Goal: Information Seeking & Learning: Learn about a topic

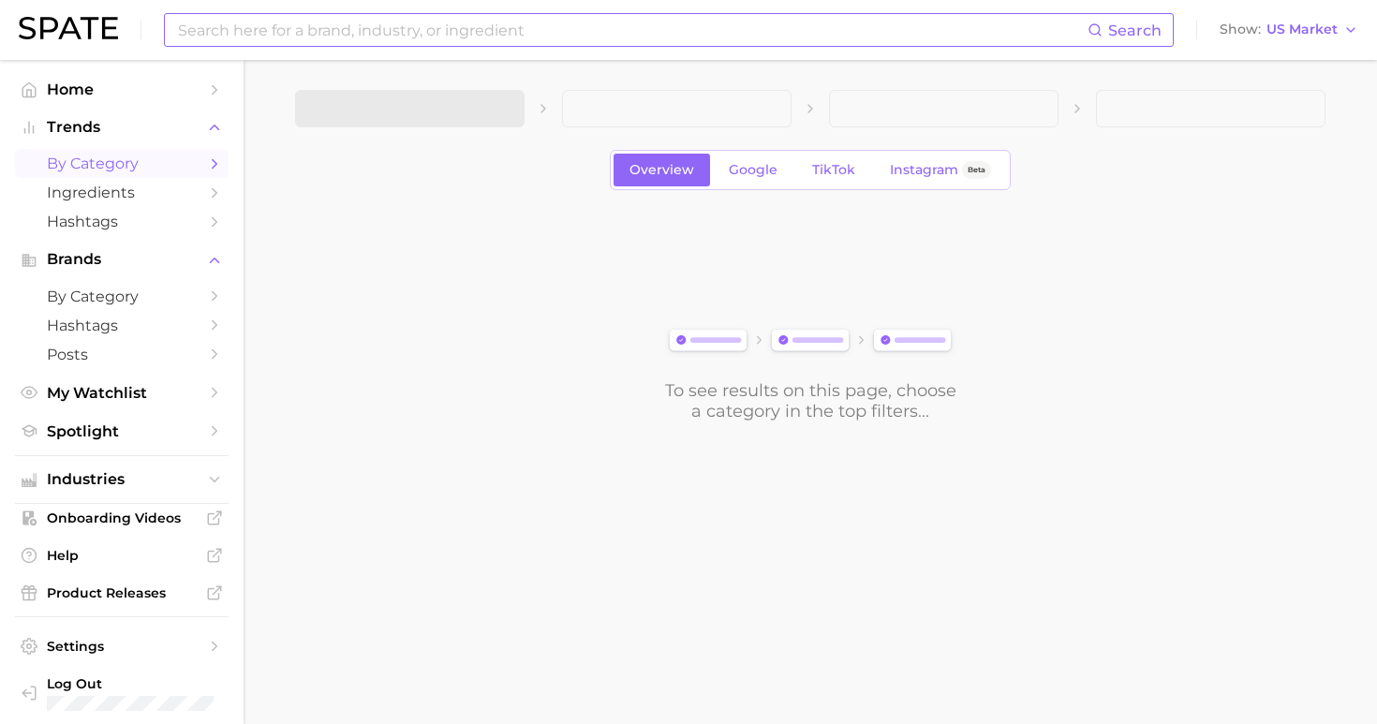
click at [425, 37] on input at bounding box center [631, 30] width 911 height 32
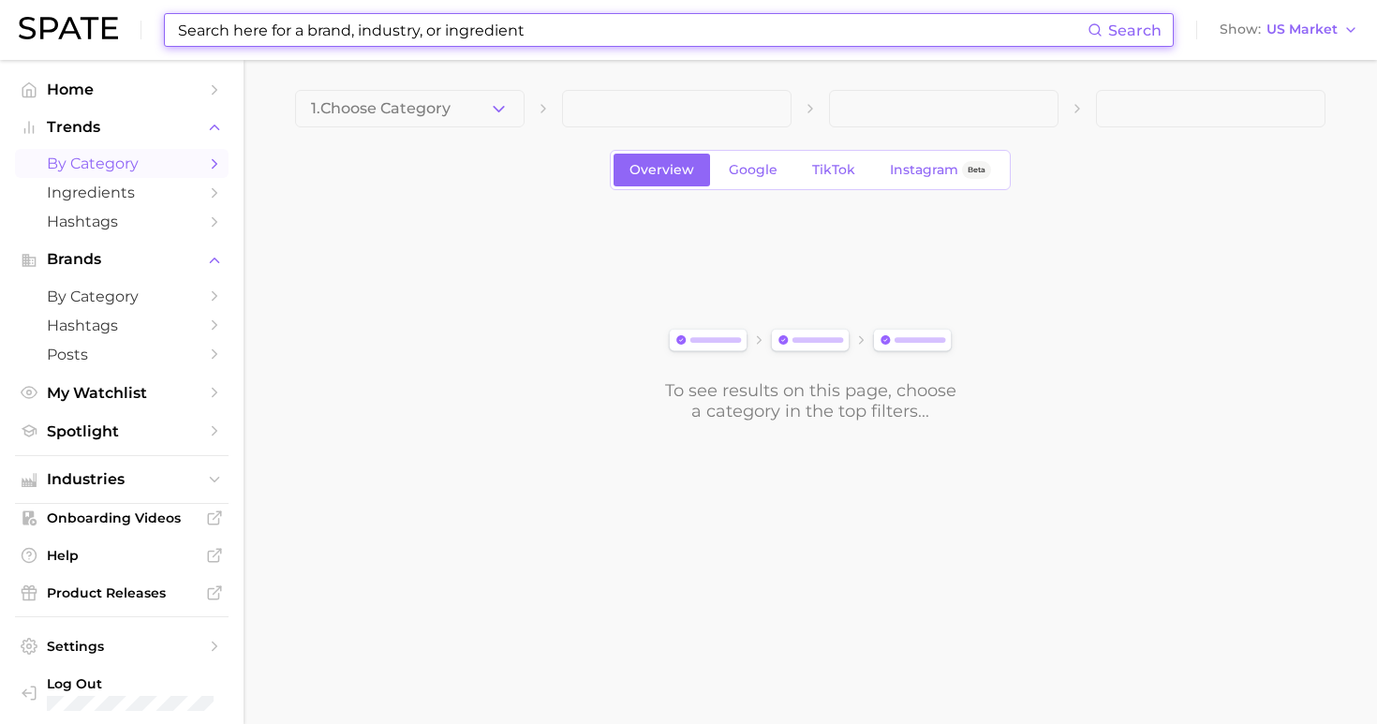
type input "v"
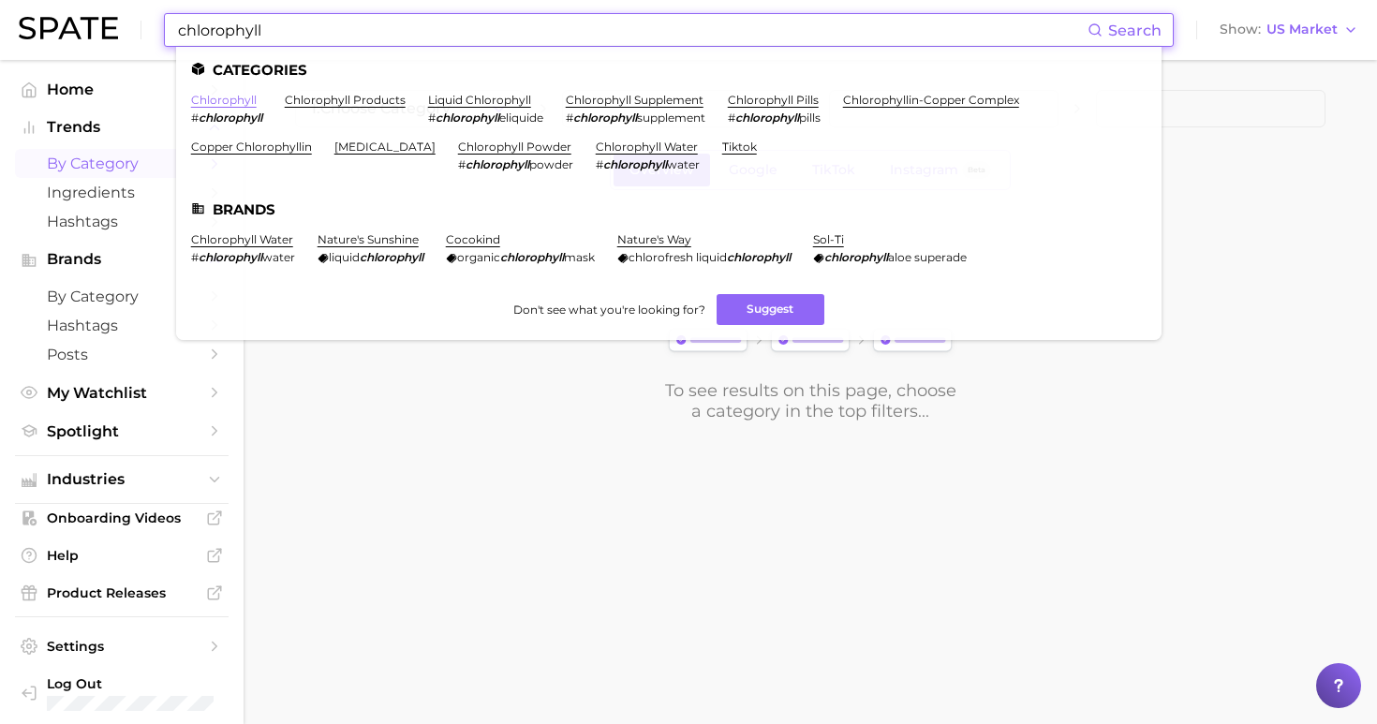
type input "chlorophyll"
click at [229, 99] on link "chlorophyll" at bounding box center [224, 100] width 66 height 14
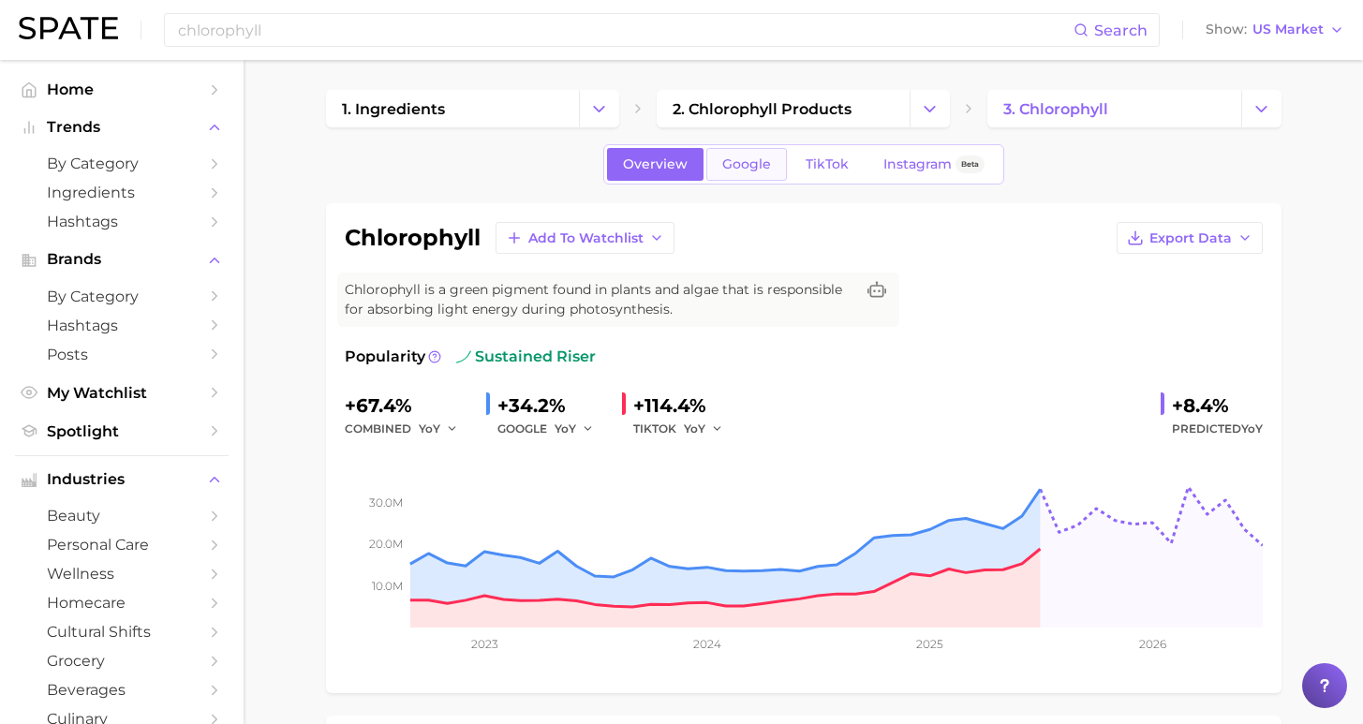
click at [745, 163] on span "Google" at bounding box center [746, 164] width 49 height 16
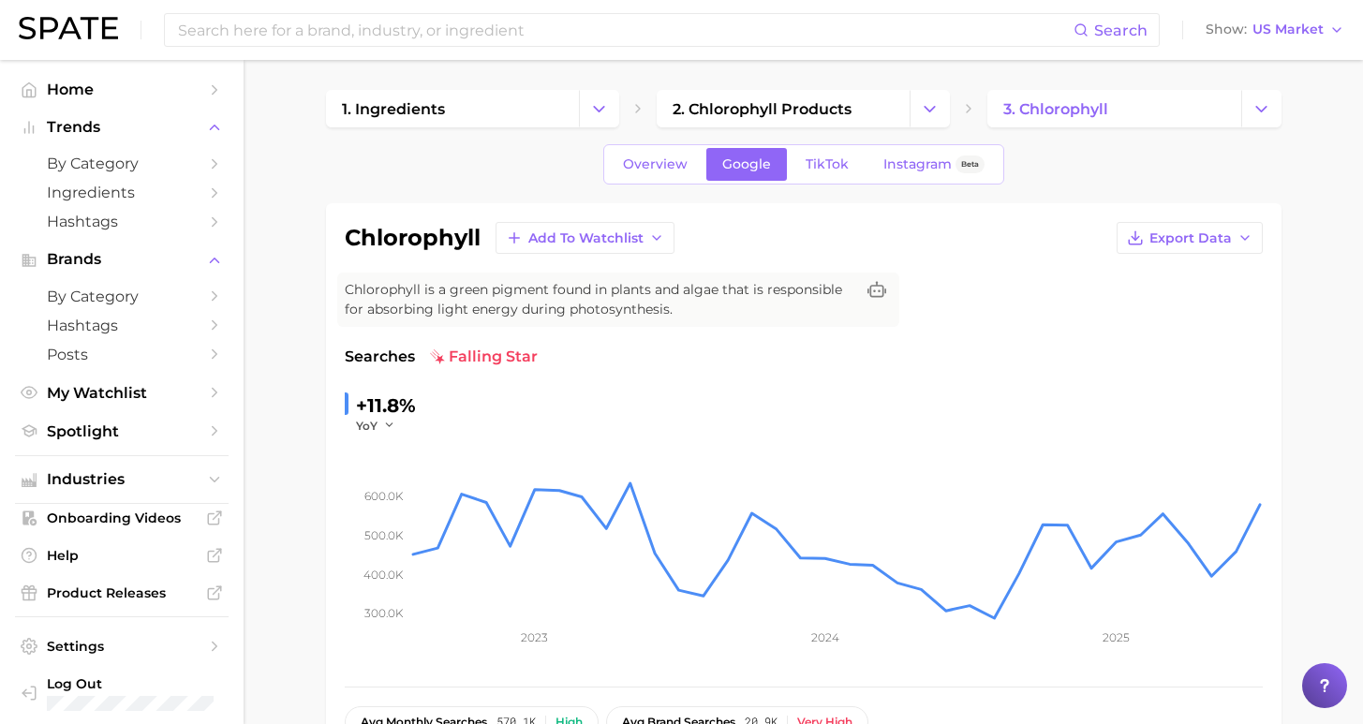
scroll to position [392, 0]
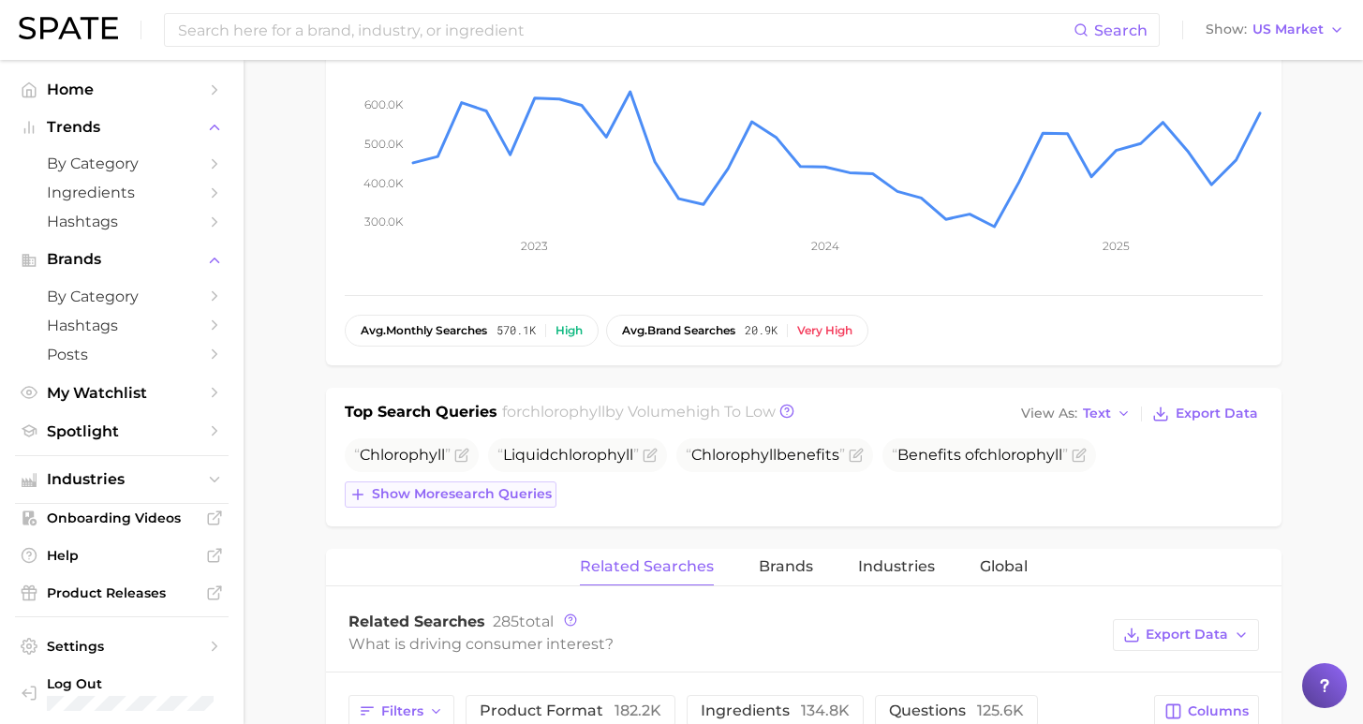
click at [514, 497] on span "Show more search queries" at bounding box center [462, 494] width 180 height 16
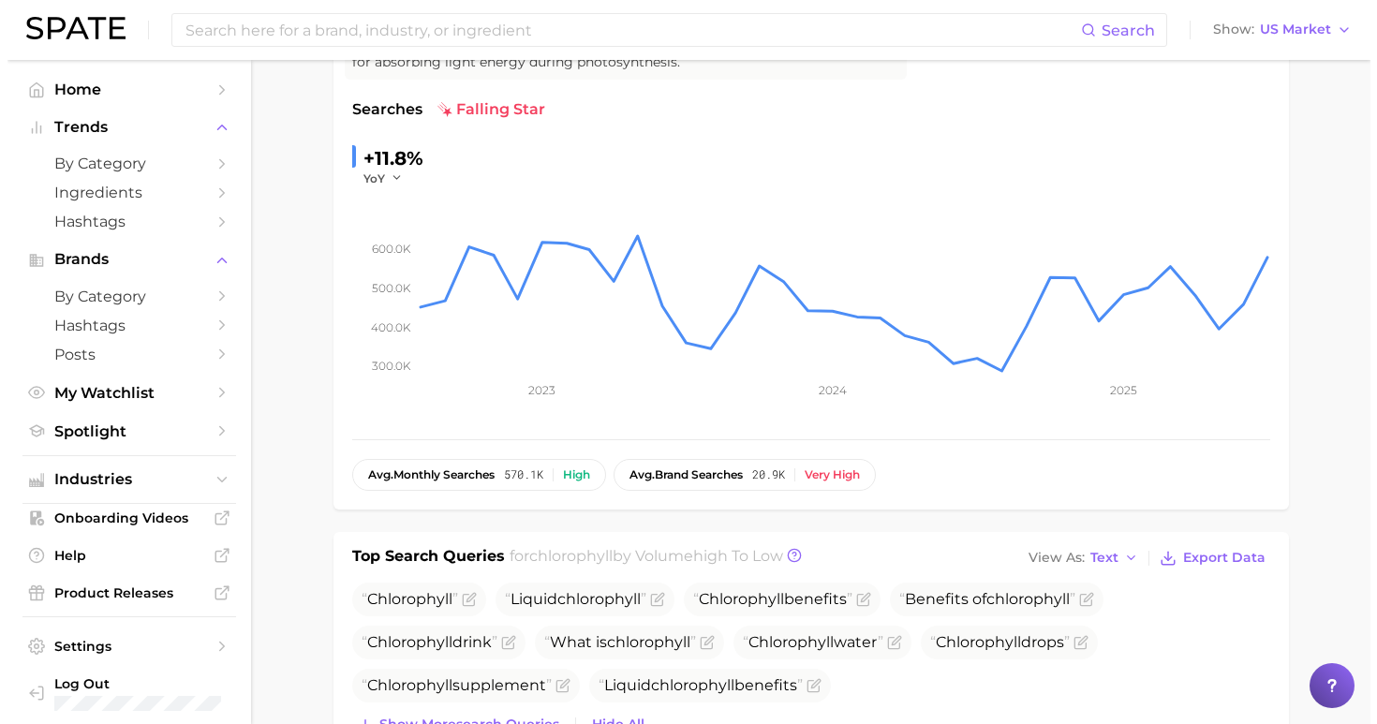
scroll to position [0, 0]
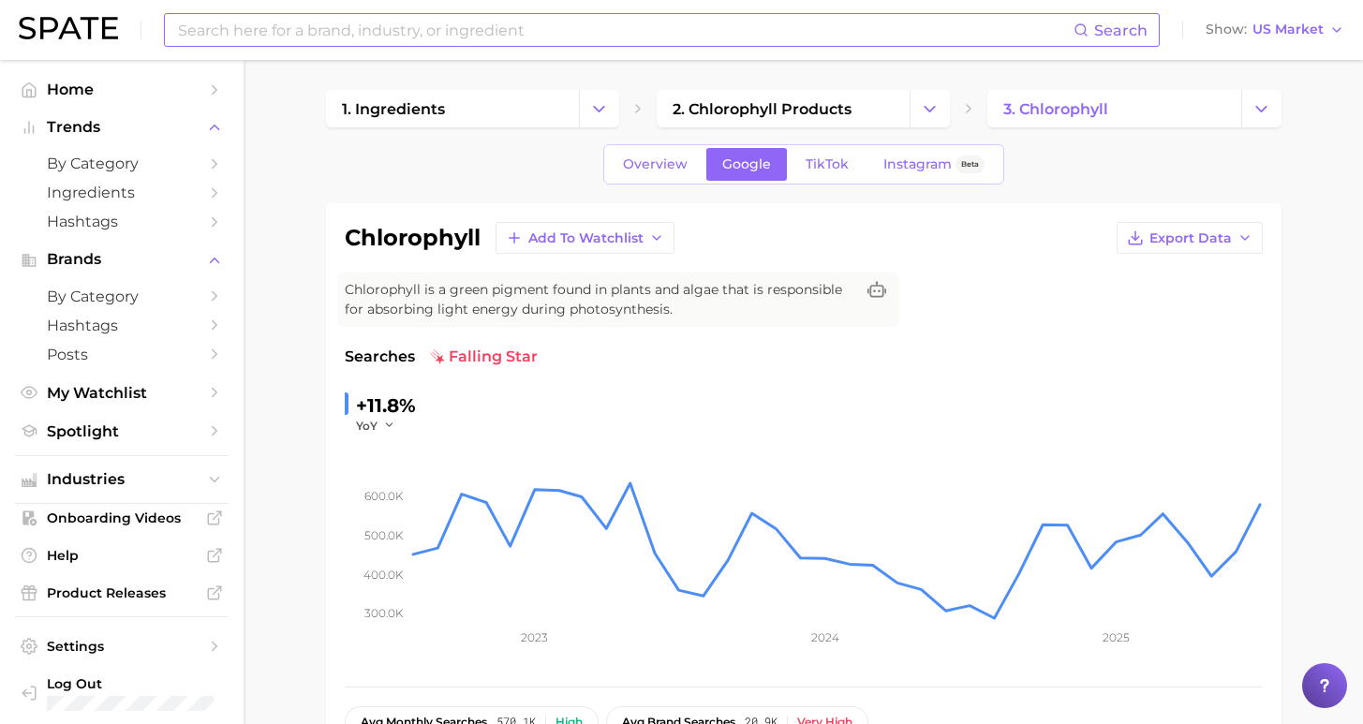
click at [363, 30] on input at bounding box center [624, 30] width 897 height 32
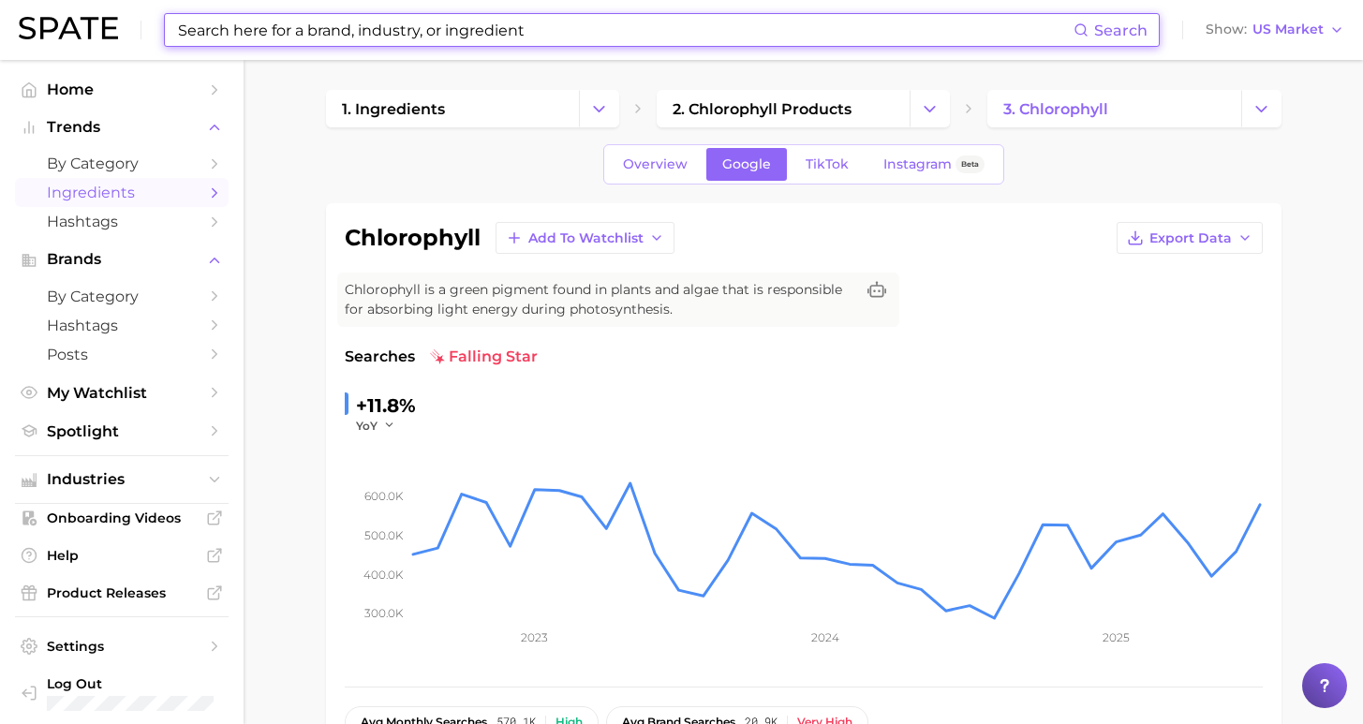
click at [146, 188] on span "Ingredients" at bounding box center [122, 193] width 150 height 18
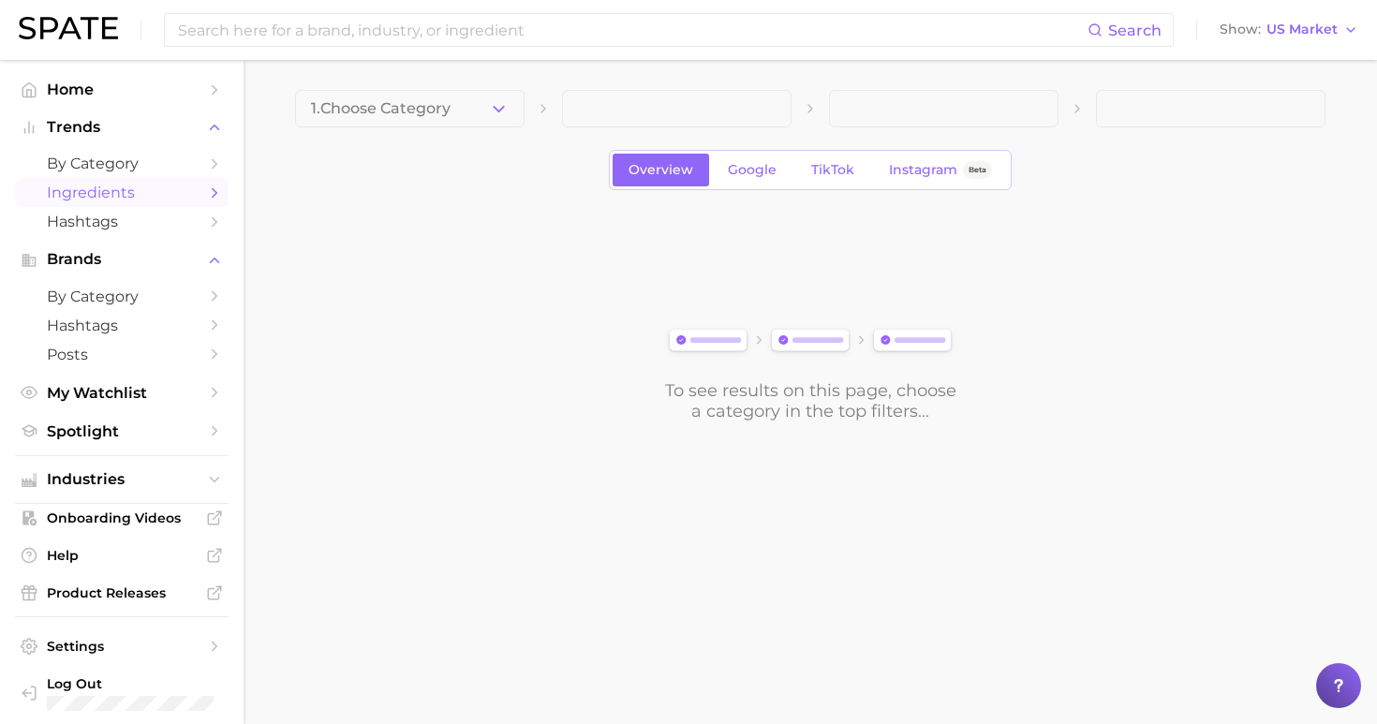
click at [442, 115] on span "1. Choose Category" at bounding box center [381, 108] width 140 height 17
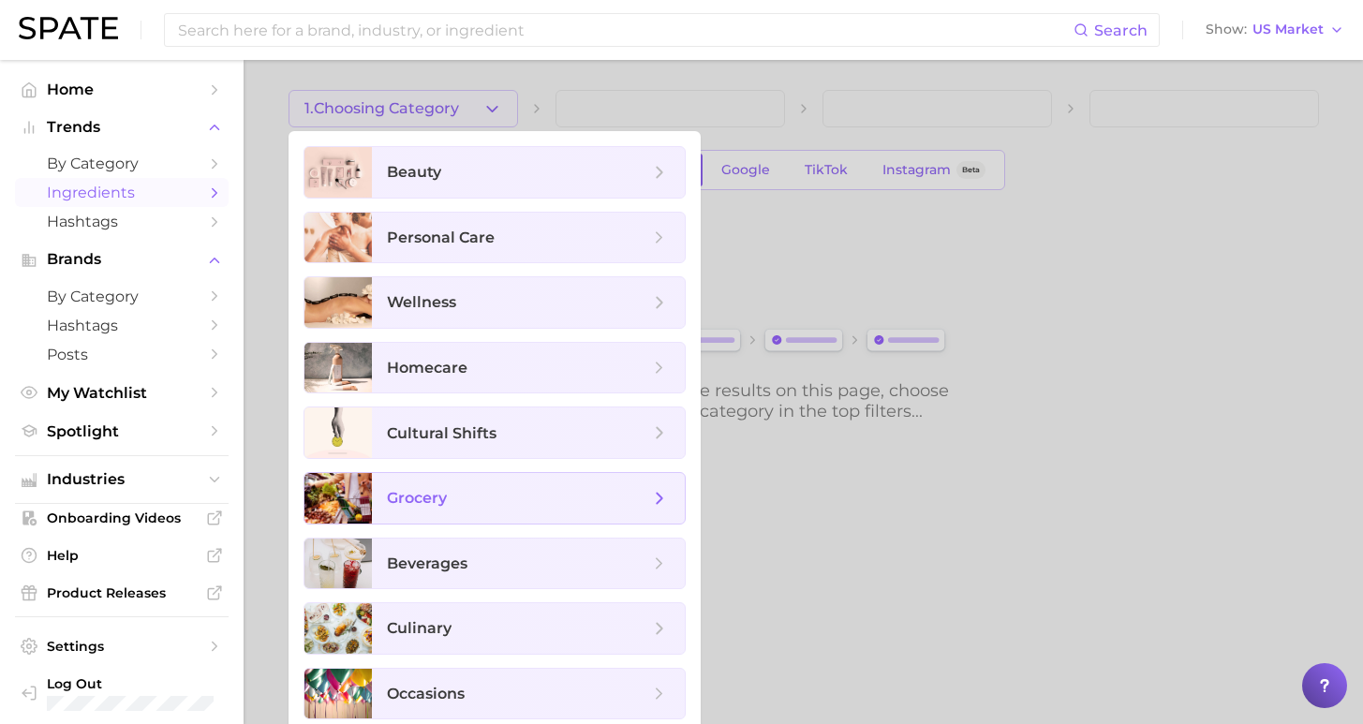
drag, startPoint x: 516, startPoint y: 504, endPoint x: 569, endPoint y: 418, distance: 100.9
click at [516, 504] on span "grocery" at bounding box center [518, 498] width 262 height 21
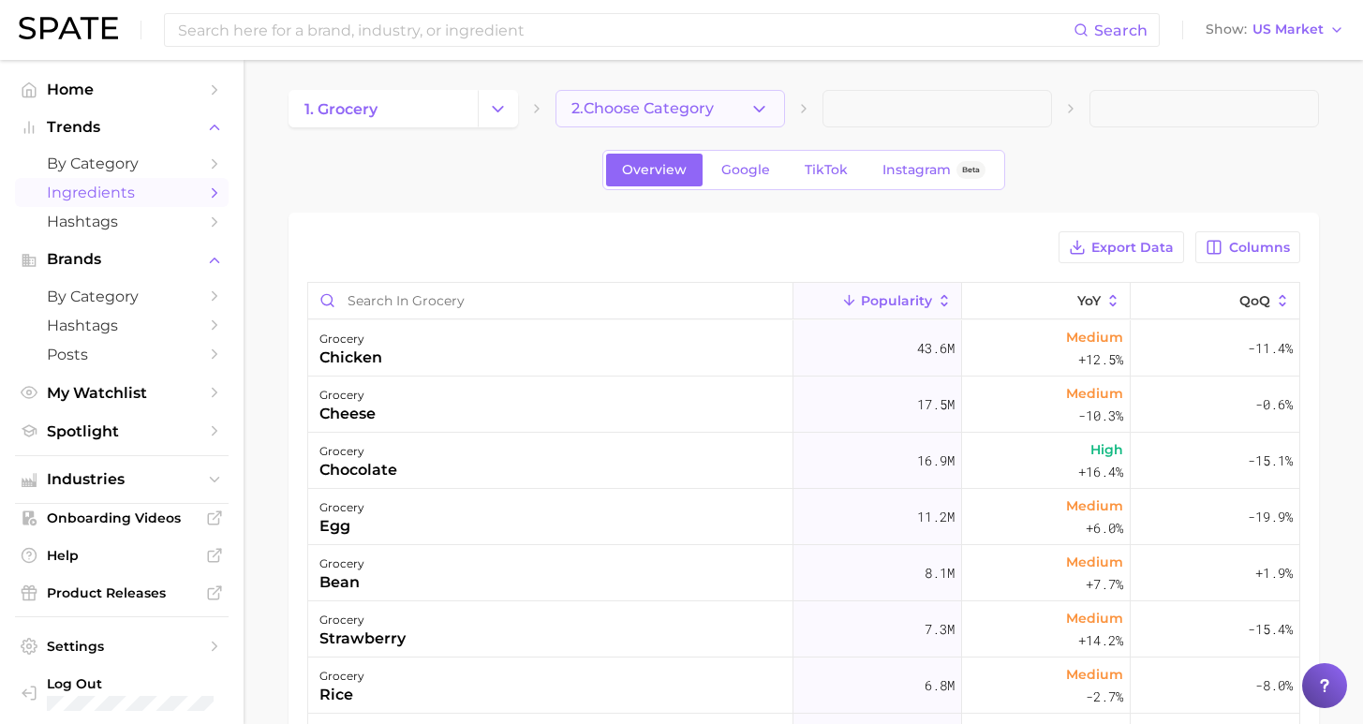
click at [661, 97] on button "2. Choose Category" at bounding box center [669, 108] width 229 height 37
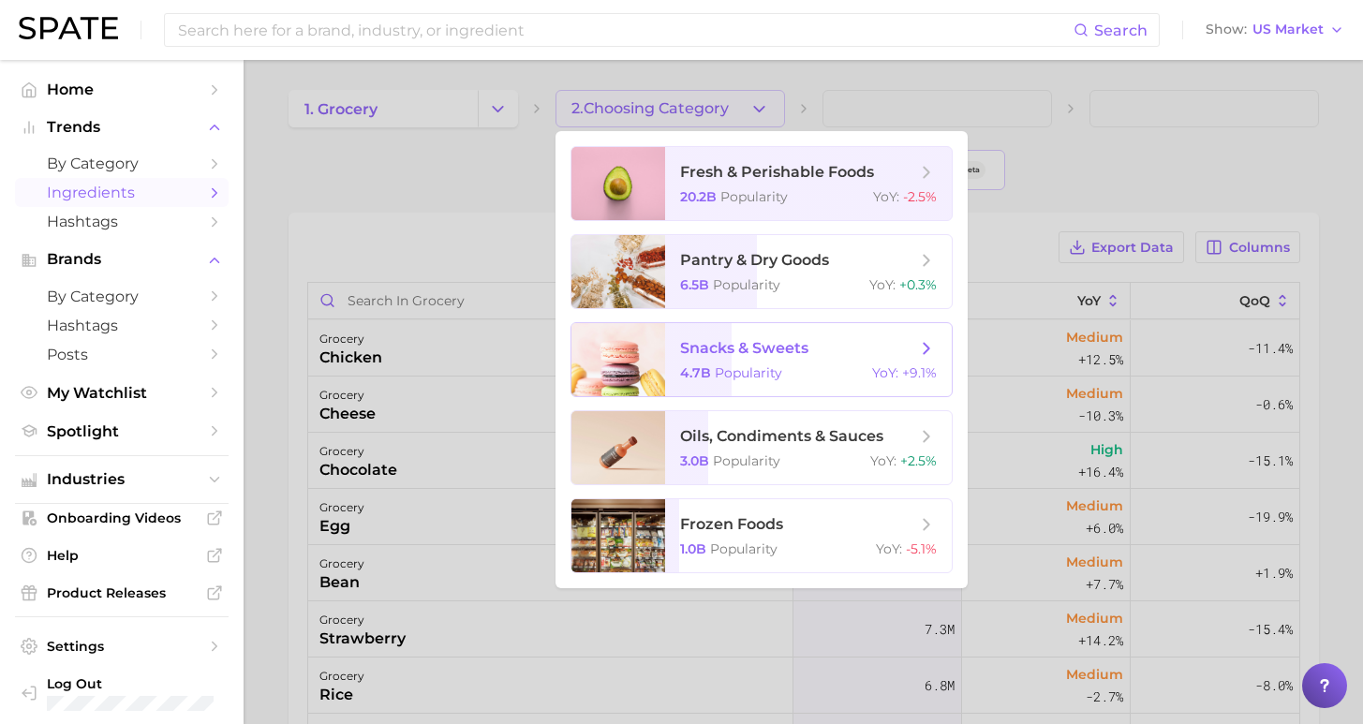
click at [783, 365] on span "snacks & sweets 4.7b Popularity YoY : +9.1%" at bounding box center [808, 359] width 287 height 73
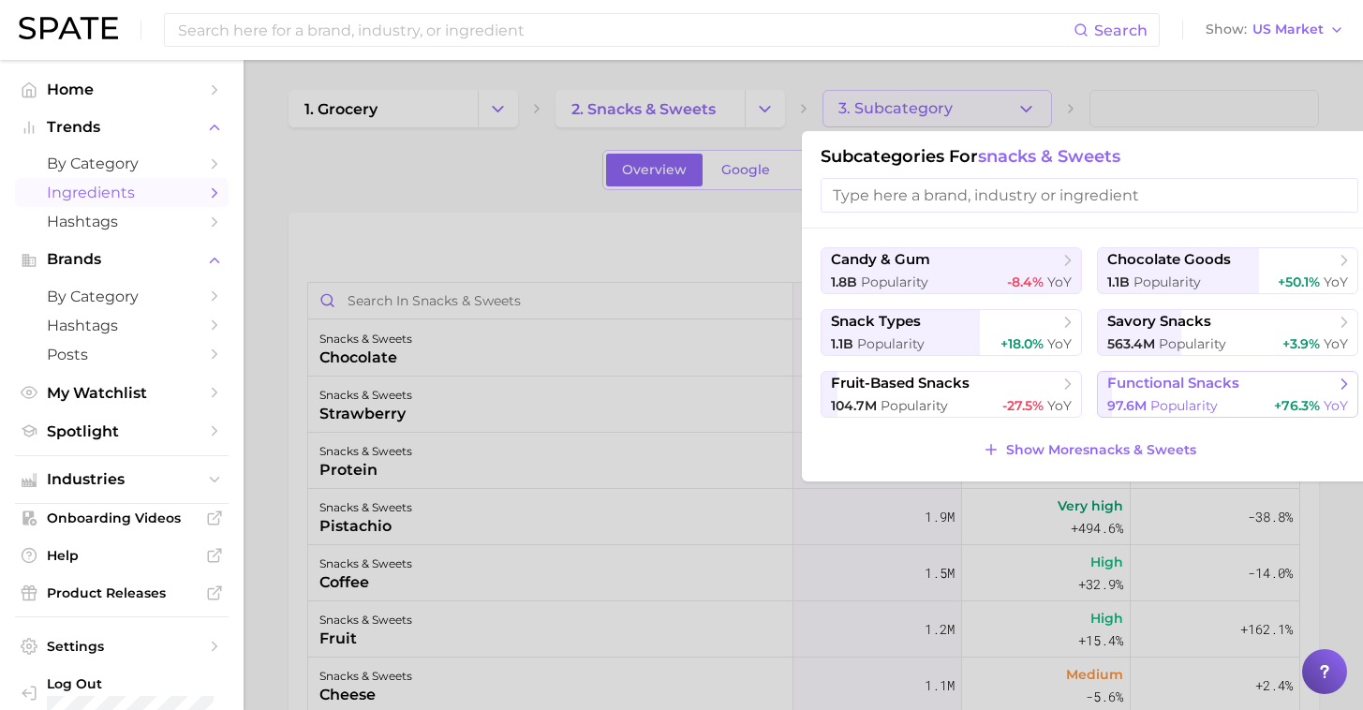
click at [1180, 384] on span "functional snacks" at bounding box center [1173, 384] width 132 height 18
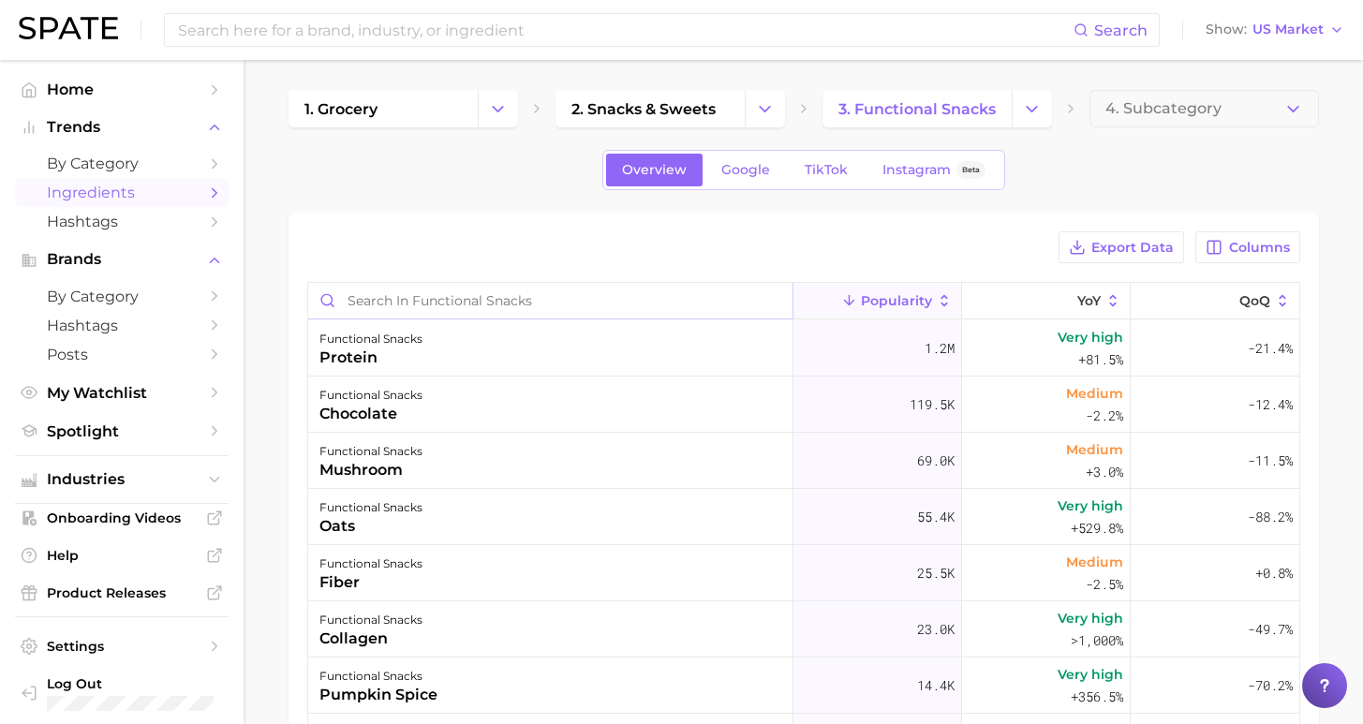
click at [551, 304] on input "Search in functional snacks" at bounding box center [550, 301] width 484 height 36
click at [383, 113] on link "1. grocery" at bounding box center [382, 108] width 189 height 37
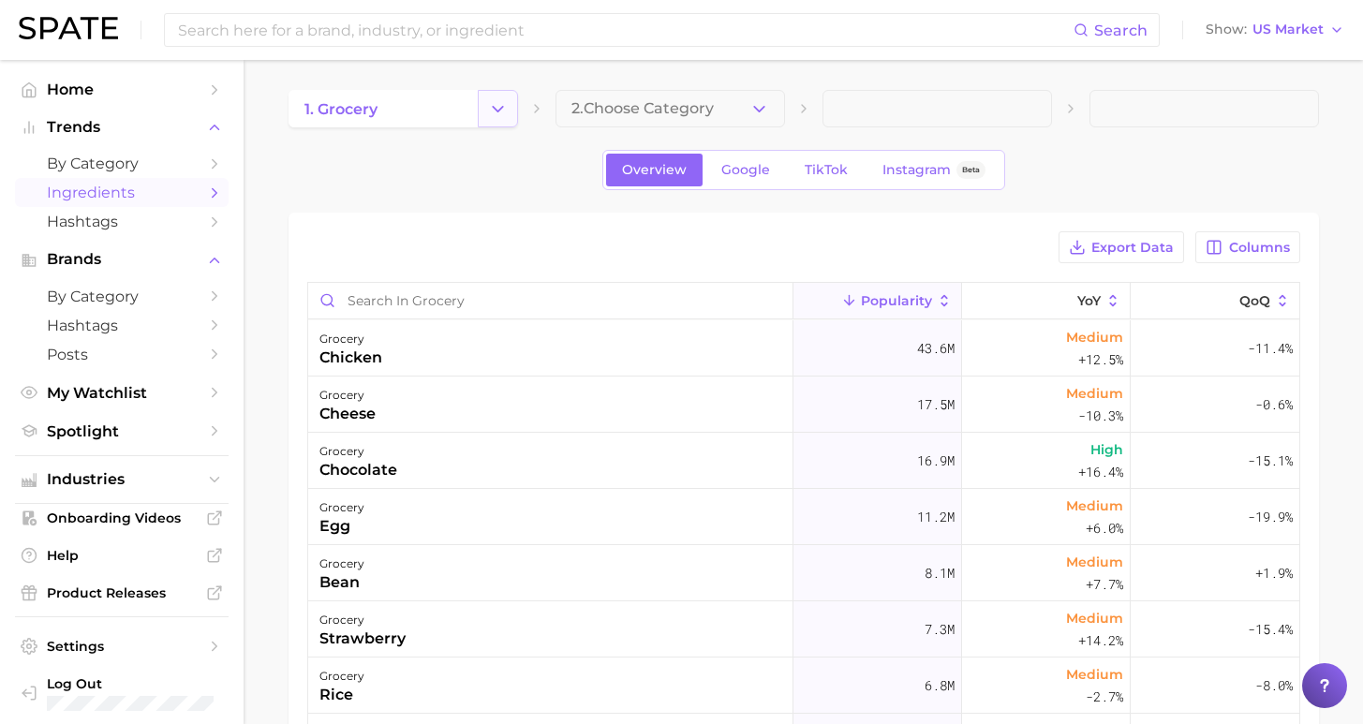
click at [490, 97] on button "Change Category" at bounding box center [498, 108] width 40 height 37
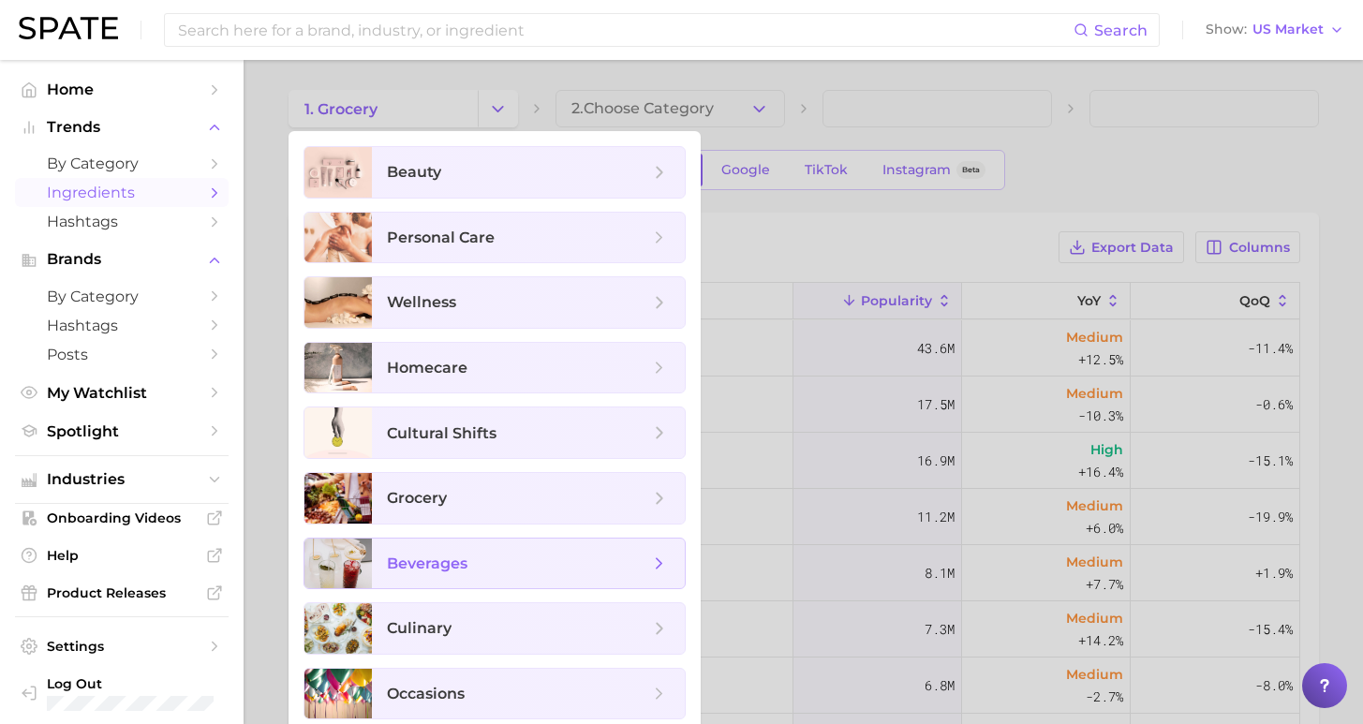
click at [507, 578] on span "beverages" at bounding box center [528, 564] width 313 height 51
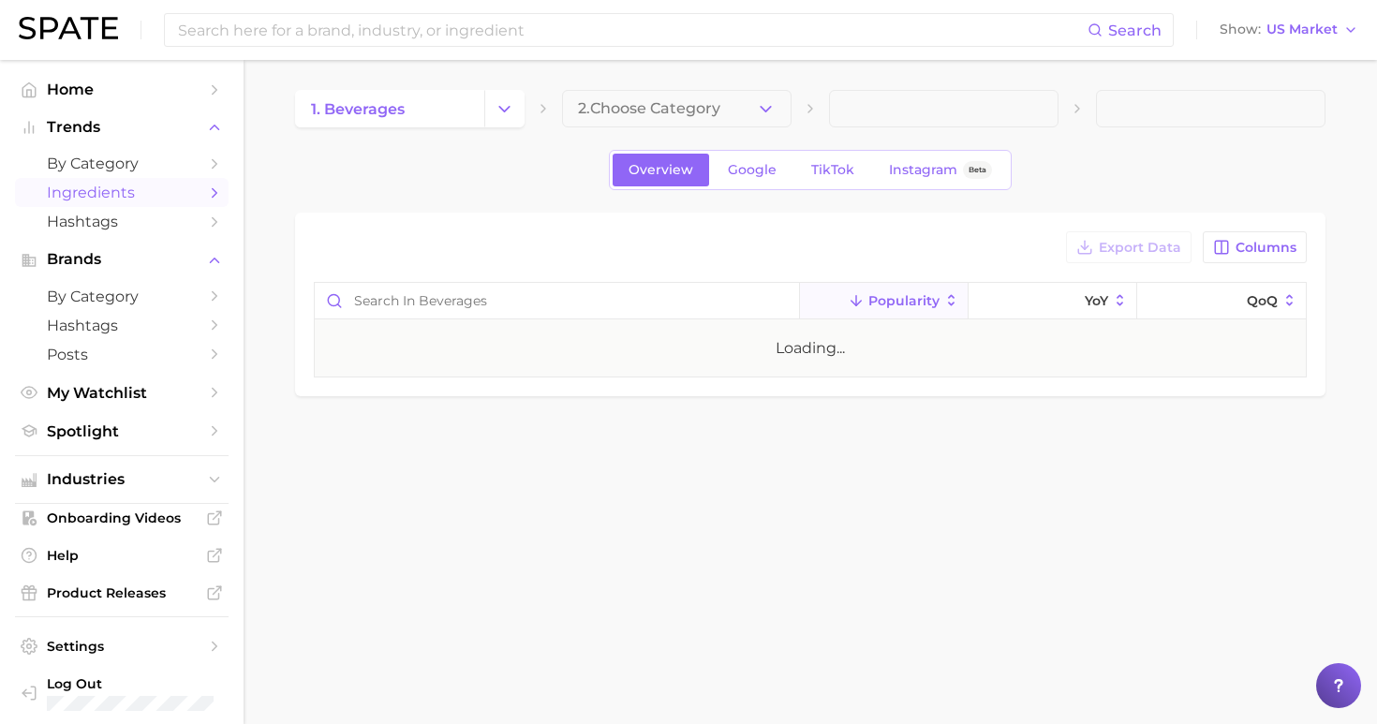
click at [724, 96] on button "2. Choose Category" at bounding box center [676, 108] width 229 height 37
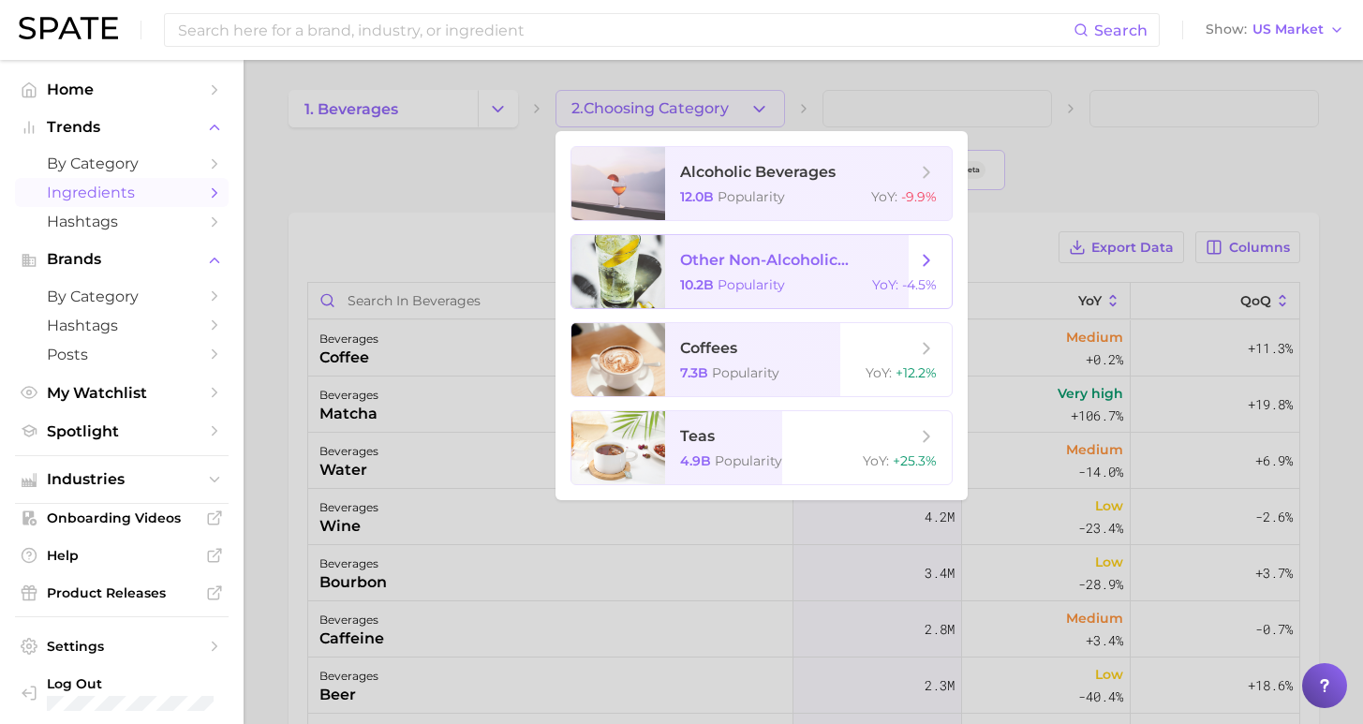
click at [739, 284] on span "Popularity" at bounding box center [750, 284] width 67 height 17
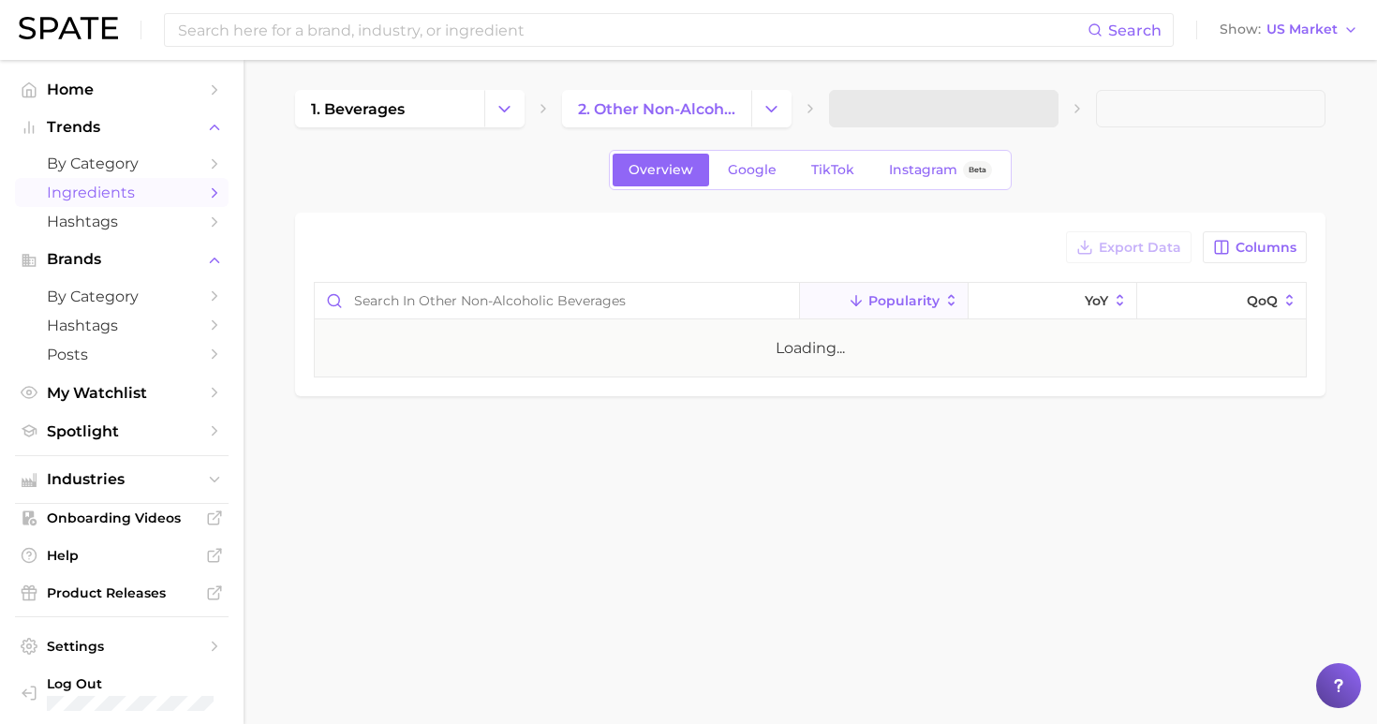
click at [919, 110] on span at bounding box center [943, 108] width 229 height 37
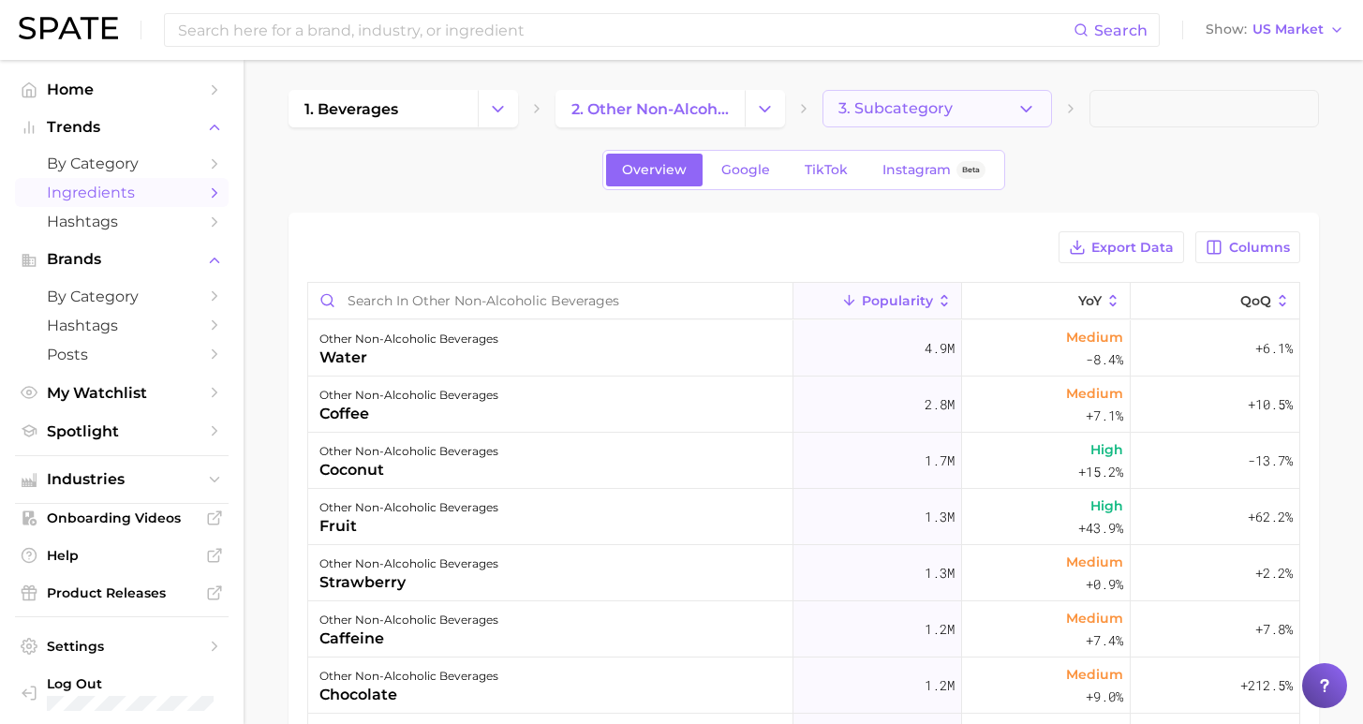
click at [924, 106] on span "3. Subcategory" at bounding box center [895, 108] width 114 height 17
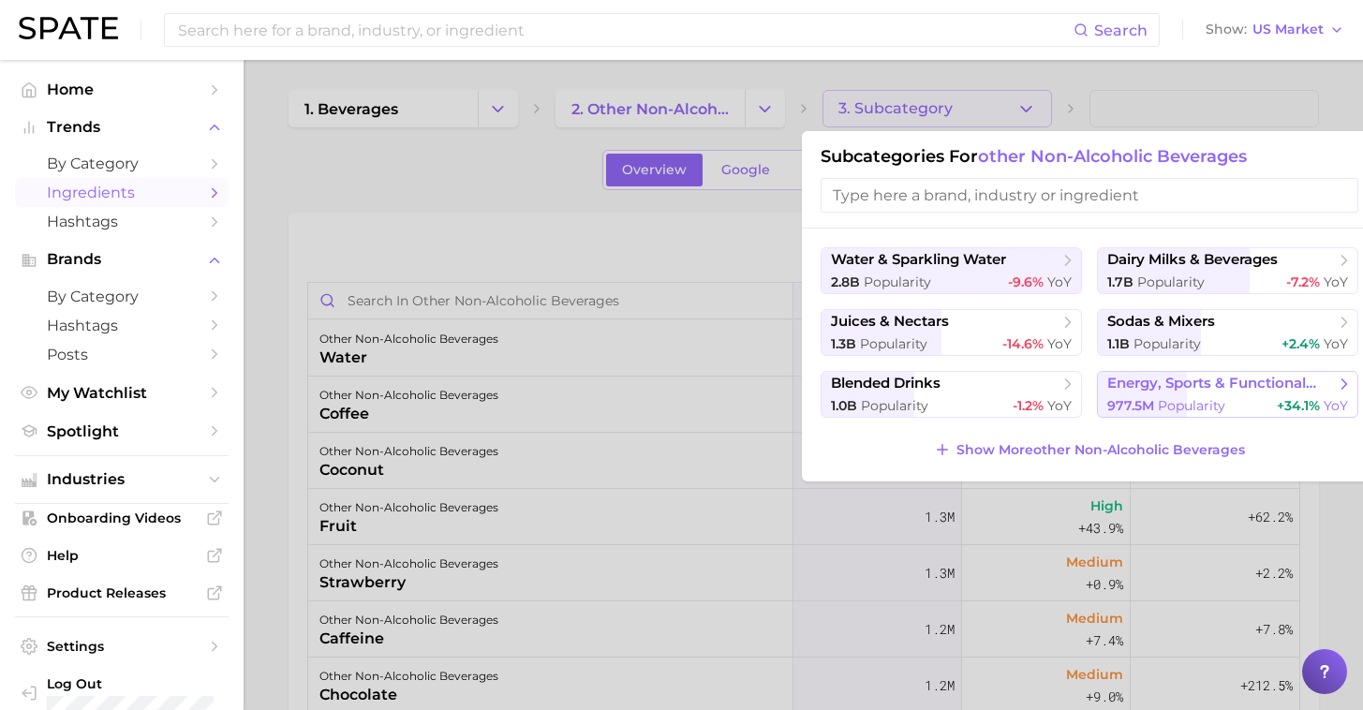
click at [1211, 407] on span "Popularity" at bounding box center [1191, 405] width 67 height 17
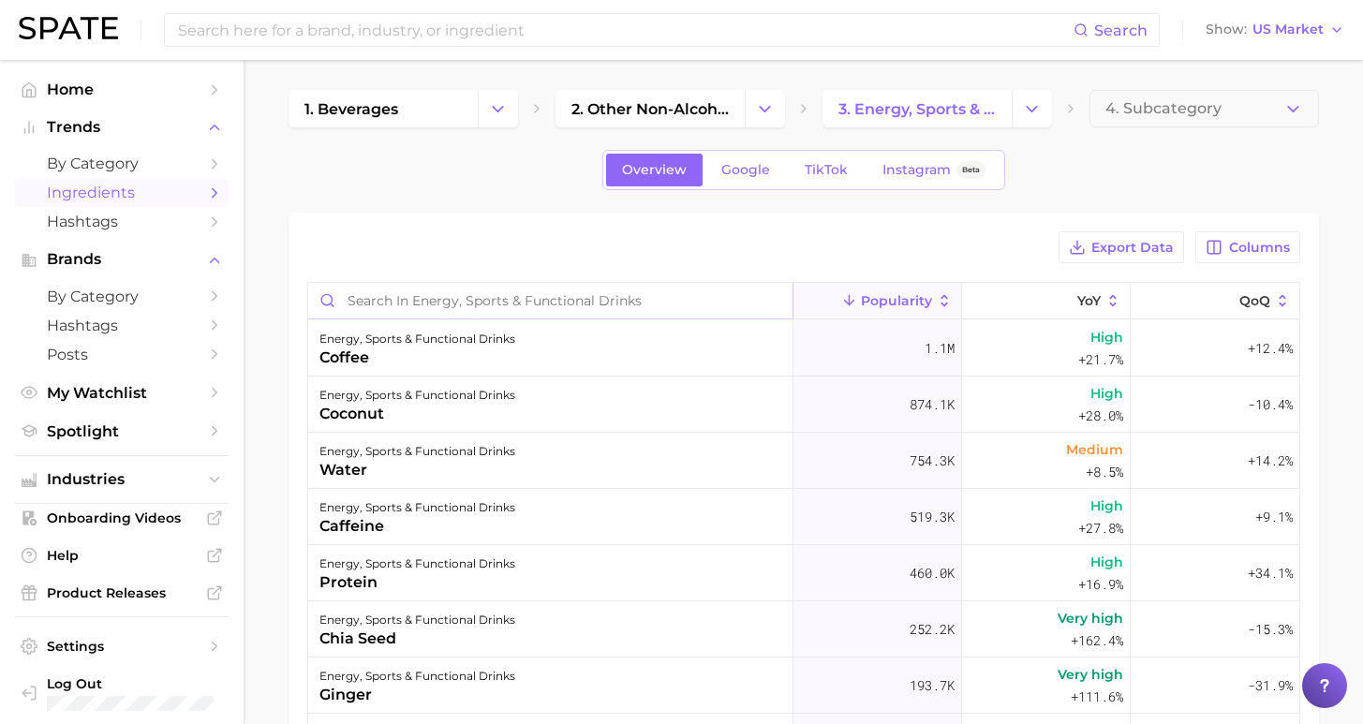
click at [542, 299] on input "Search in energy, sports & functional drinks" at bounding box center [550, 301] width 484 height 36
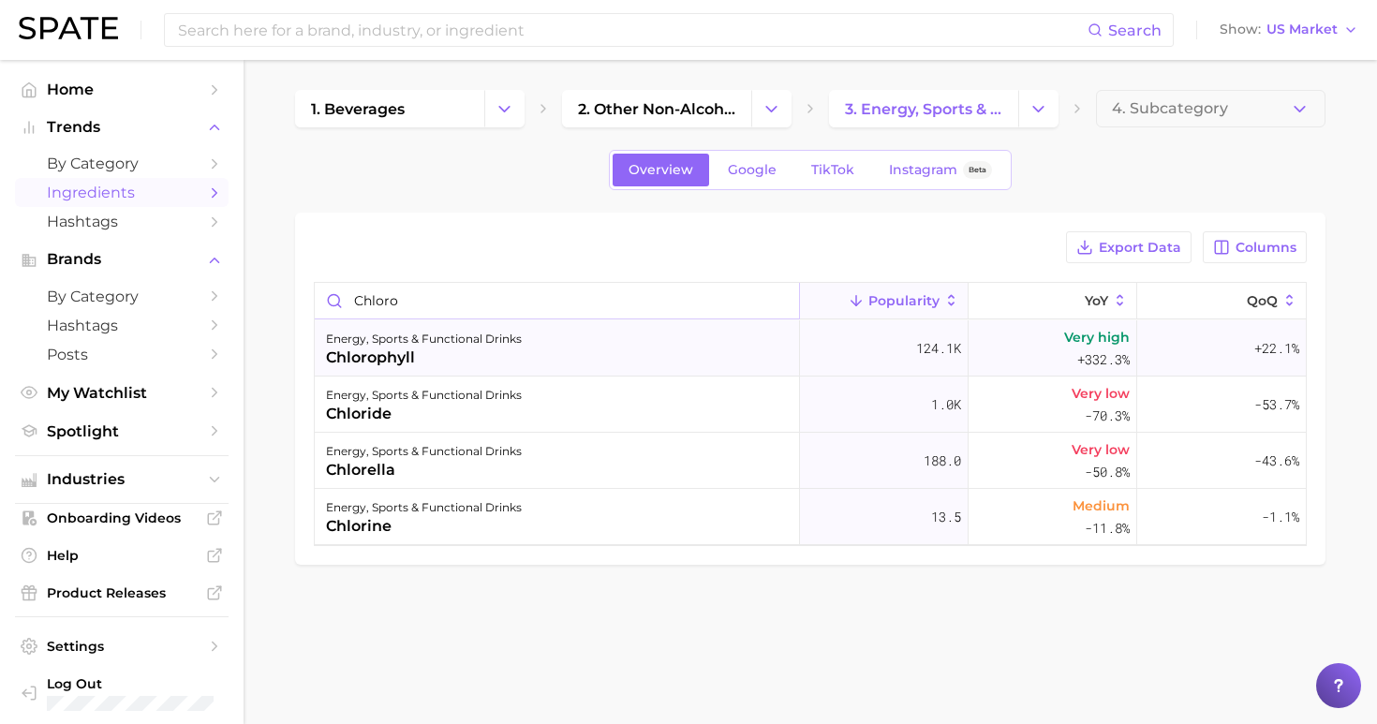
type input "chloro"
click at [503, 364] on div "energy, sports & functional drinks chlorophyll" at bounding box center [557, 348] width 485 height 56
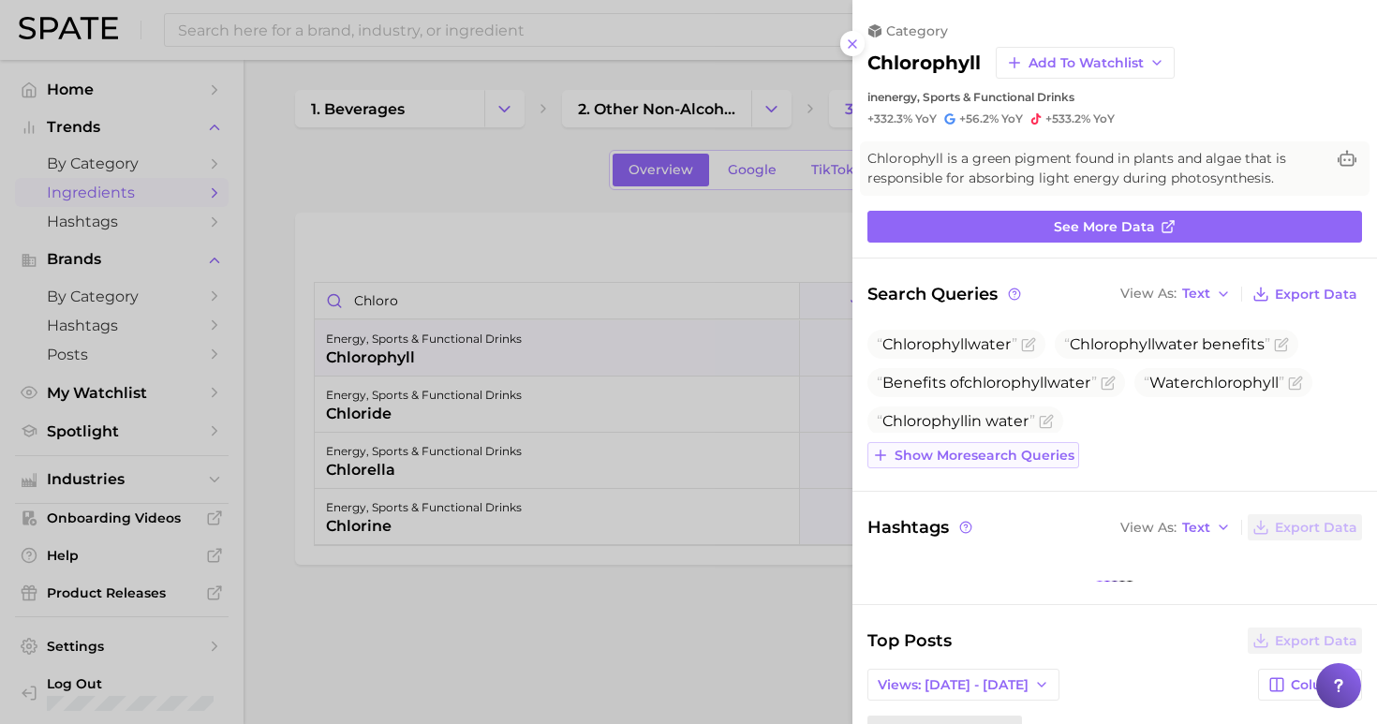
click at [1021, 456] on span "Show more search queries" at bounding box center [984, 456] width 180 height 16
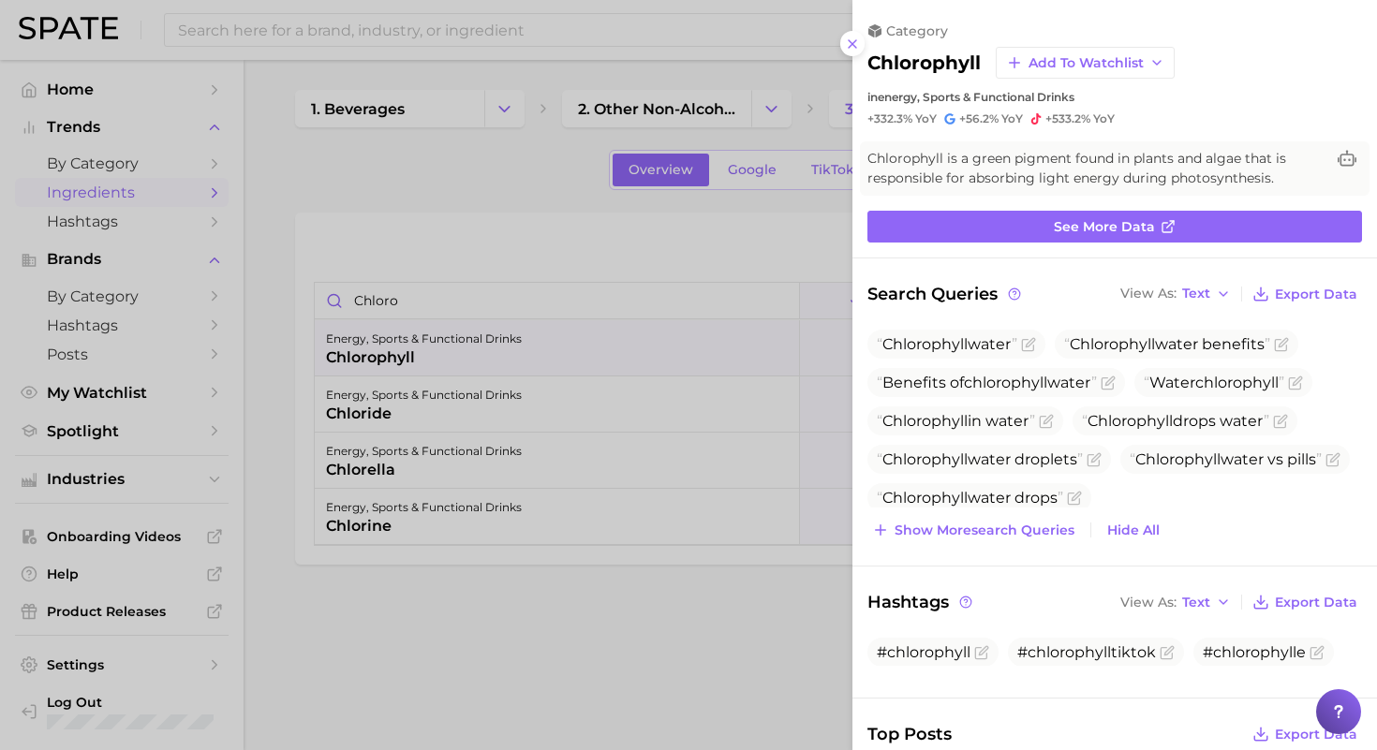
click at [791, 307] on div at bounding box center [688, 375] width 1377 height 750
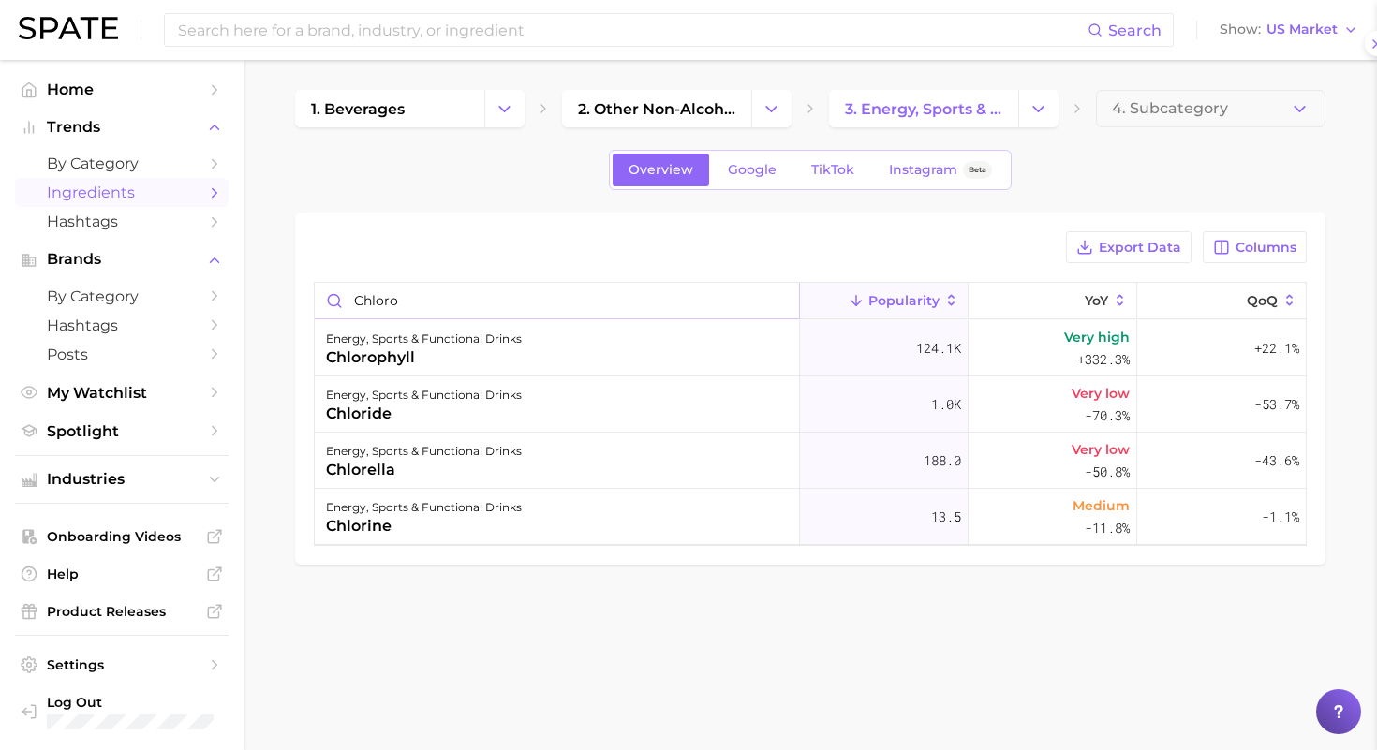
click at [773, 303] on input "chloro" at bounding box center [557, 301] width 484 height 36
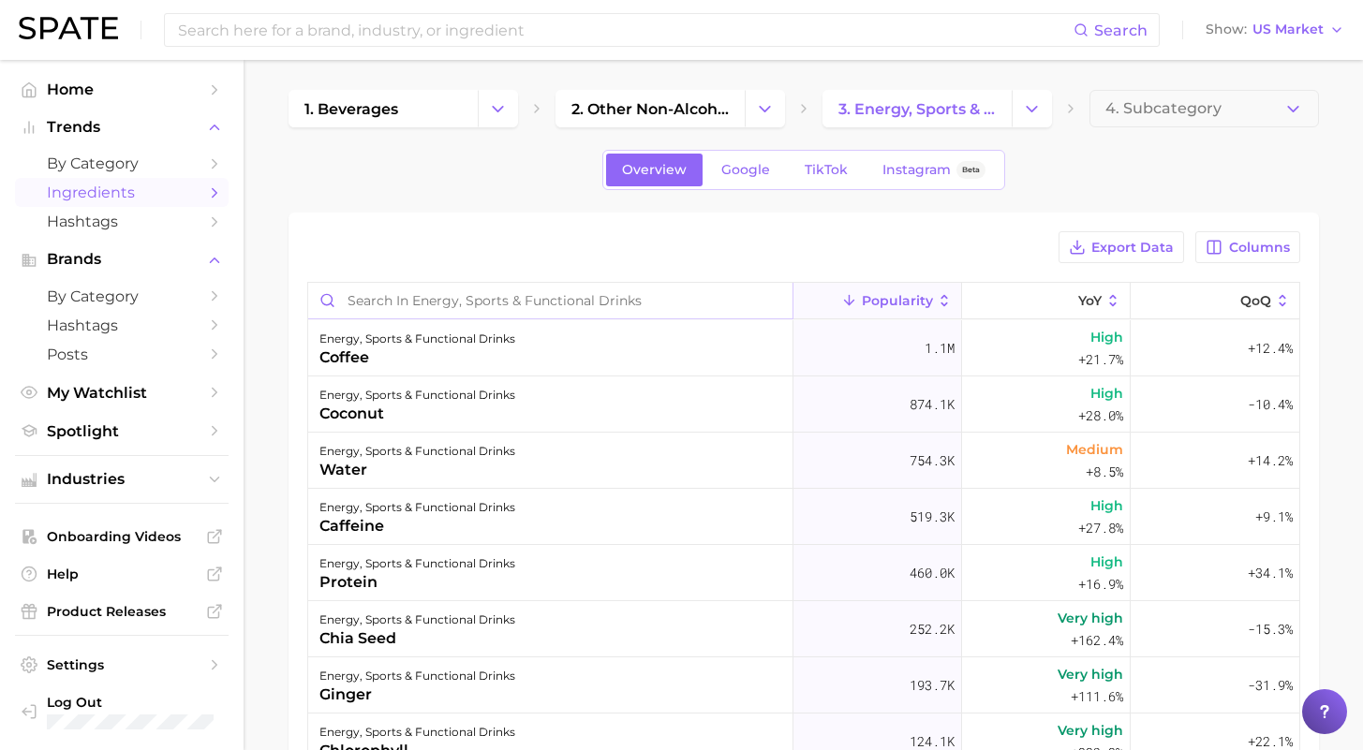
click at [772, 303] on input "Search in energy, sports & functional drinks" at bounding box center [550, 301] width 484 height 36
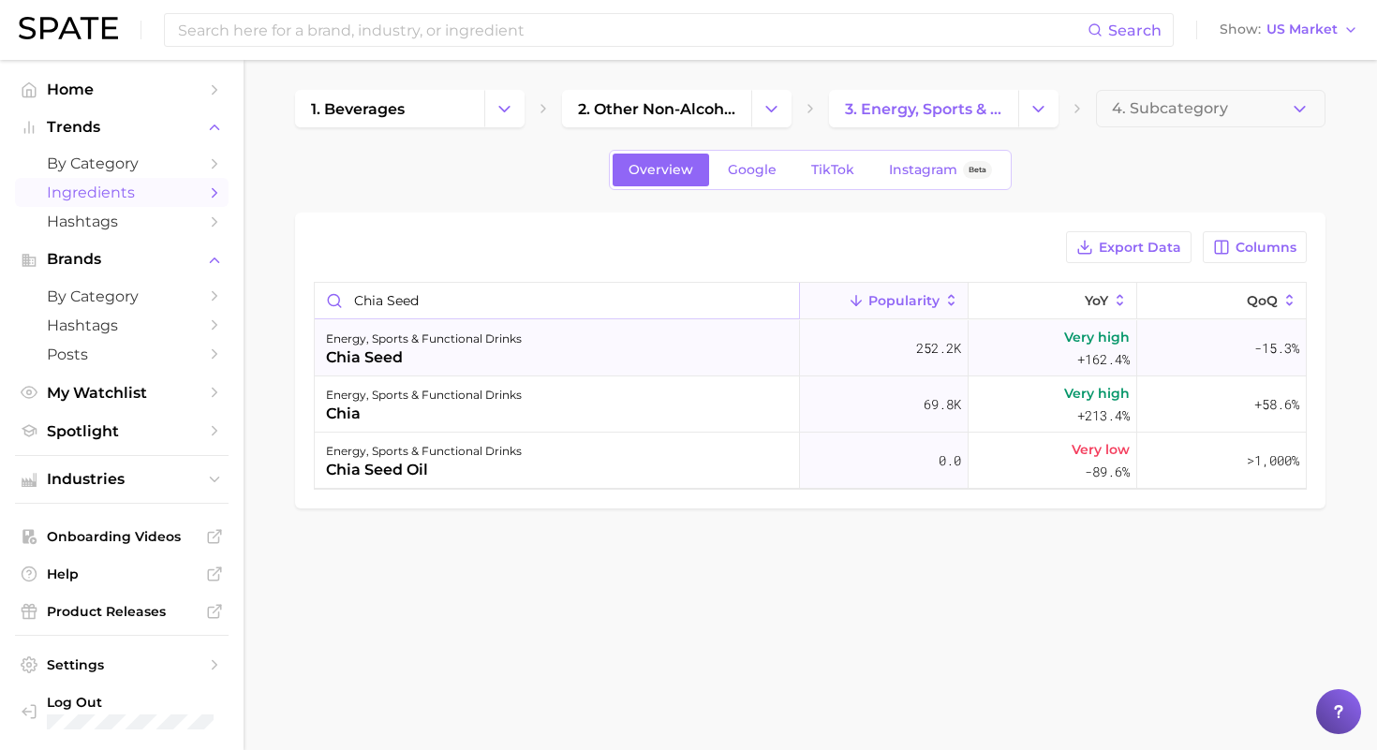
type input "chia seed"
click at [594, 365] on div "energy, sports & functional drinks chia seed" at bounding box center [557, 348] width 485 height 56
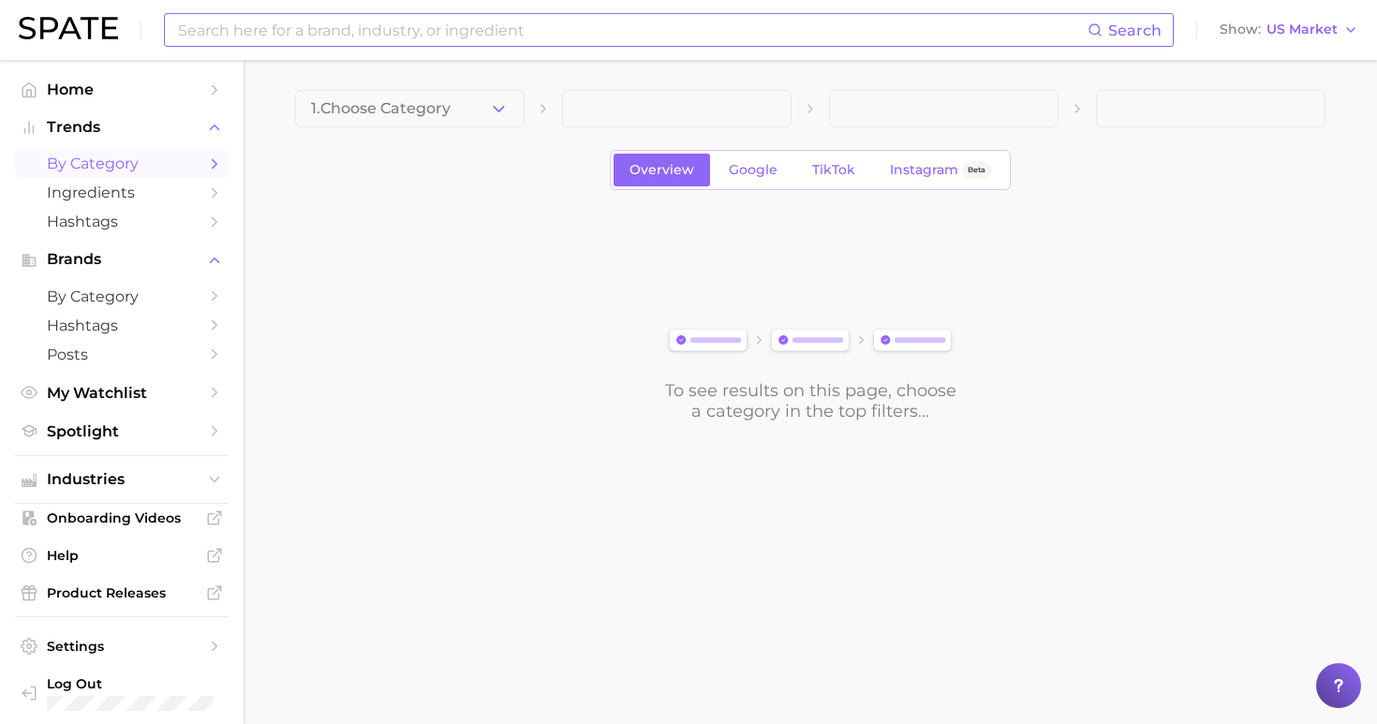
click at [407, 31] on input at bounding box center [631, 30] width 911 height 32
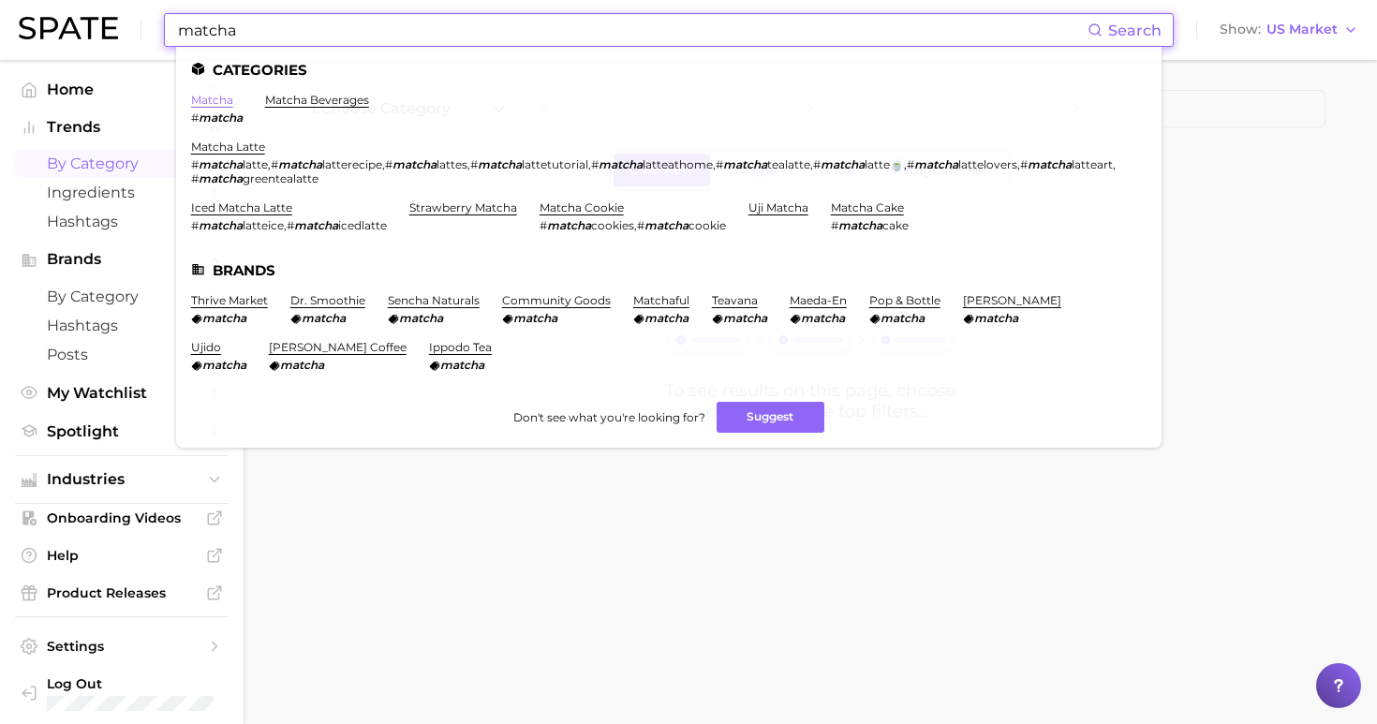
type input "matcha"
click at [208, 103] on link "matcha" at bounding box center [212, 100] width 42 height 14
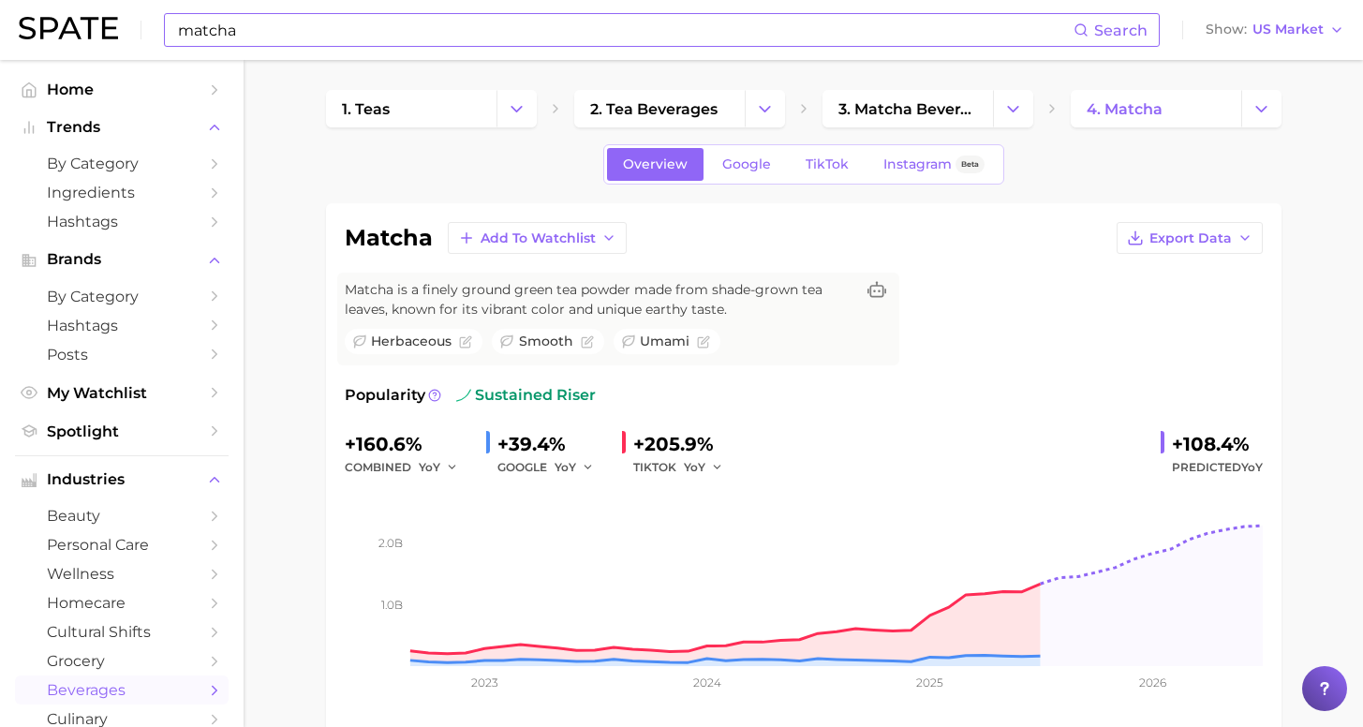
click at [566, 26] on input "matcha" at bounding box center [624, 30] width 897 height 32
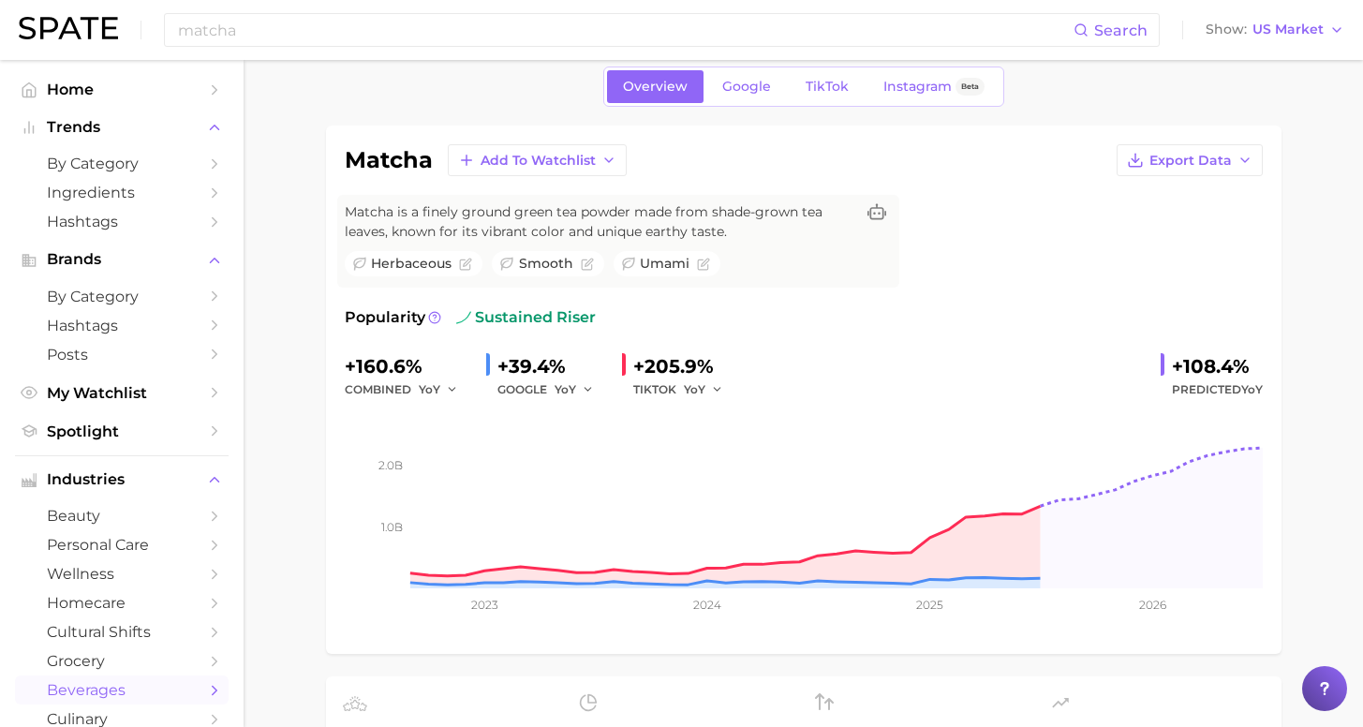
scroll to position [93, 0]
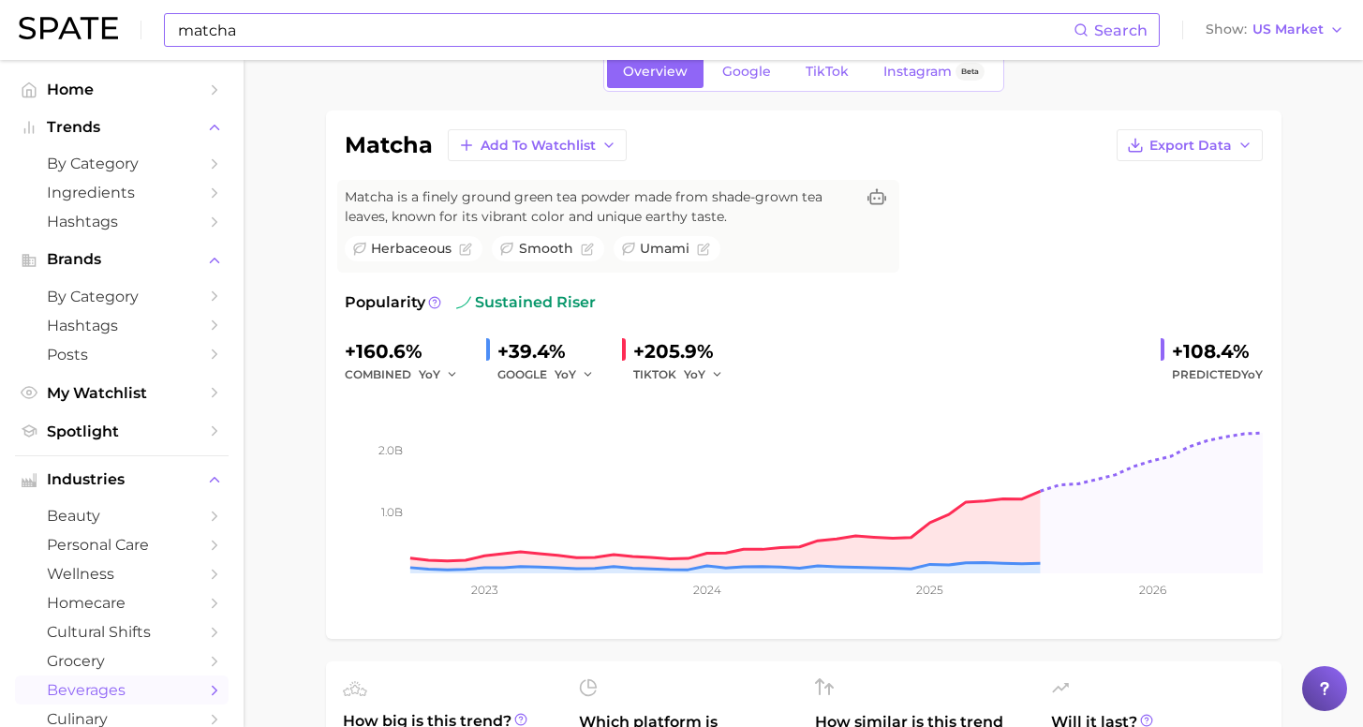
click at [283, 44] on input "matcha" at bounding box center [624, 30] width 897 height 32
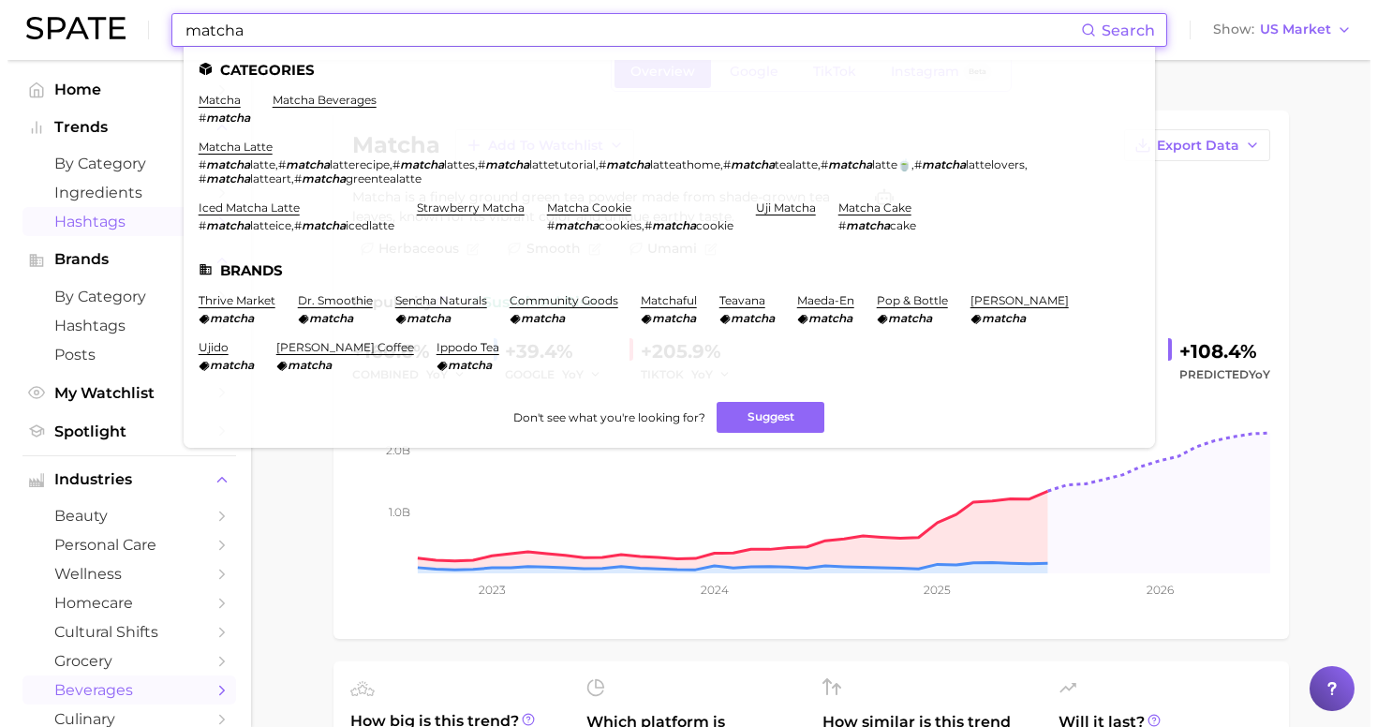
scroll to position [0, 0]
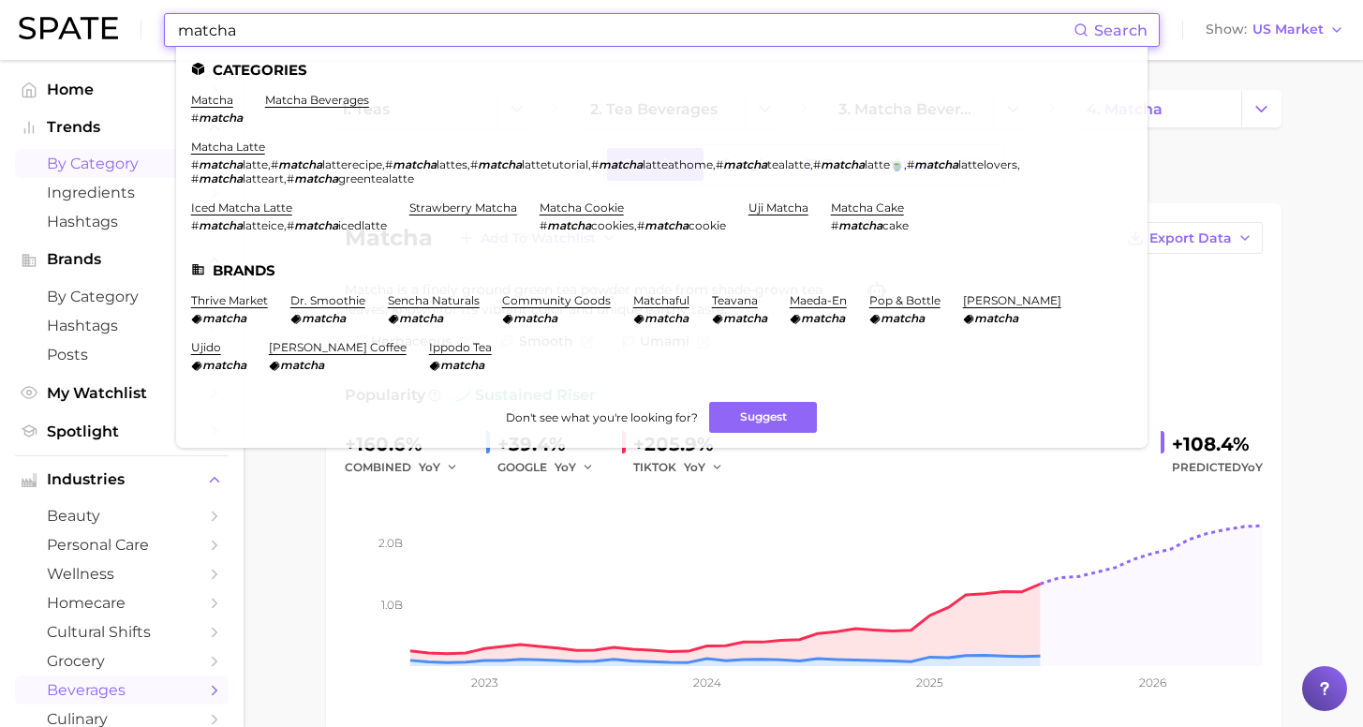
click at [102, 156] on span "by Category" at bounding box center [122, 164] width 150 height 18
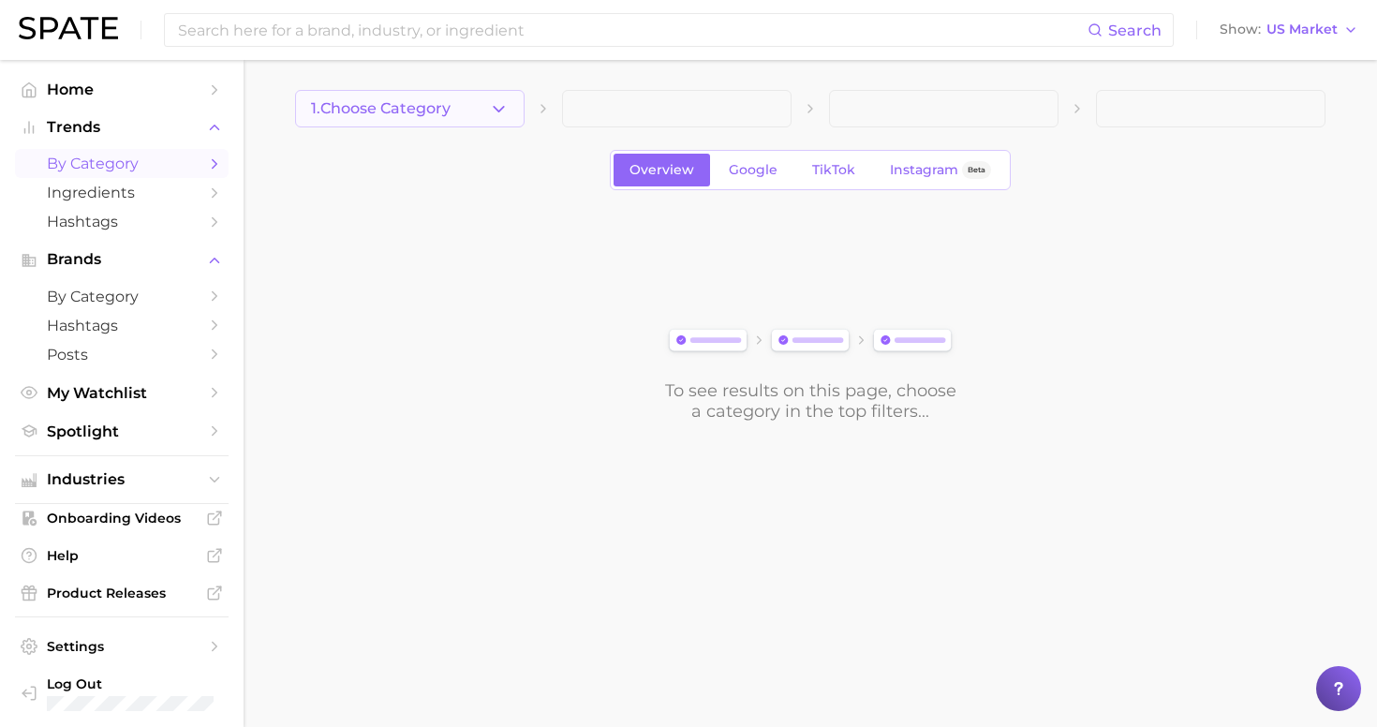
click at [416, 113] on span "1. Choose Category" at bounding box center [381, 108] width 140 height 17
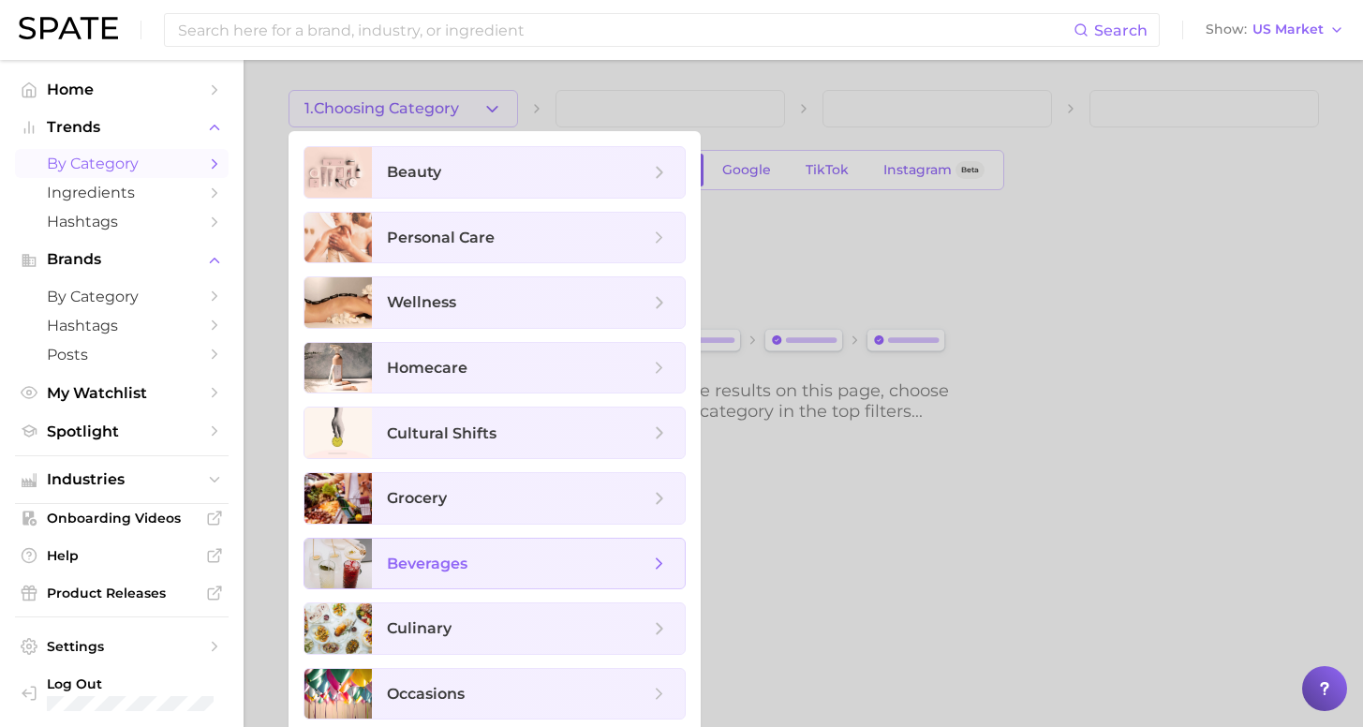
click at [488, 574] on span "beverages" at bounding box center [528, 564] width 313 height 51
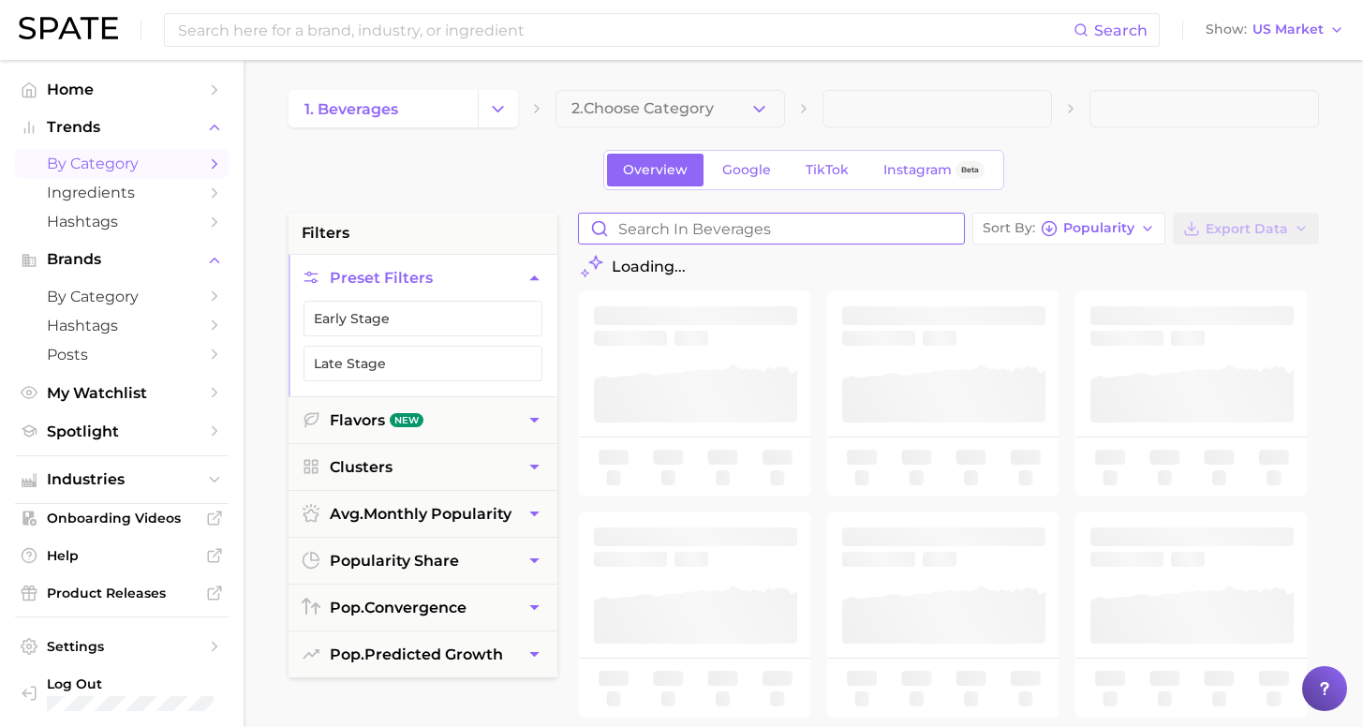
click at [800, 228] on input "Search in beverages" at bounding box center [771, 229] width 385 height 30
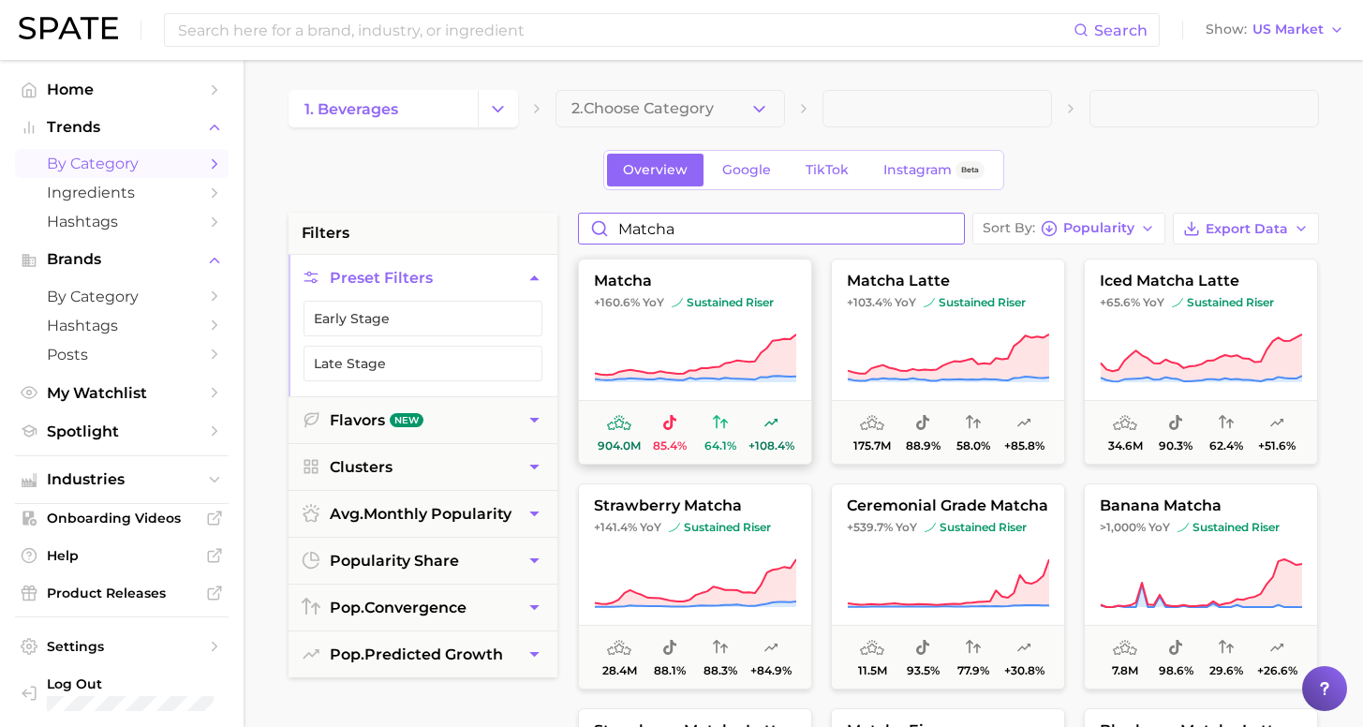
type input "matcha"
click at [745, 335] on icon at bounding box center [695, 359] width 202 height 52
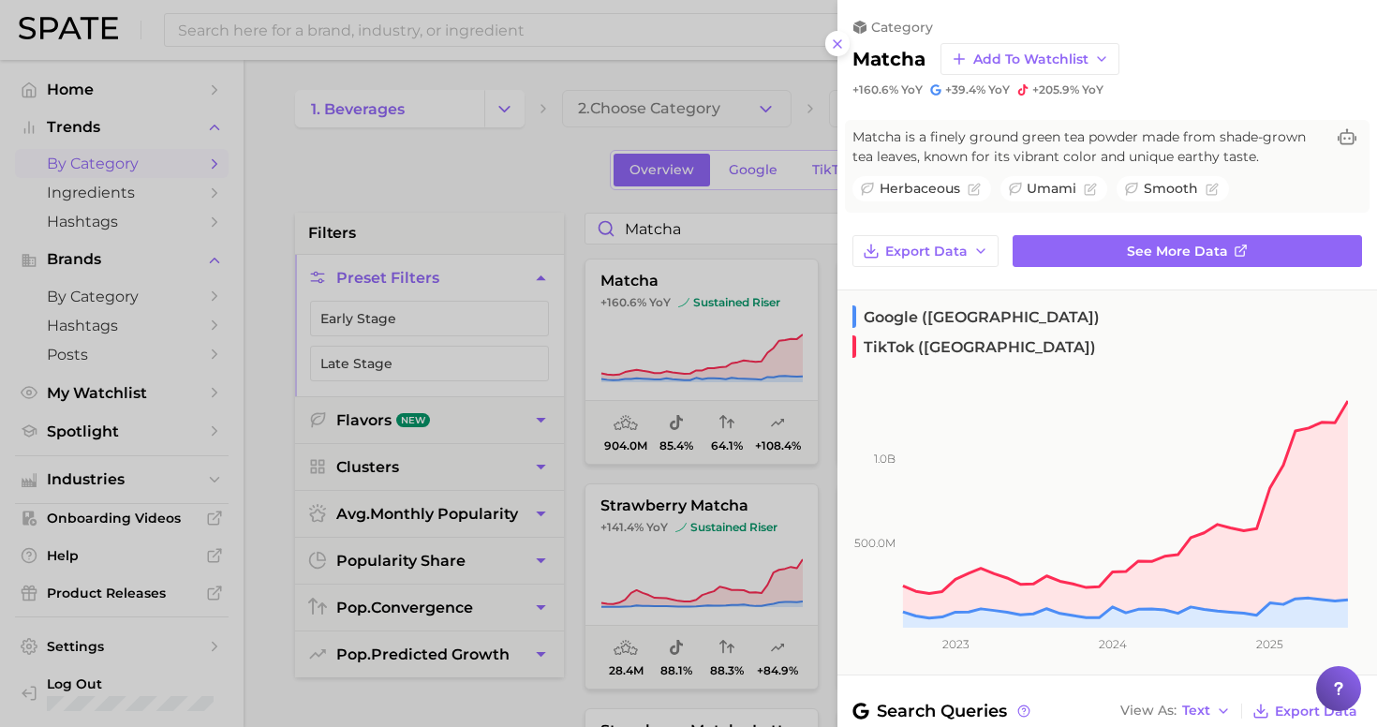
click at [492, 161] on div at bounding box center [688, 363] width 1377 height 727
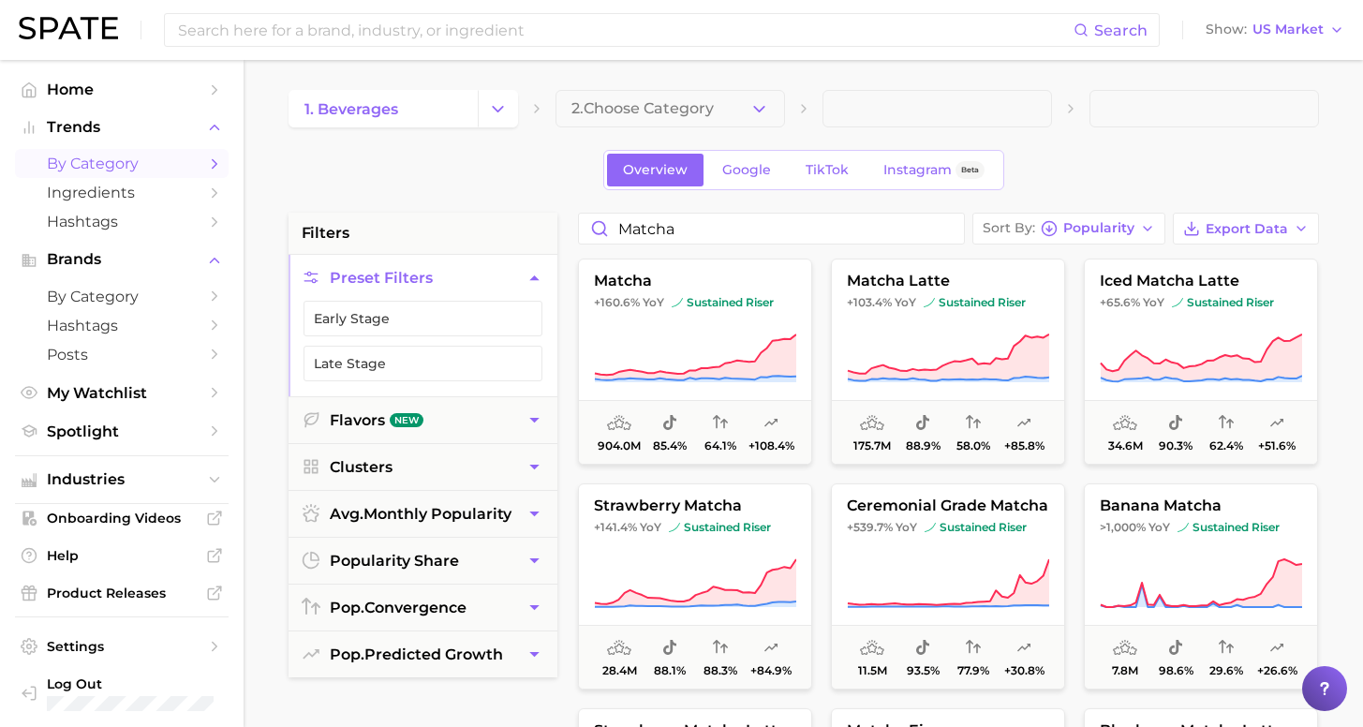
click at [139, 164] on span "by Category" at bounding box center [122, 164] width 150 height 18
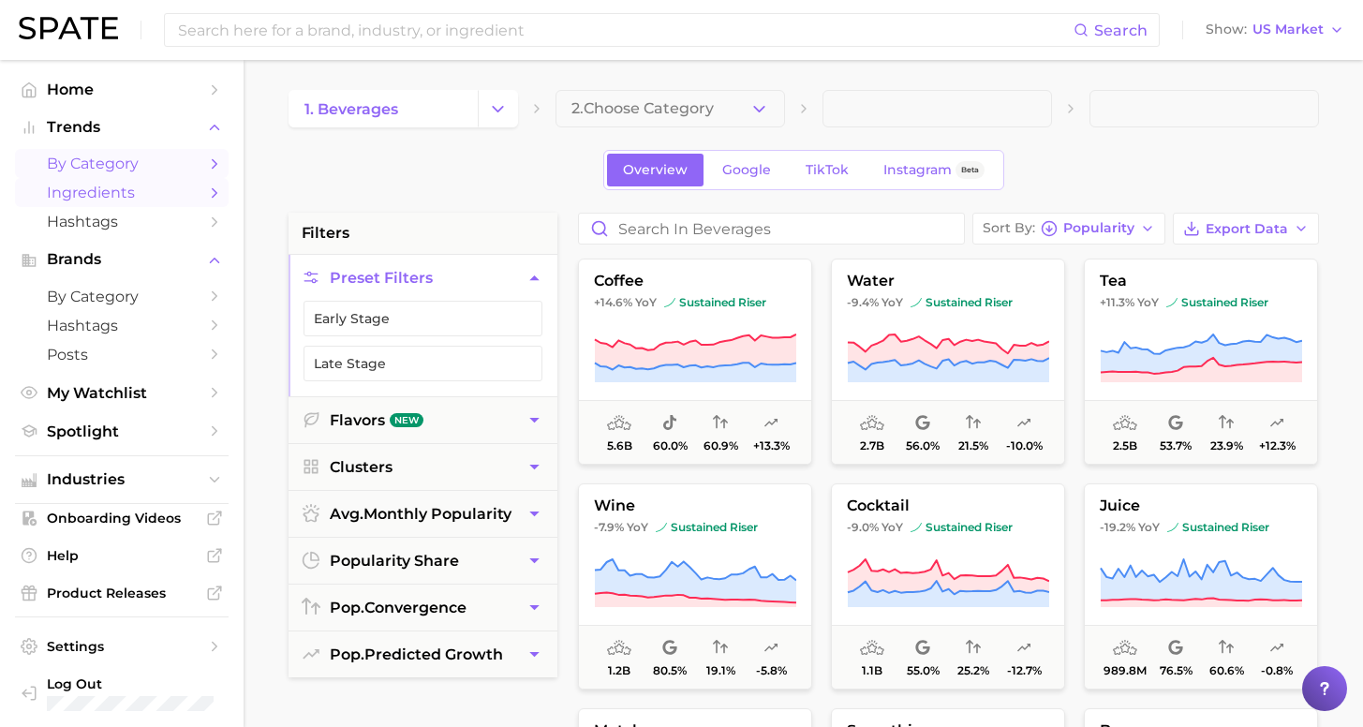
click at [111, 197] on span "Ingredients" at bounding box center [122, 193] width 150 height 18
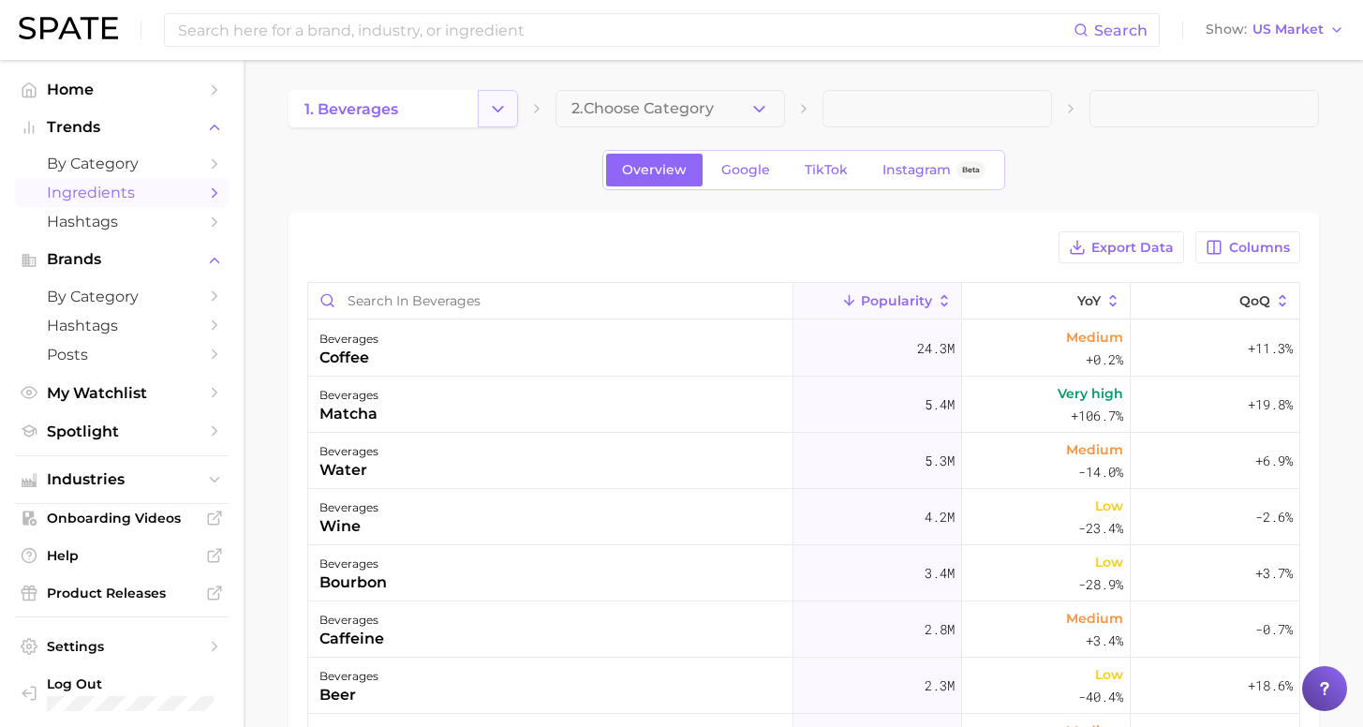
click at [495, 104] on icon "Change Category" at bounding box center [498, 109] width 20 height 20
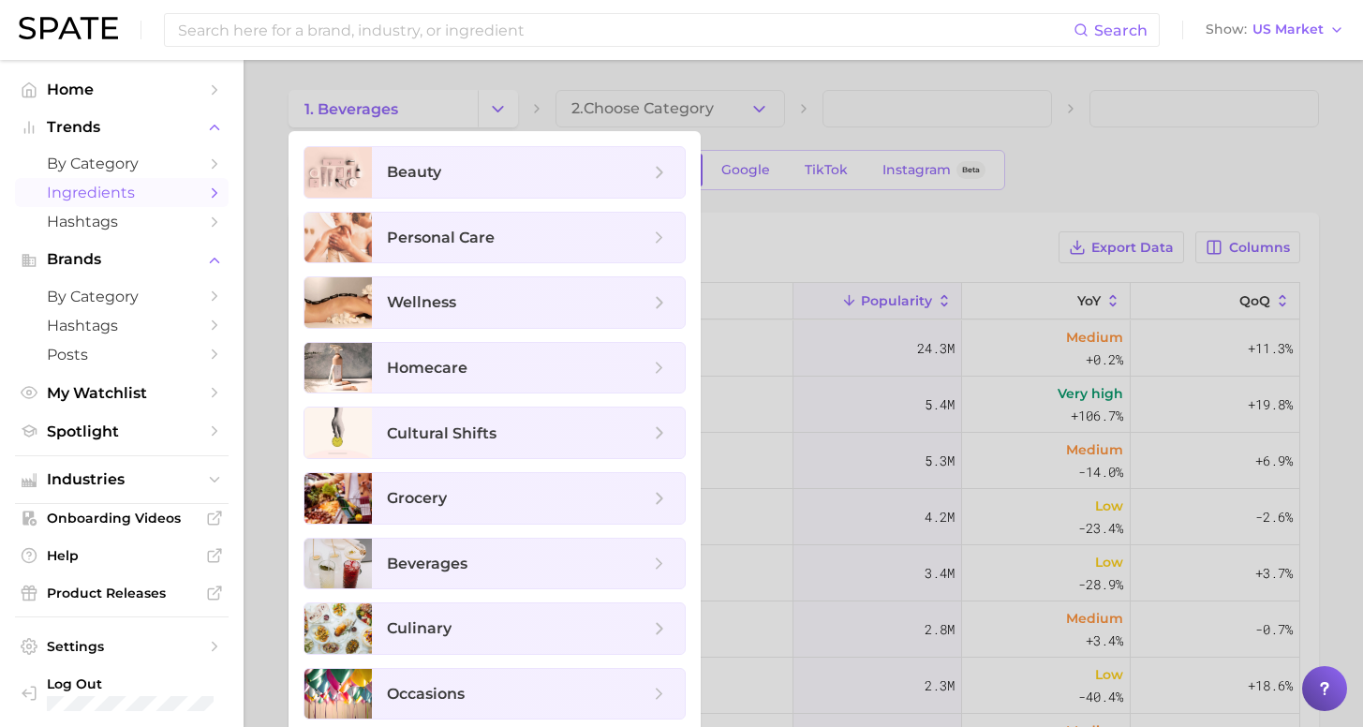
click at [657, 107] on div at bounding box center [681, 363] width 1363 height 727
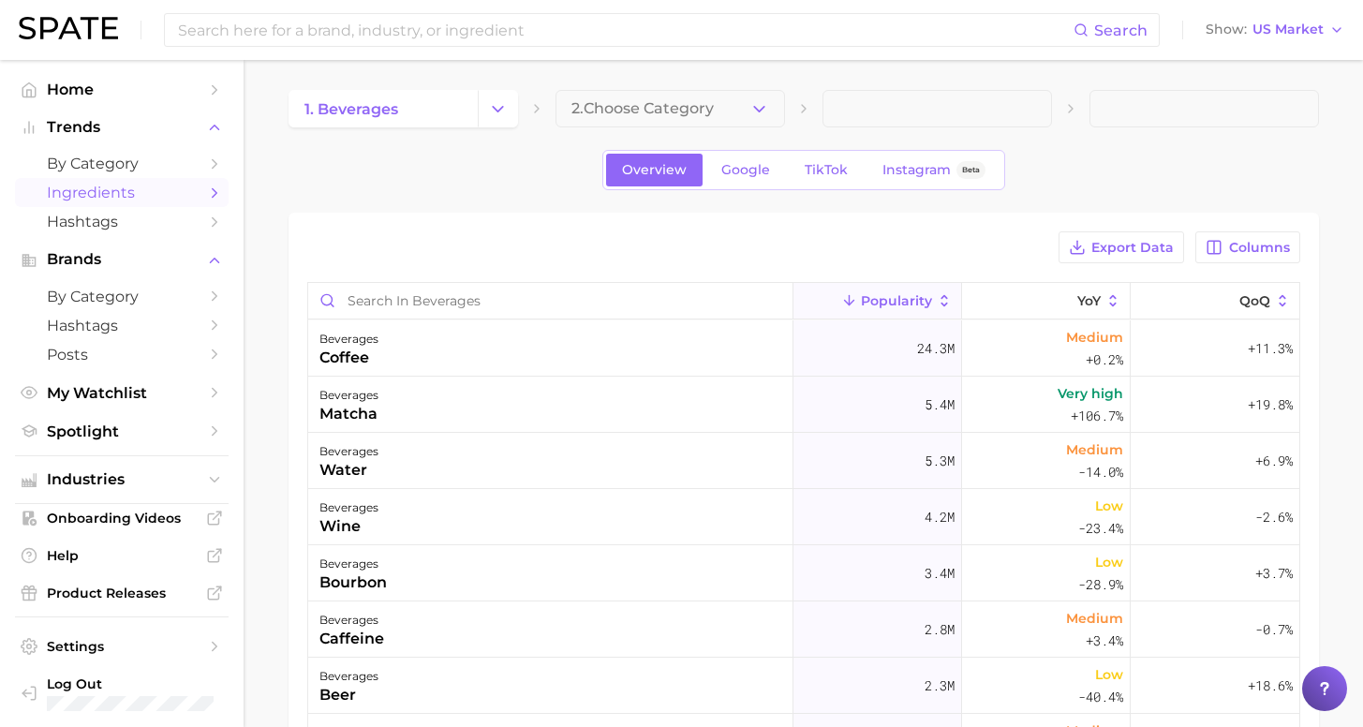
click at [657, 107] on span "2. Choose Category" at bounding box center [642, 108] width 142 height 17
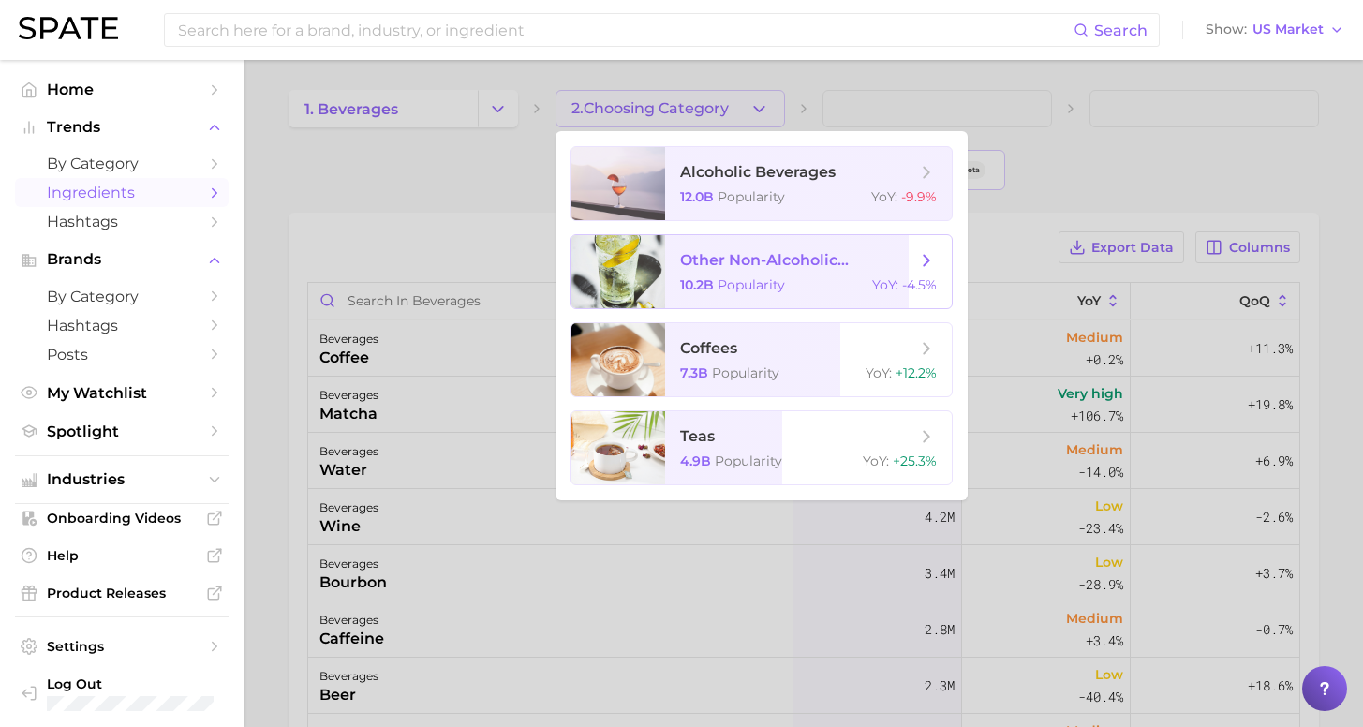
click at [765, 276] on span "other non-alcoholic beverages 10.2b Popularity YoY : -4.5%" at bounding box center [808, 271] width 287 height 73
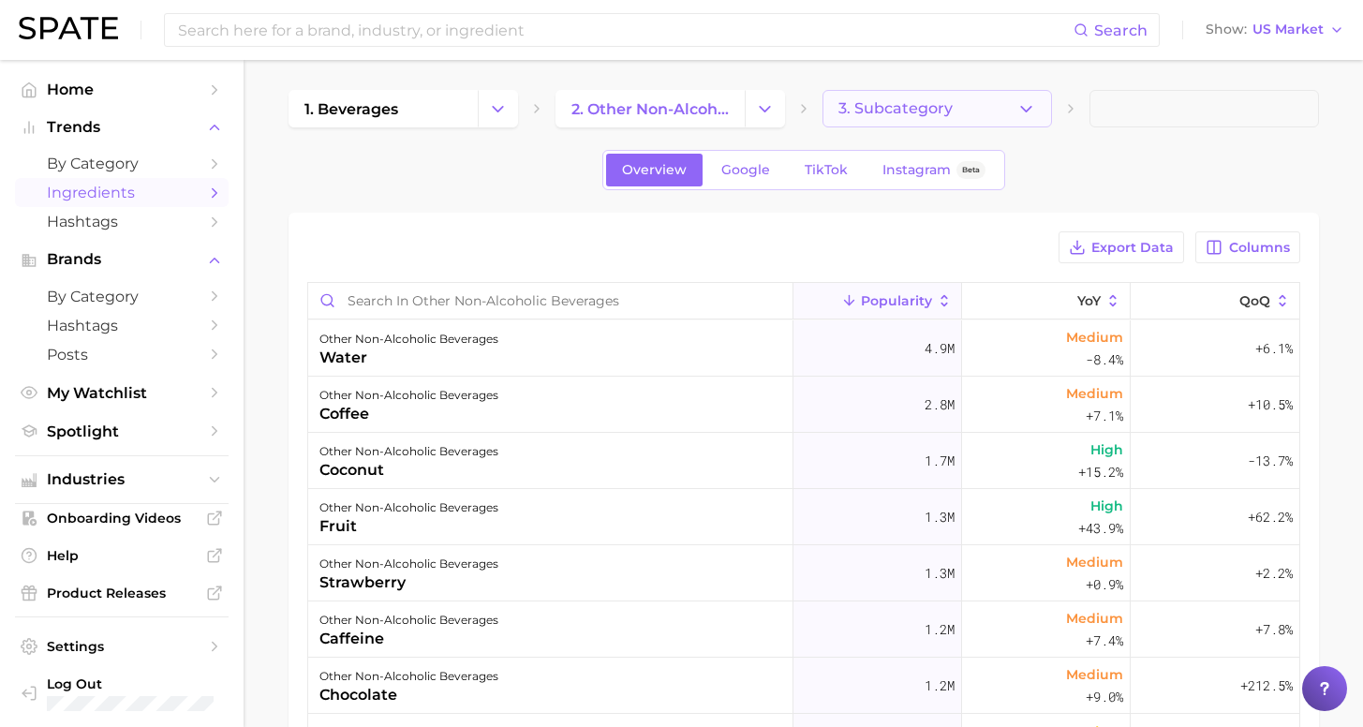
click at [898, 113] on span "3. Subcategory" at bounding box center [895, 108] width 114 height 17
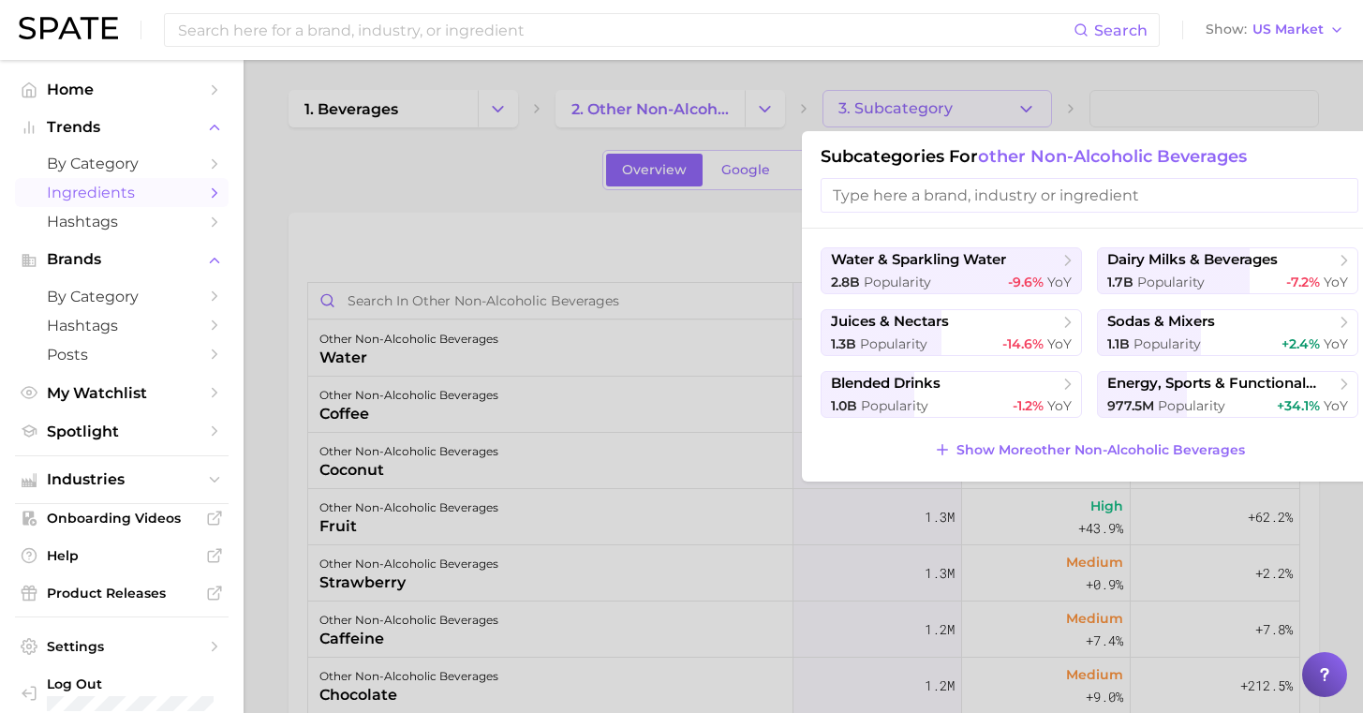
click at [1189, 406] on span "Popularity" at bounding box center [1191, 405] width 67 height 17
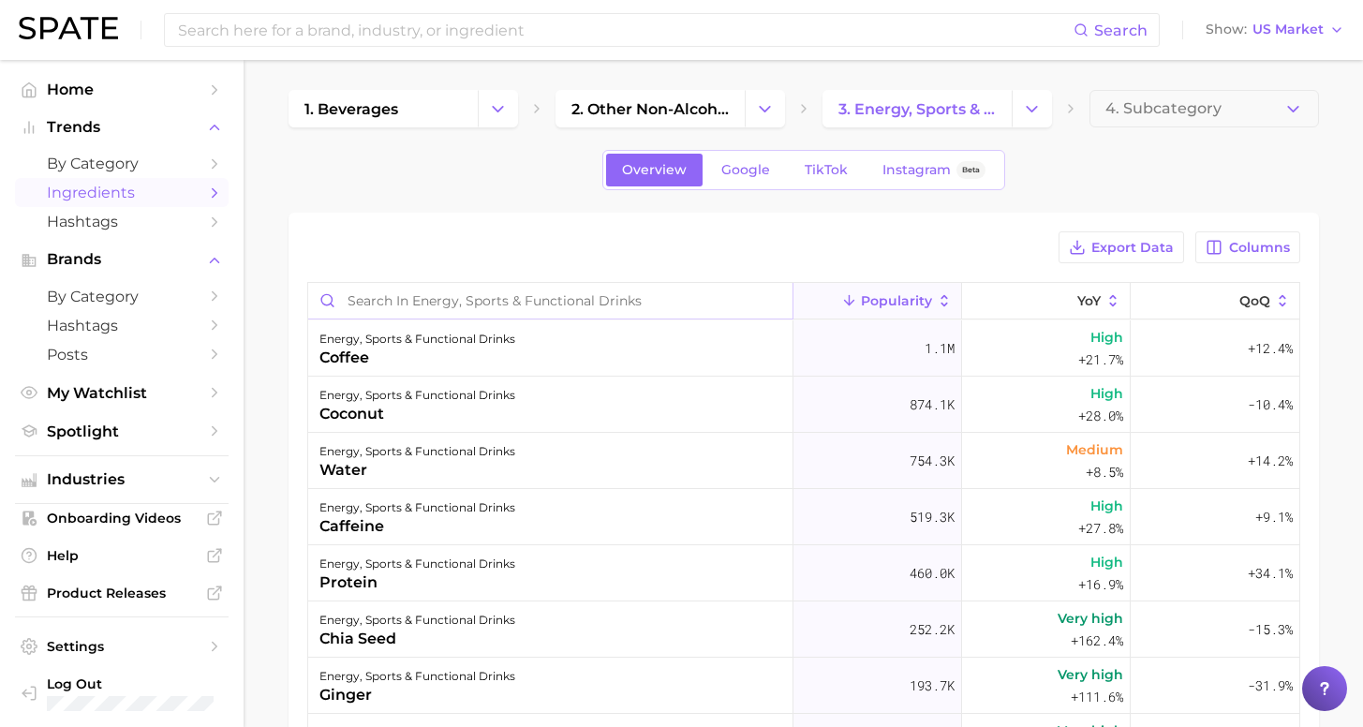
click at [515, 303] on input "Search in energy, sports & functional drinks" at bounding box center [550, 301] width 484 height 36
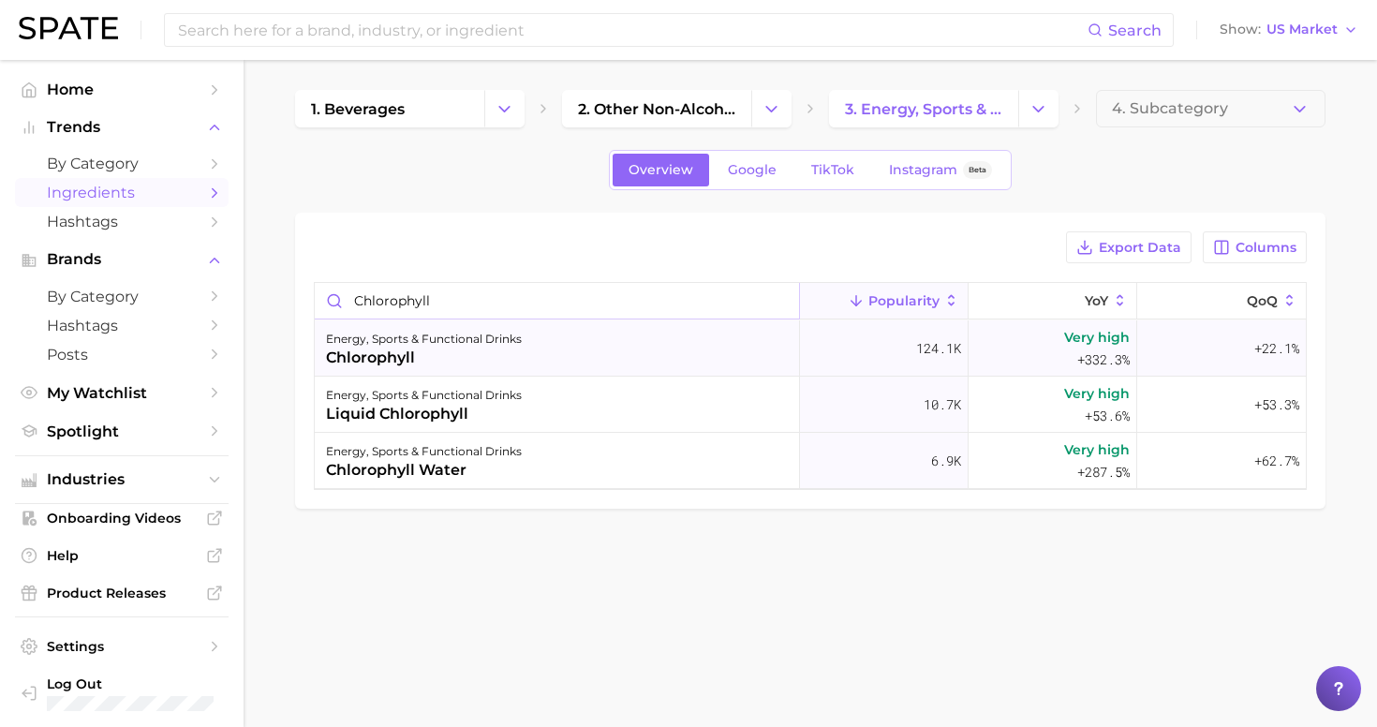
type input "chlorophyll"
click at [559, 351] on div "energy, sports & functional drinks chlorophyll" at bounding box center [557, 348] width 485 height 56
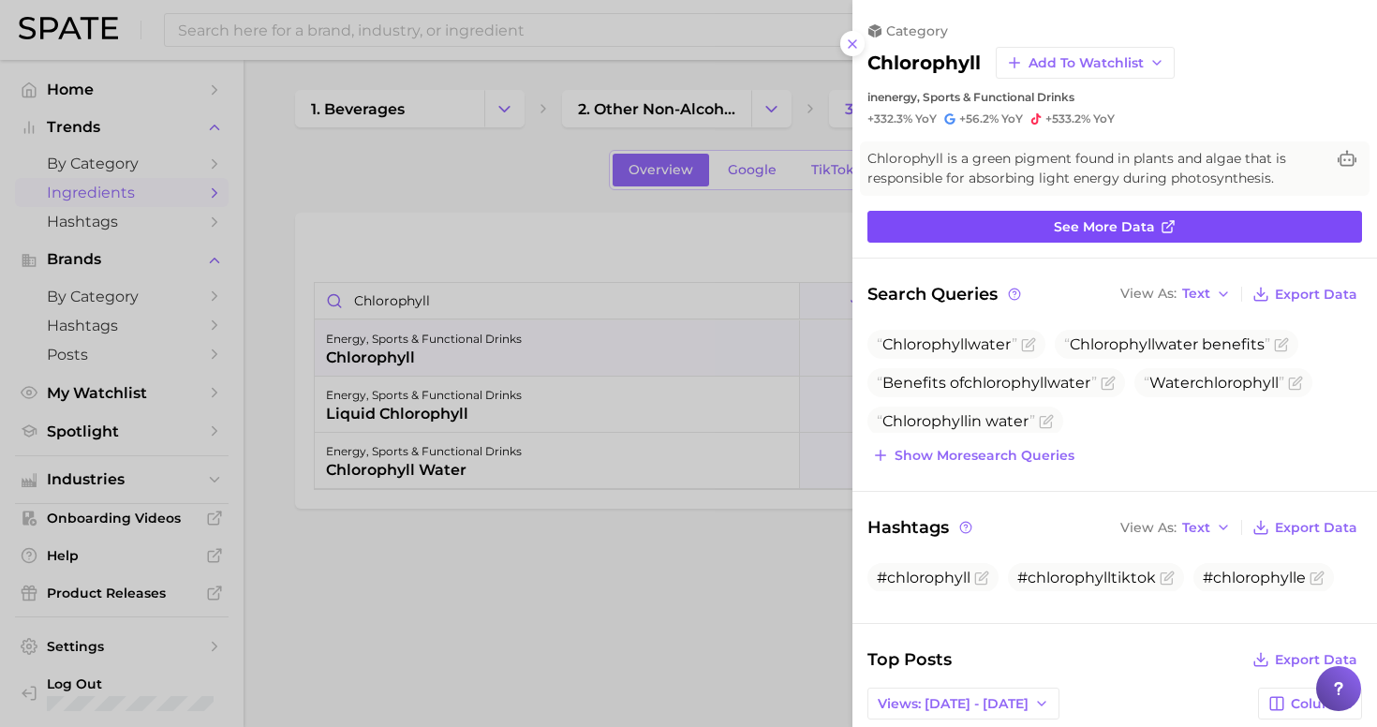
click at [1115, 221] on span "See more data" at bounding box center [1104, 227] width 101 height 16
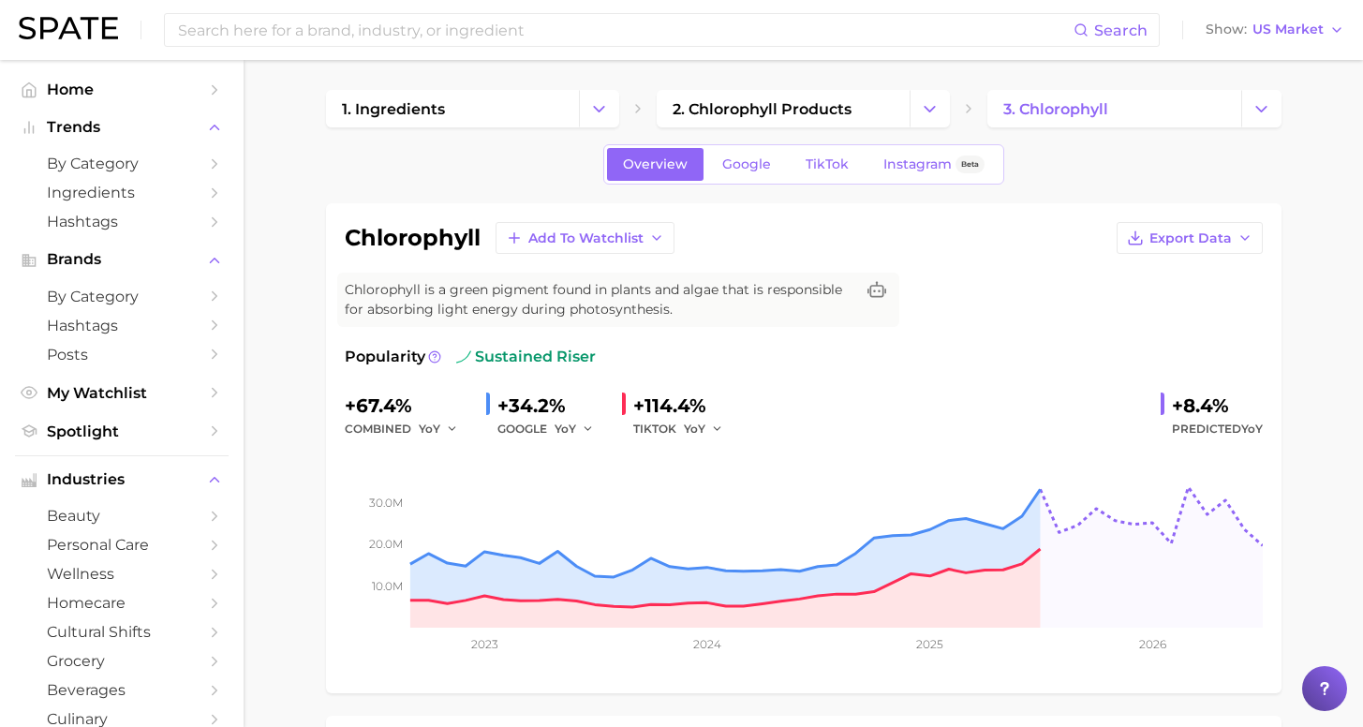
scroll to position [628, 0]
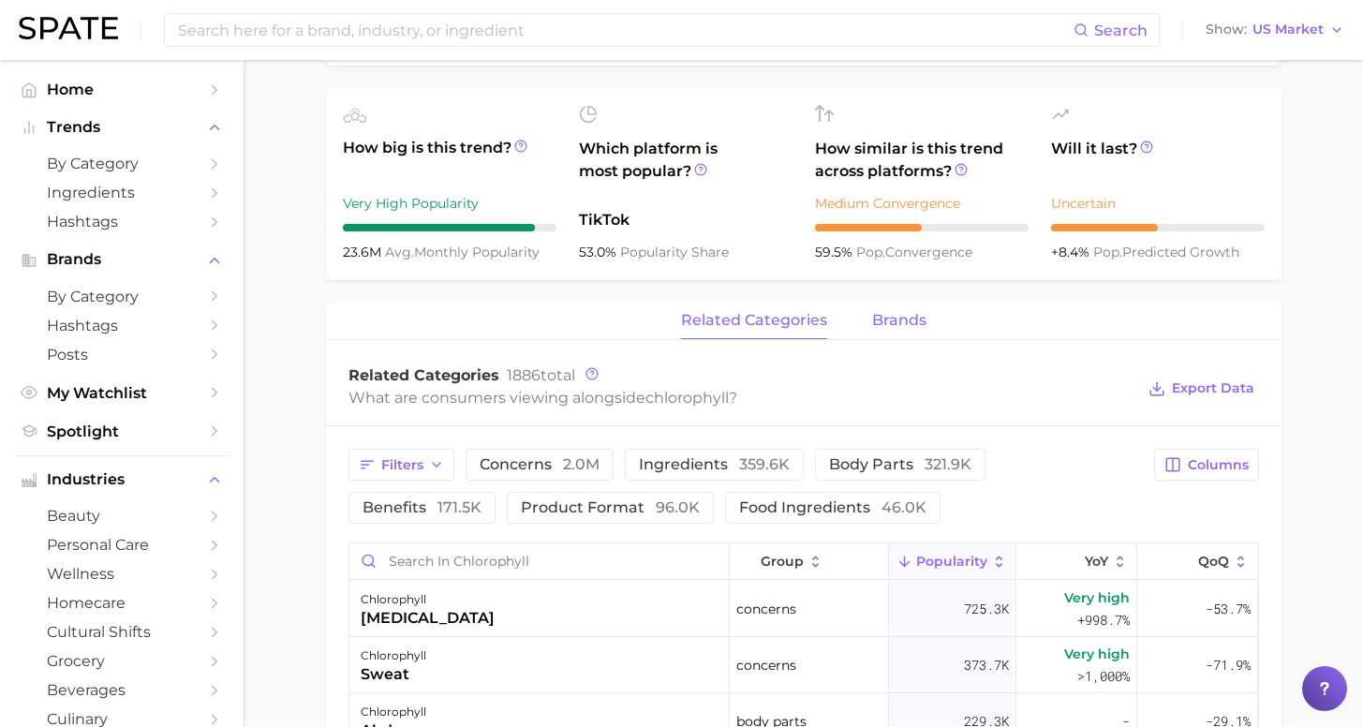
click at [878, 333] on button "brands" at bounding box center [899, 321] width 54 height 37
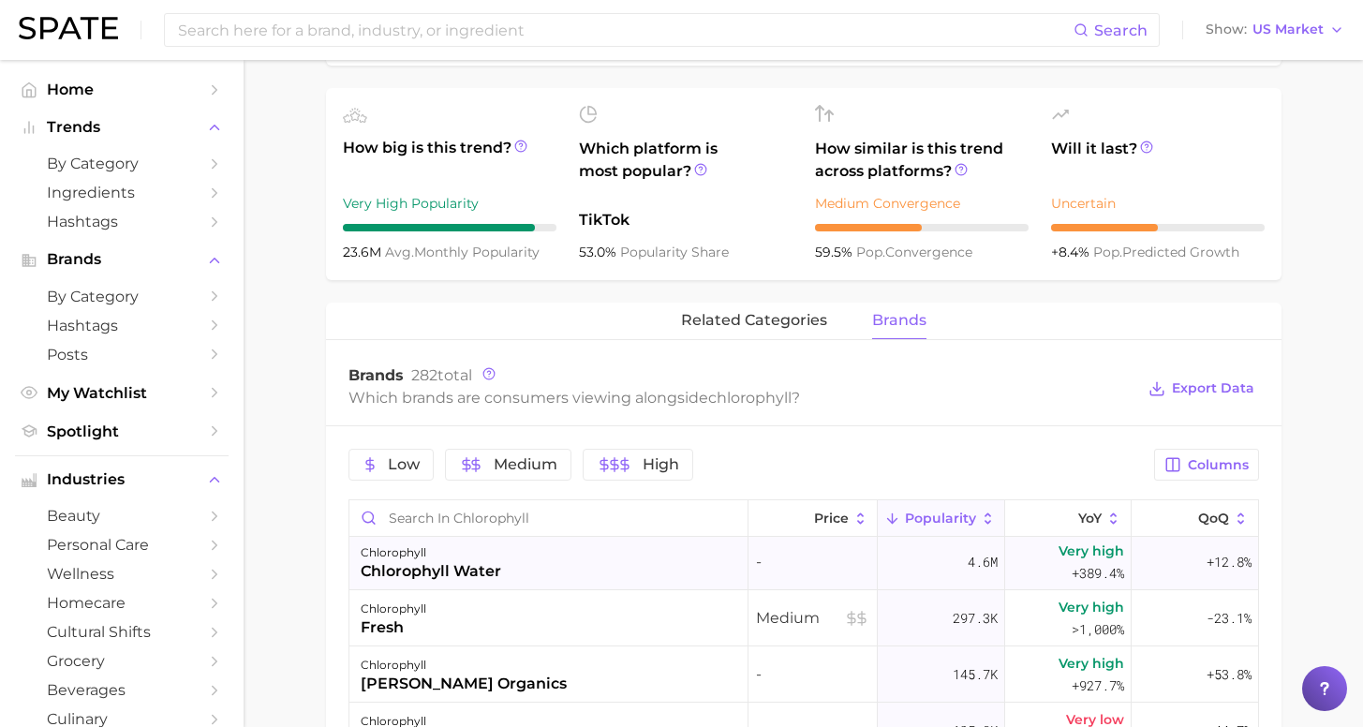
scroll to position [7, 0]
click at [445, 32] on input at bounding box center [624, 30] width 897 height 32
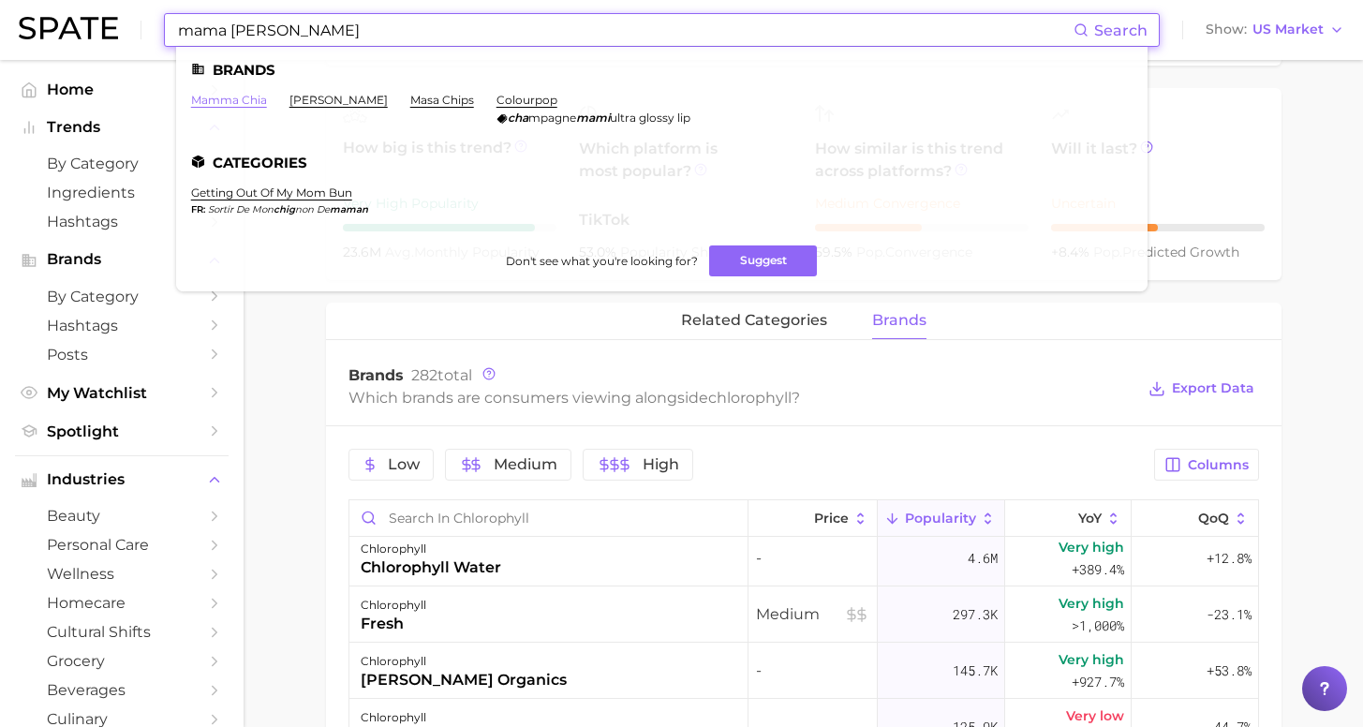
type input "mama chia"
click at [229, 103] on link "mamma chia" at bounding box center [229, 100] width 76 height 14
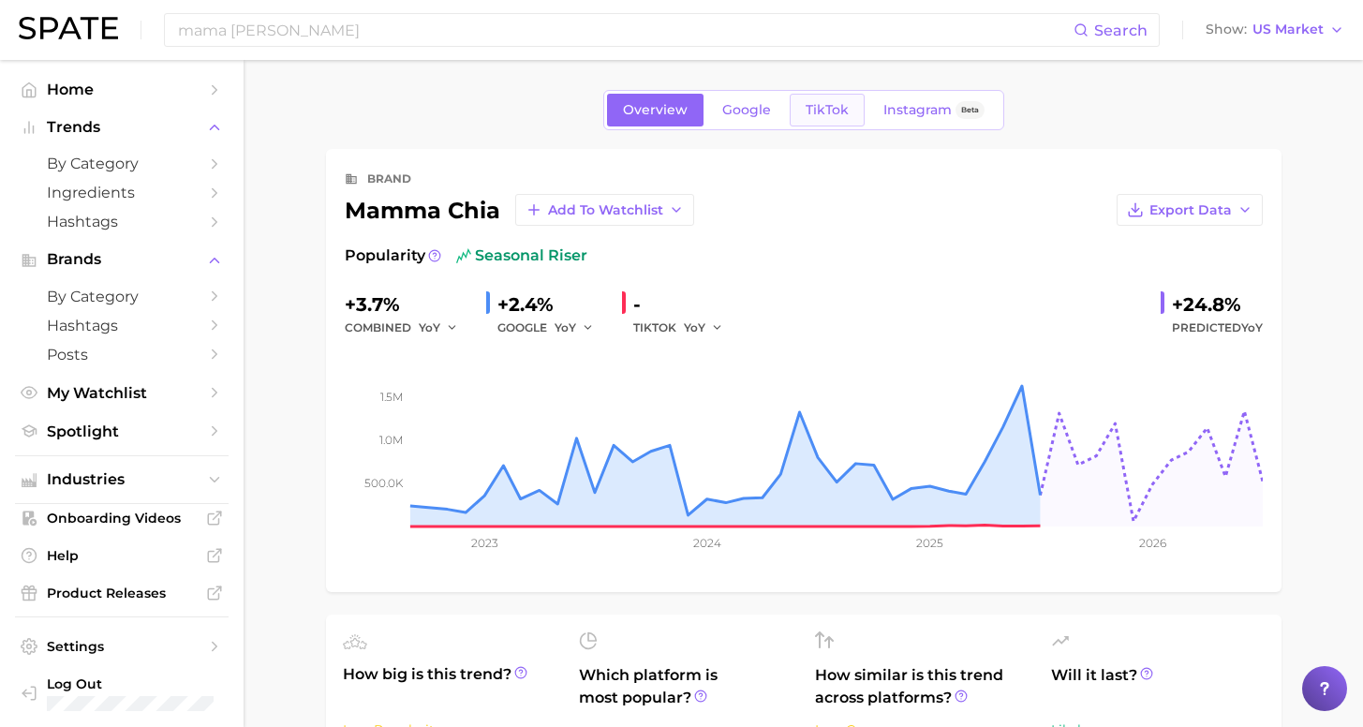
click at [830, 114] on span "TikTok" at bounding box center [827, 110] width 43 height 16
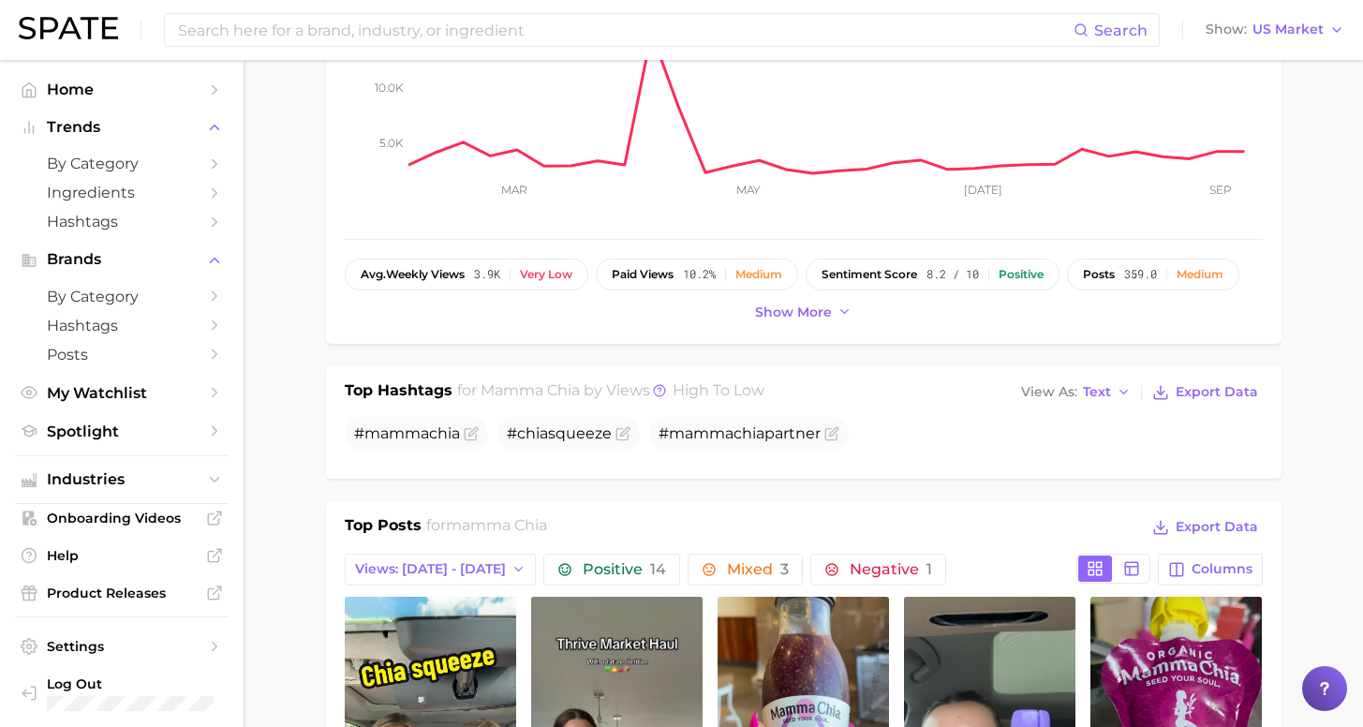
scroll to position [435, 0]
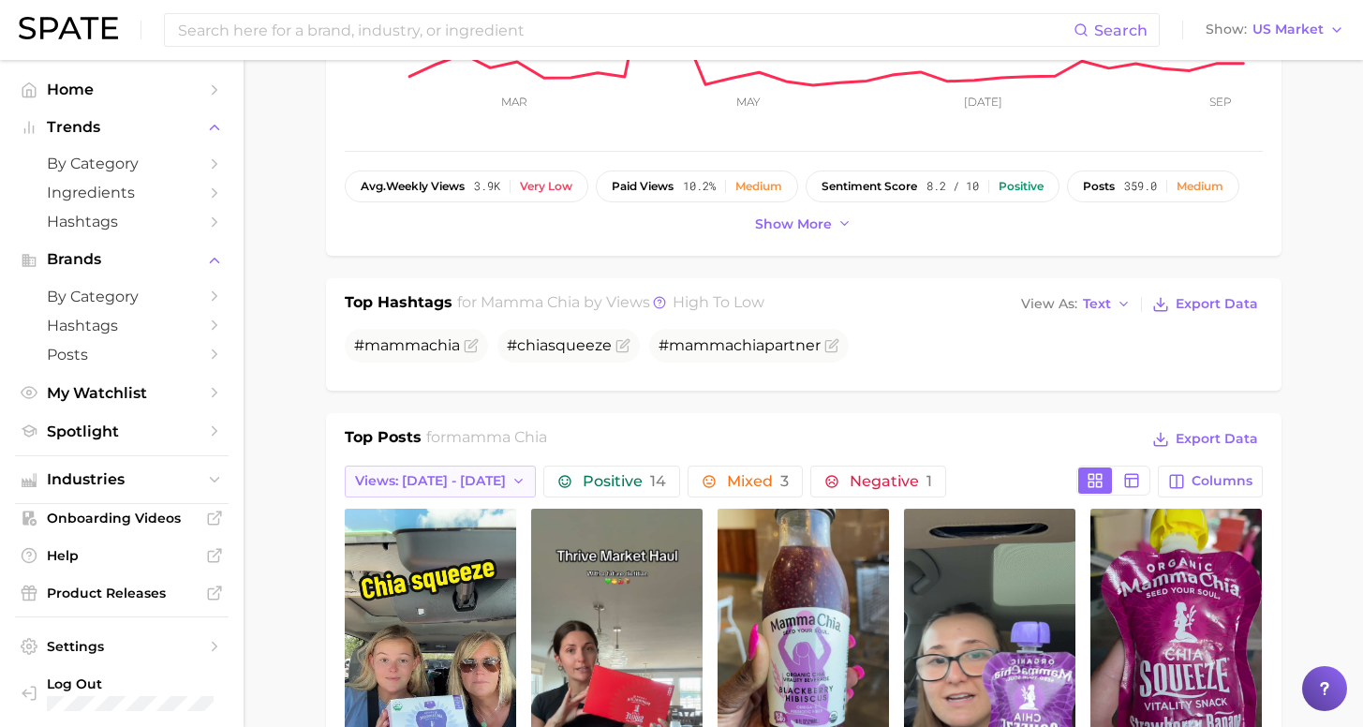
click at [392, 480] on span "Views: [DATE] - [DATE]" at bounding box center [430, 481] width 151 height 16
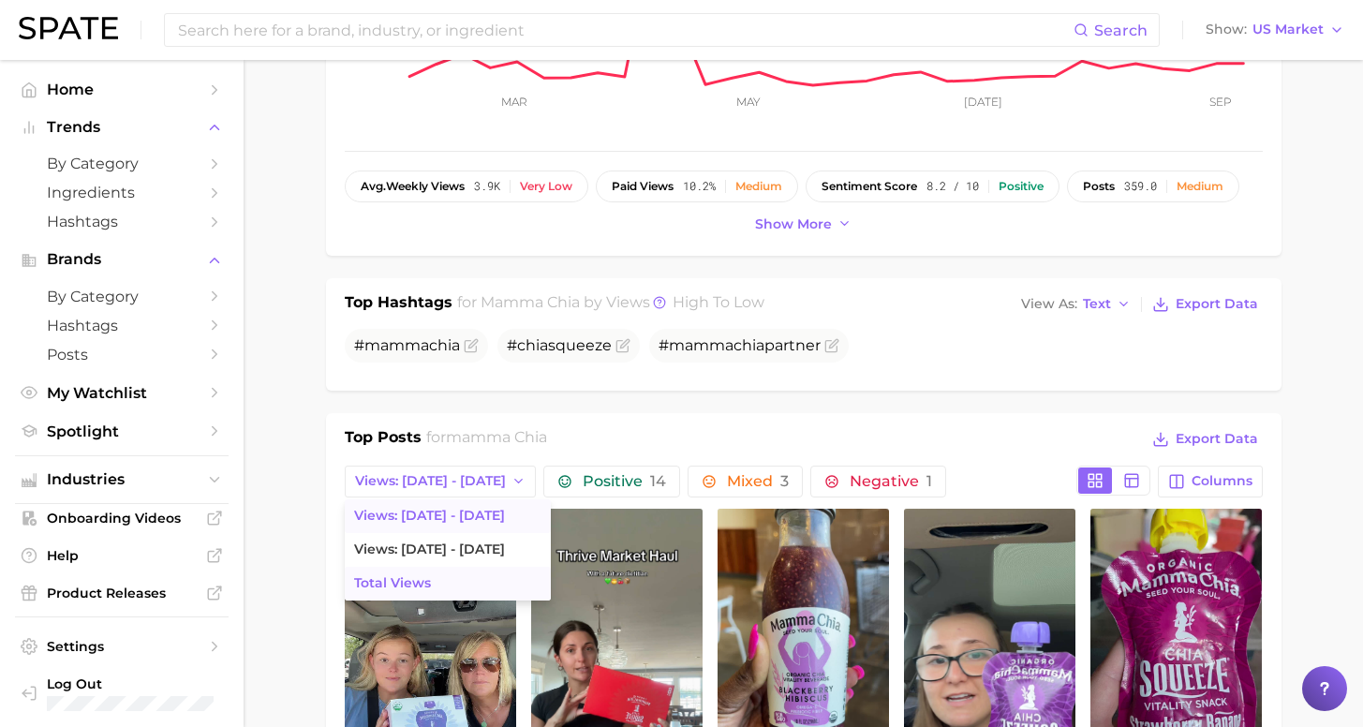
click at [499, 583] on button "Total Views" at bounding box center [448, 584] width 206 height 34
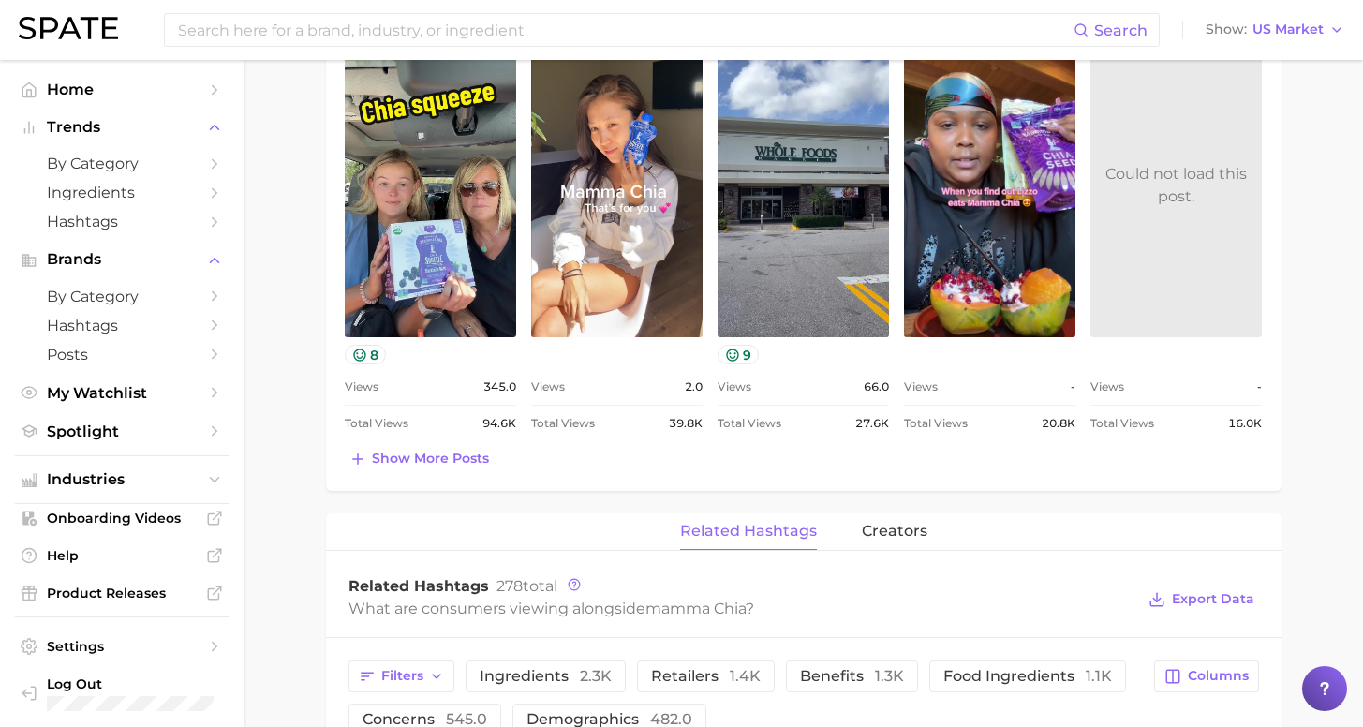
scroll to position [0, 0]
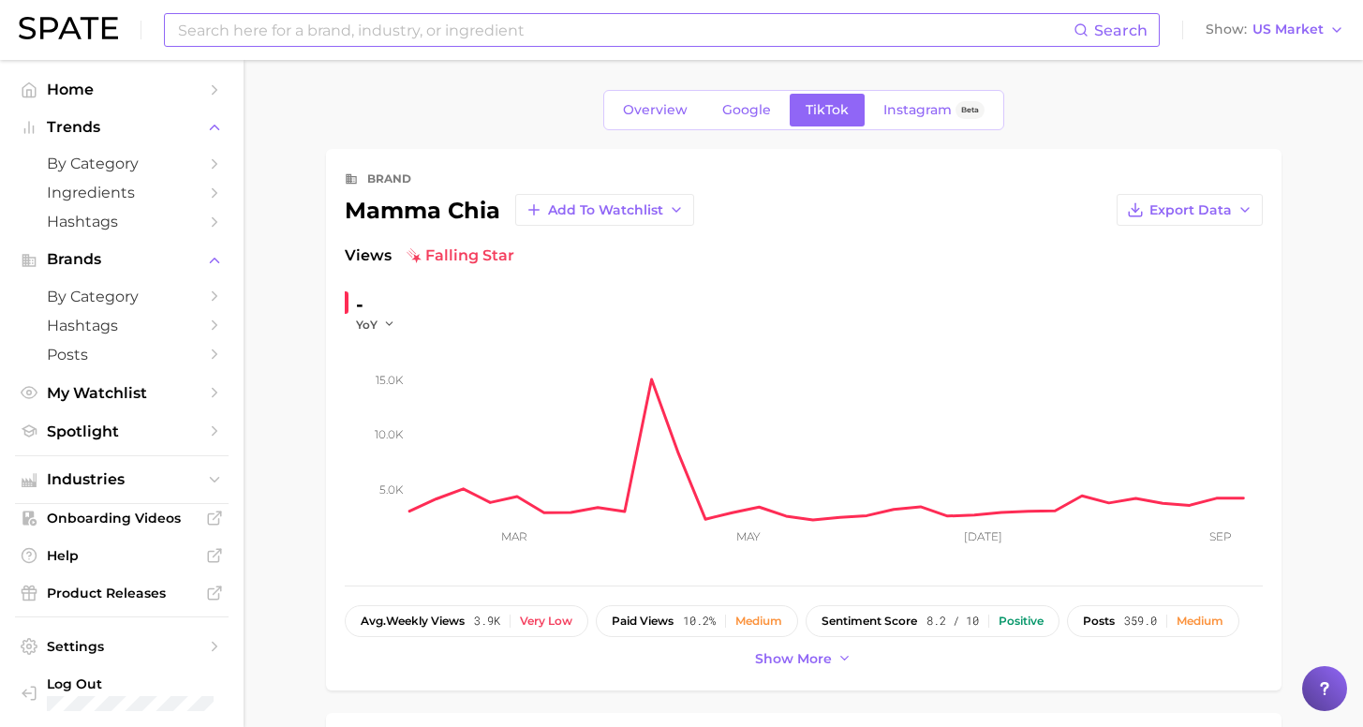
click at [484, 31] on input at bounding box center [624, 30] width 897 height 32
click at [484, 32] on input at bounding box center [624, 30] width 897 height 32
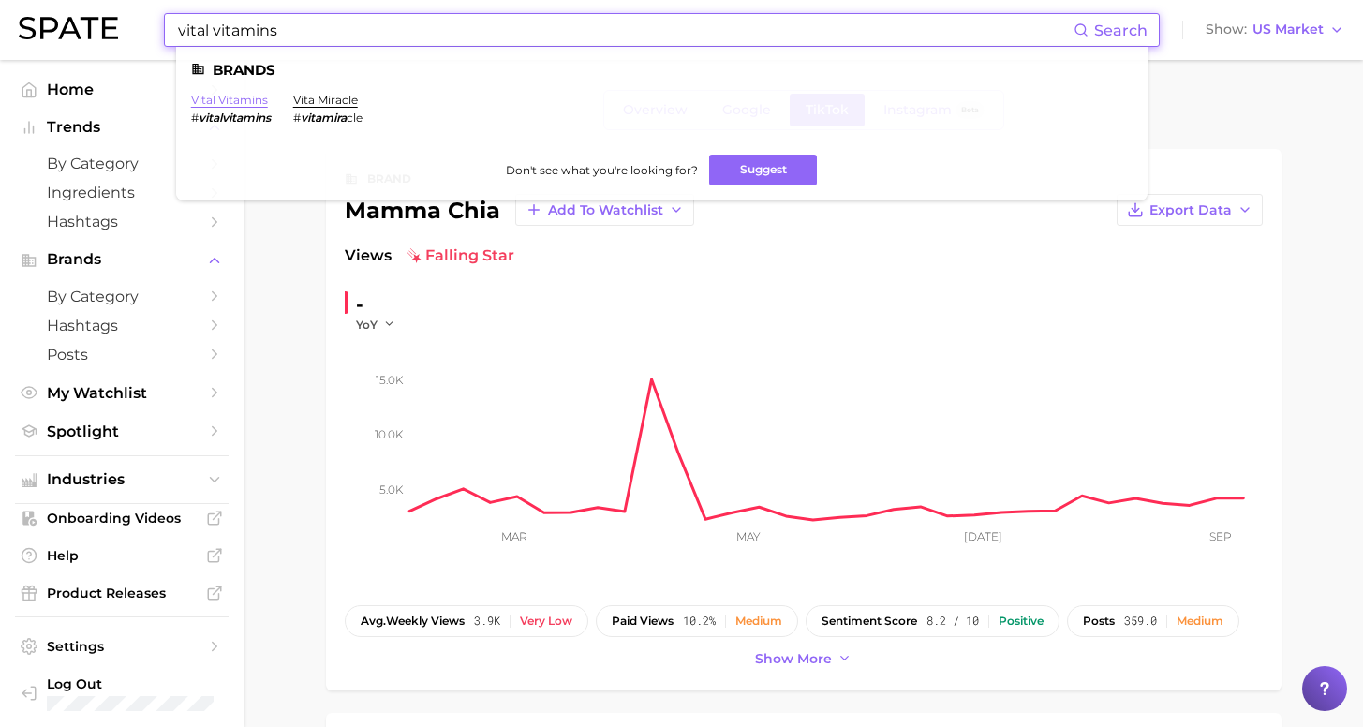
type input "vital vitamins"
click at [228, 101] on link "vital vitamins" at bounding box center [229, 100] width 77 height 14
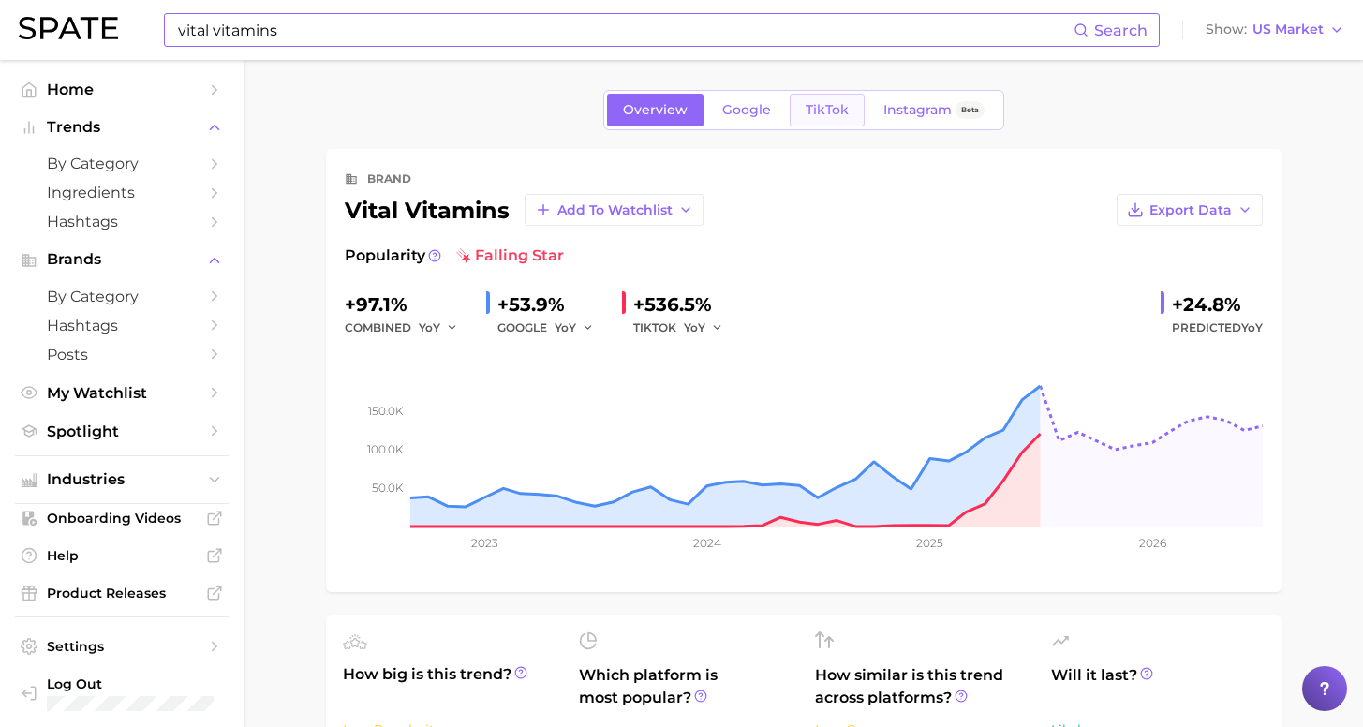
click at [824, 108] on span "TikTok" at bounding box center [827, 110] width 43 height 16
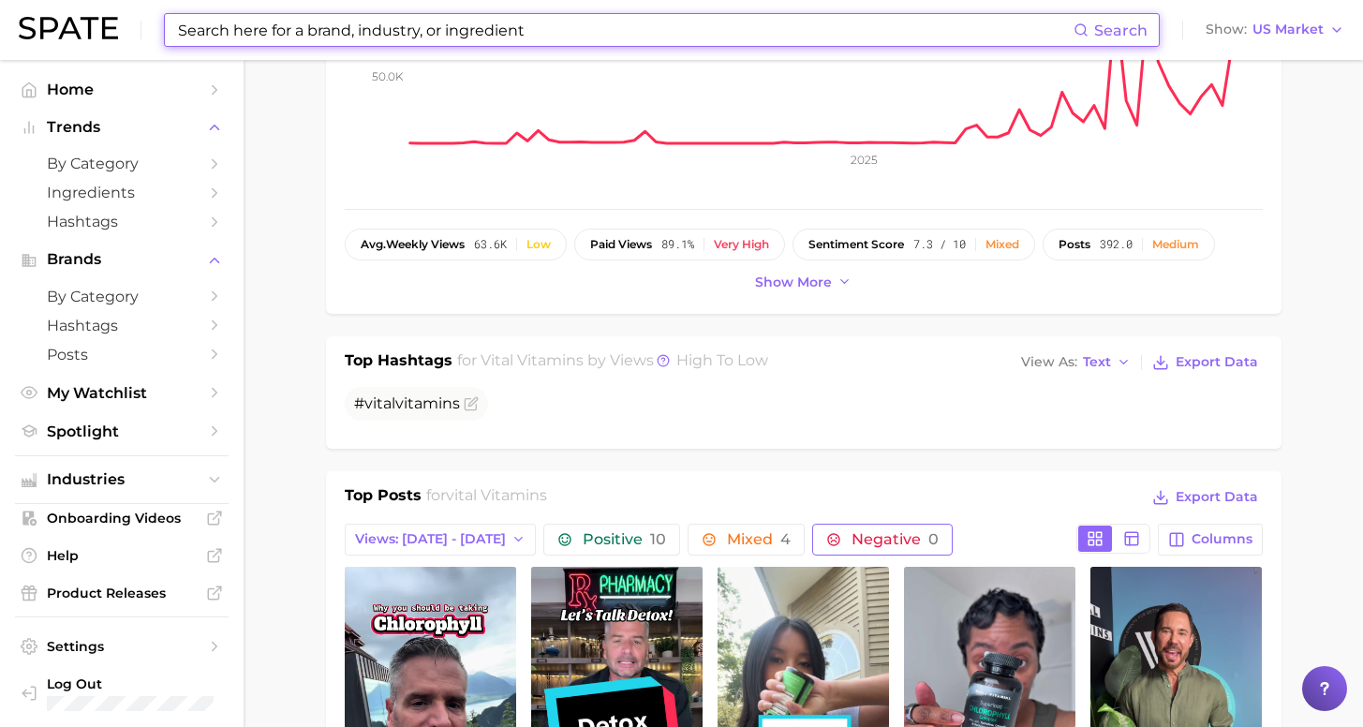
scroll to position [407, 0]
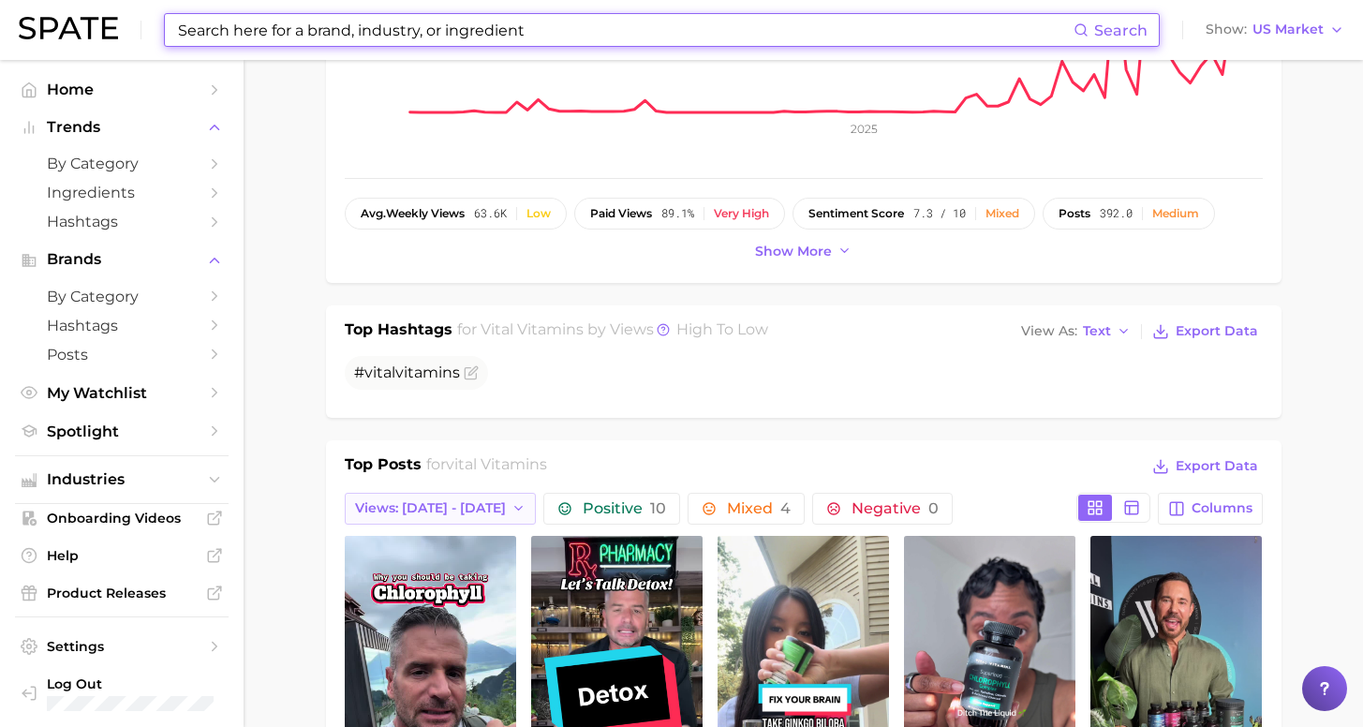
click at [479, 501] on span "Views: [DATE] - [DATE]" at bounding box center [430, 508] width 151 height 16
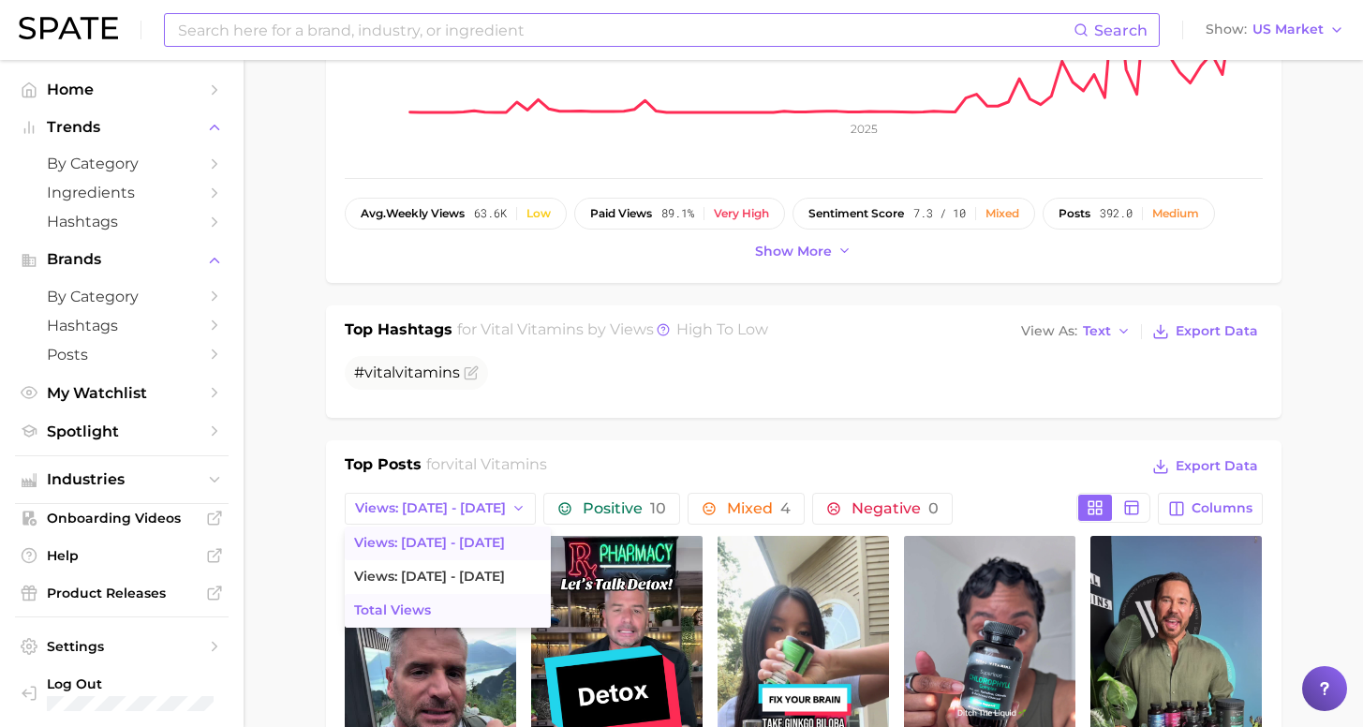
click at [451, 610] on button "Total Views" at bounding box center [448, 611] width 206 height 34
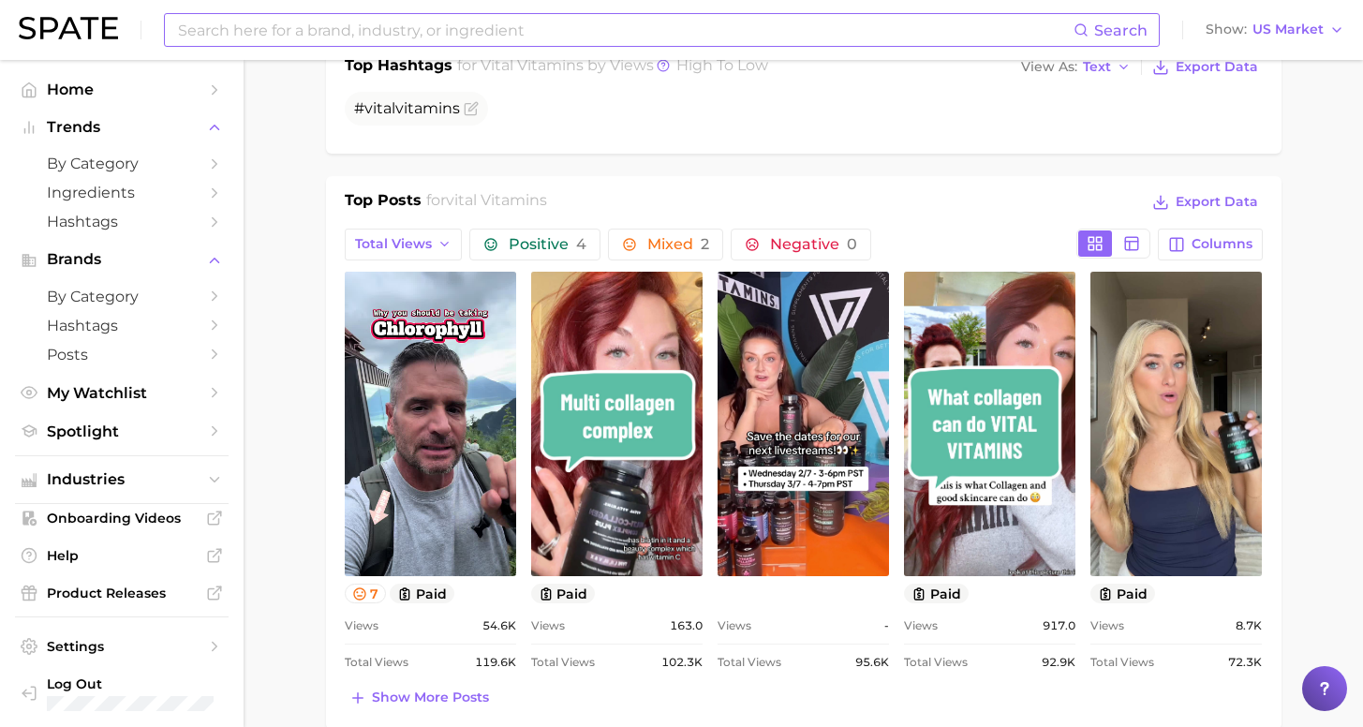
scroll to position [703, 0]
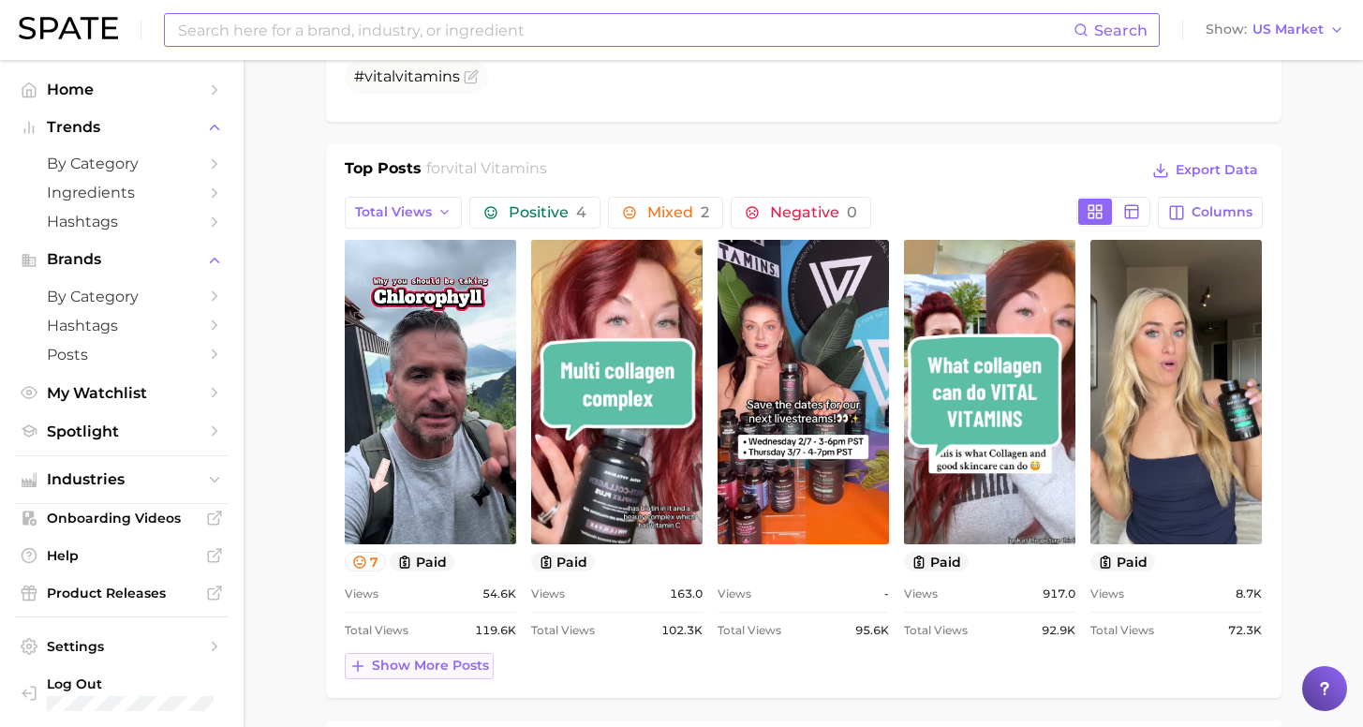
click at [464, 673] on span "Show more posts" at bounding box center [430, 666] width 117 height 16
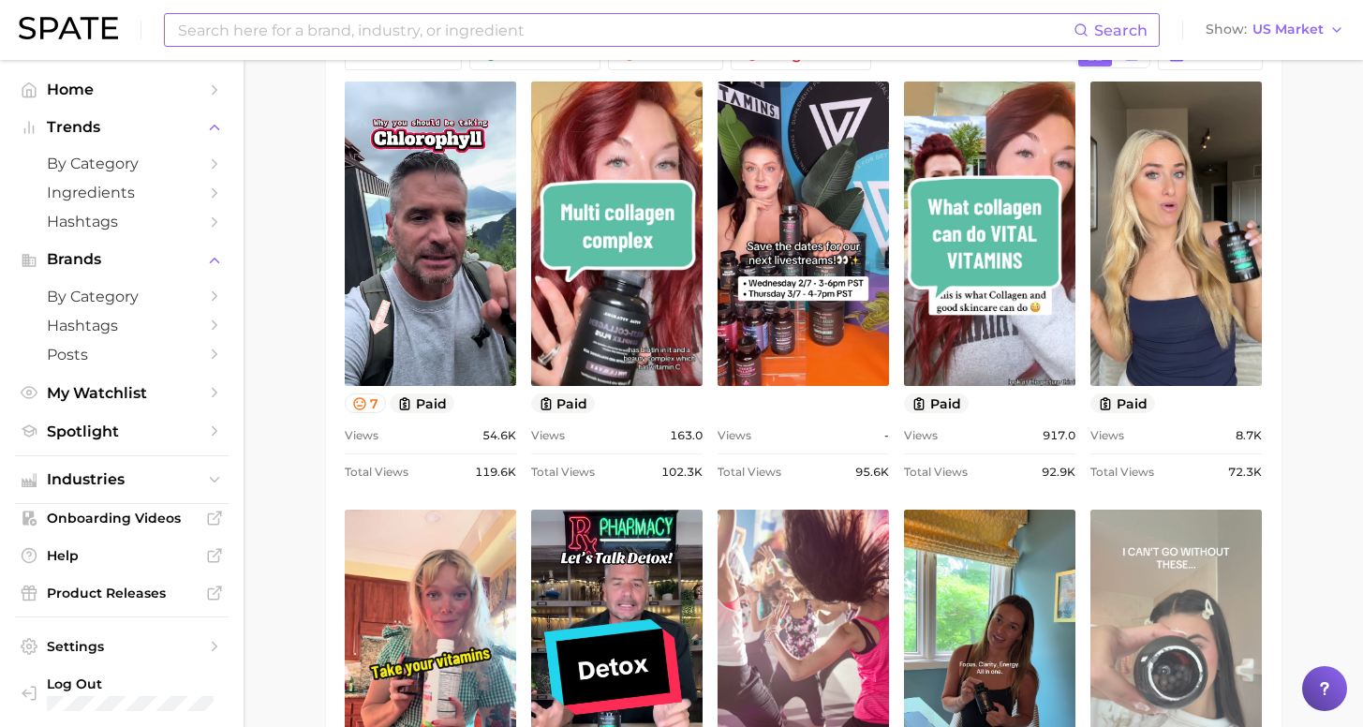
scroll to position [1236, 0]
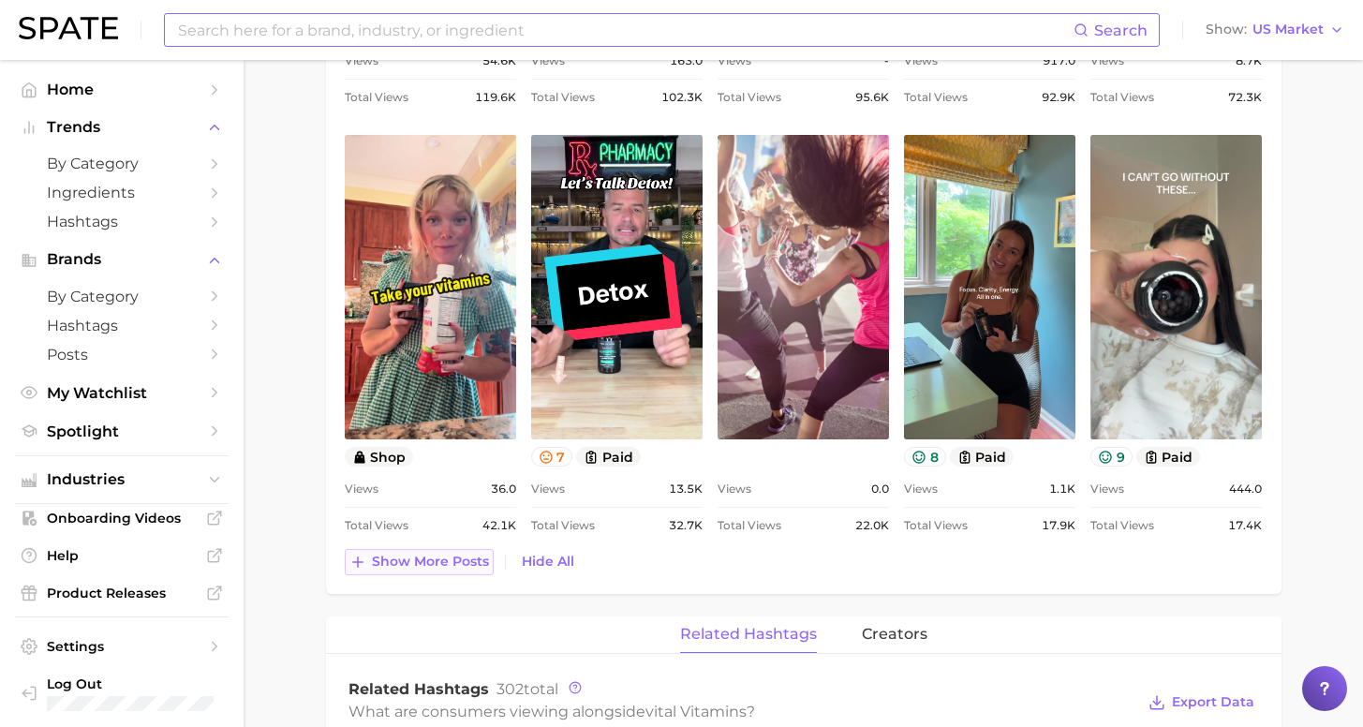
click at [458, 559] on span "Show more posts" at bounding box center [430, 562] width 117 height 16
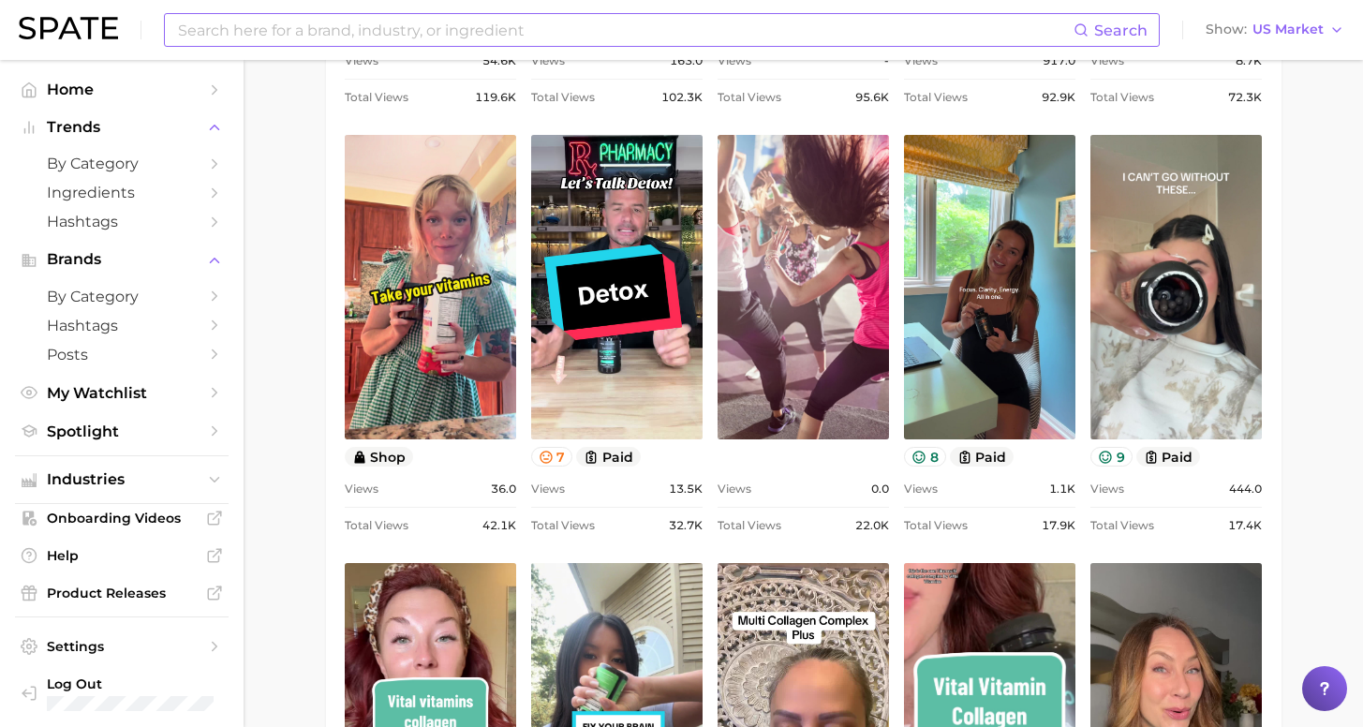
scroll to position [1396, 0]
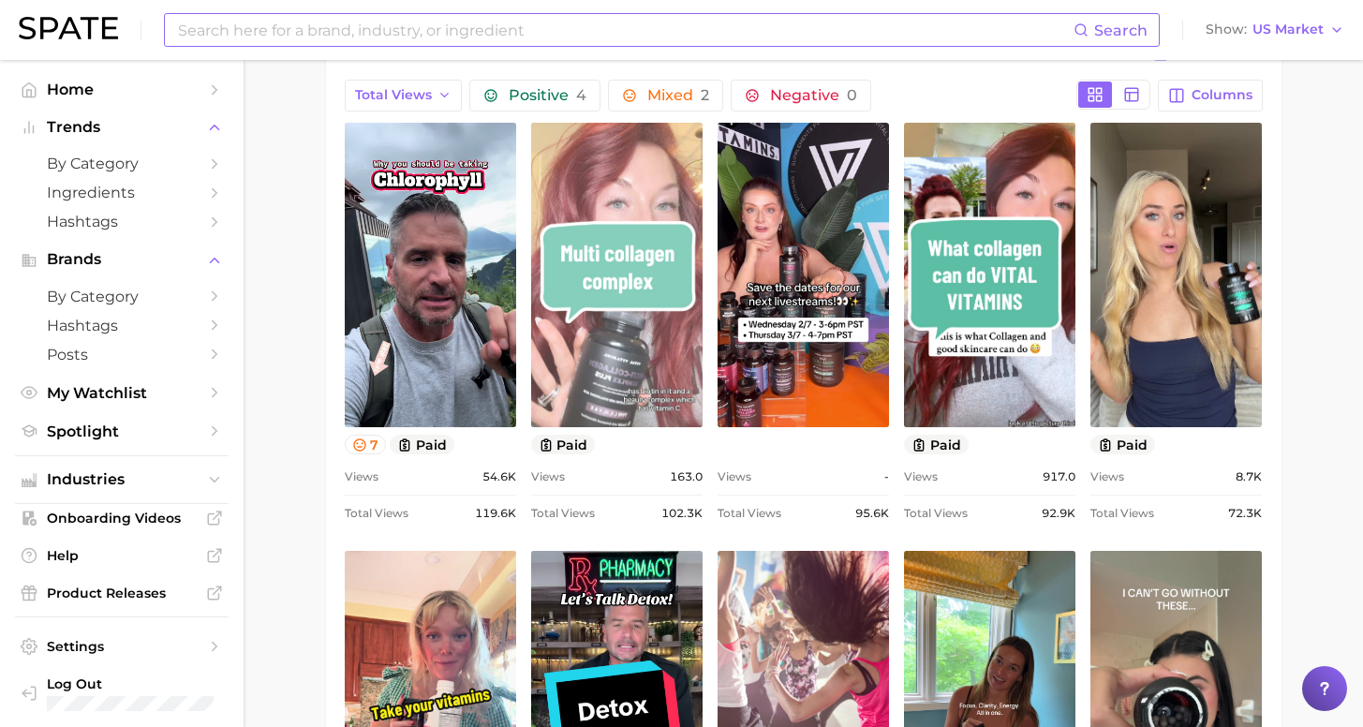
click at [664, 304] on link "view post on TikTok" at bounding box center [616, 275] width 171 height 304
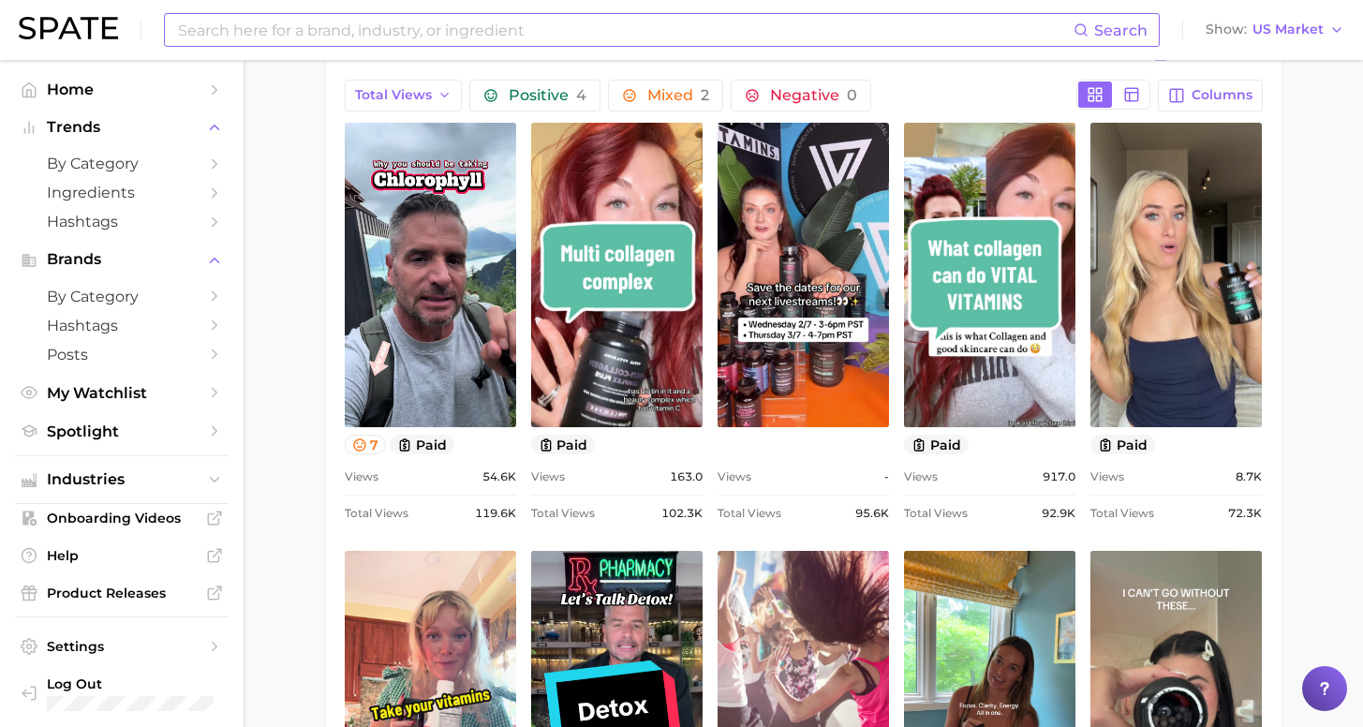
scroll to position [476, 0]
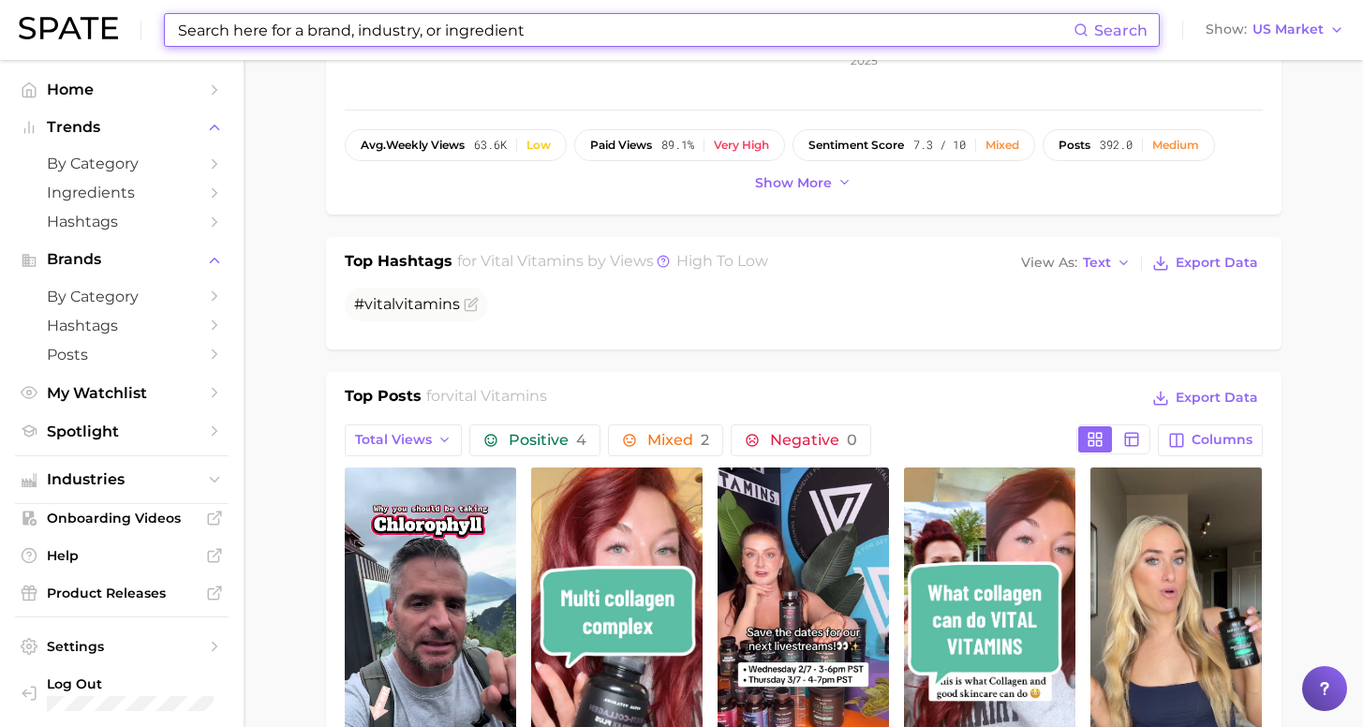
click at [524, 28] on input at bounding box center [624, 30] width 897 height 32
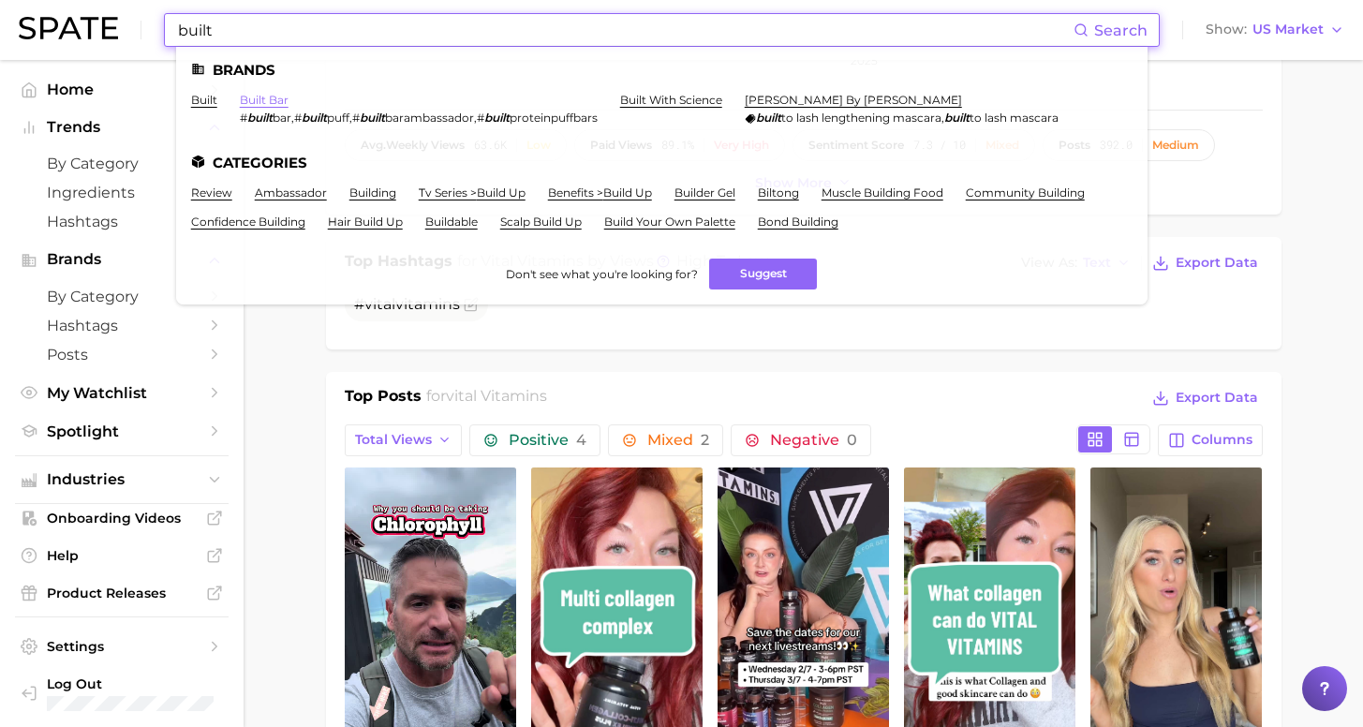
type input "built"
click at [251, 98] on link "built bar" at bounding box center [264, 100] width 49 height 14
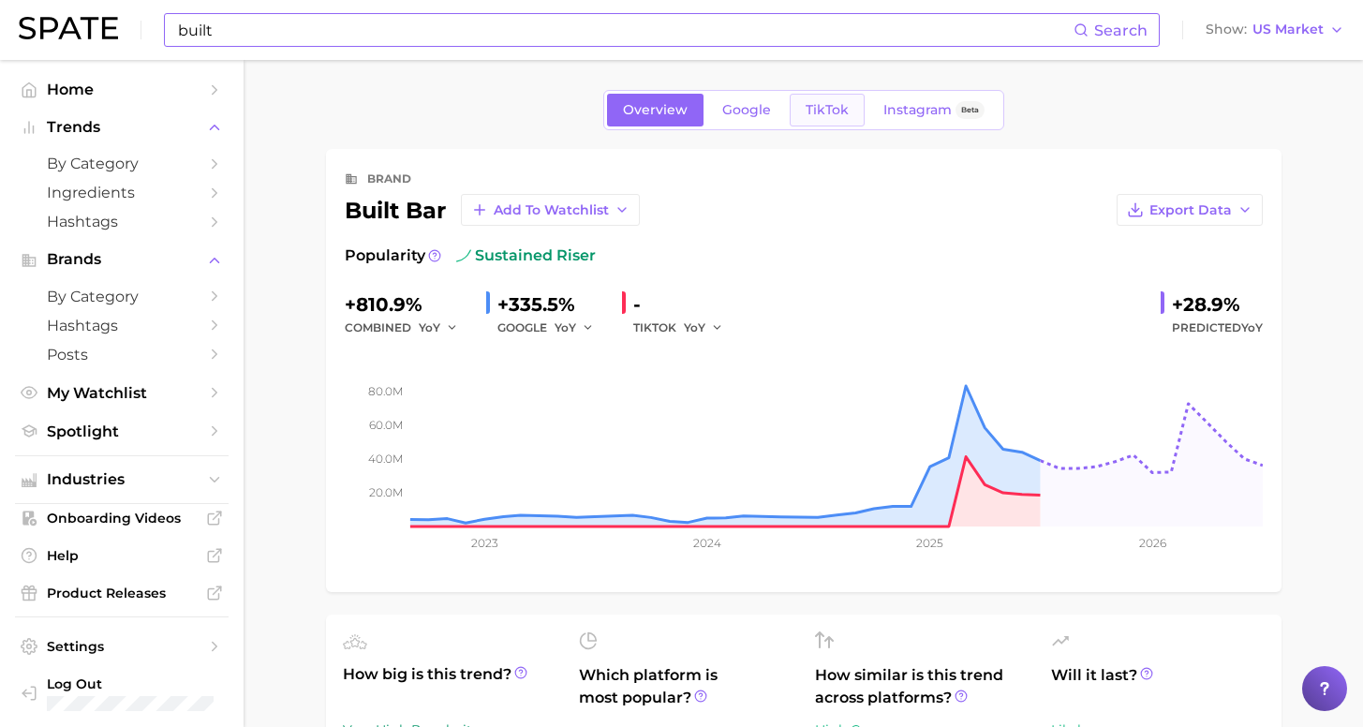
click at [835, 105] on span "TikTok" at bounding box center [827, 110] width 43 height 16
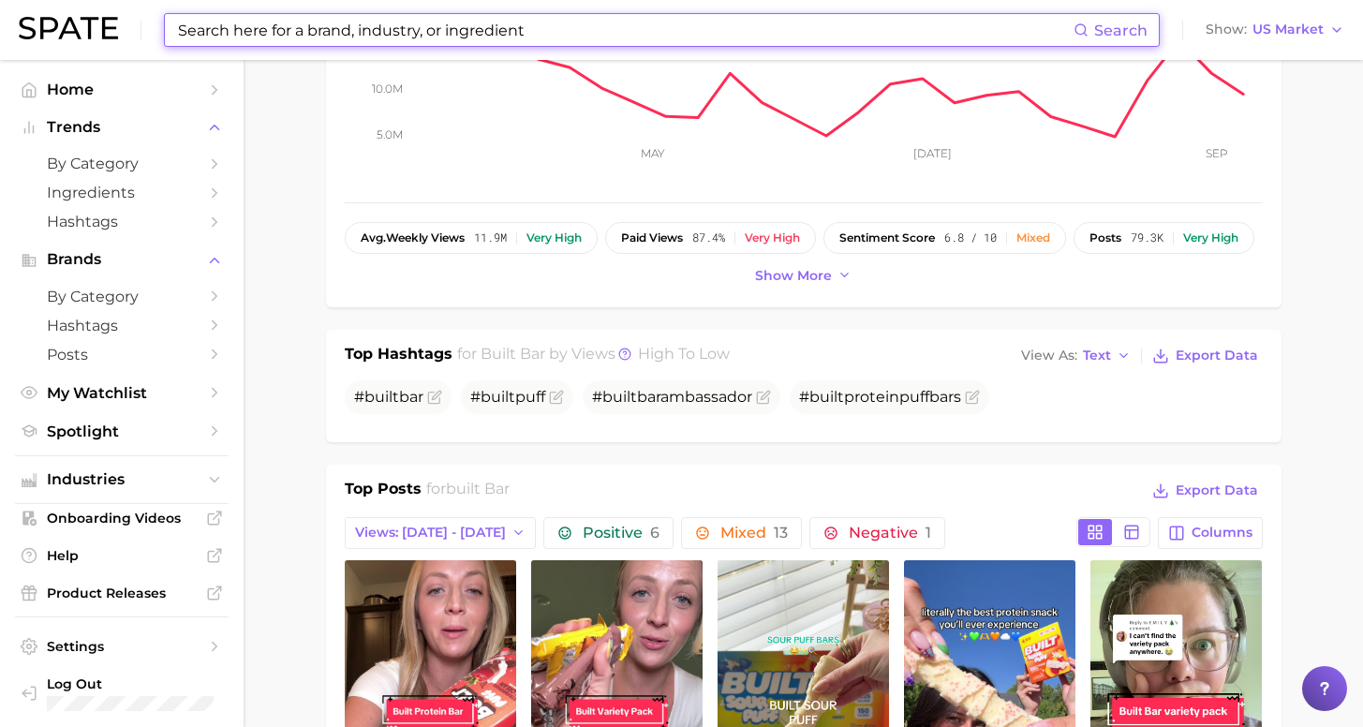
scroll to position [418, 0]
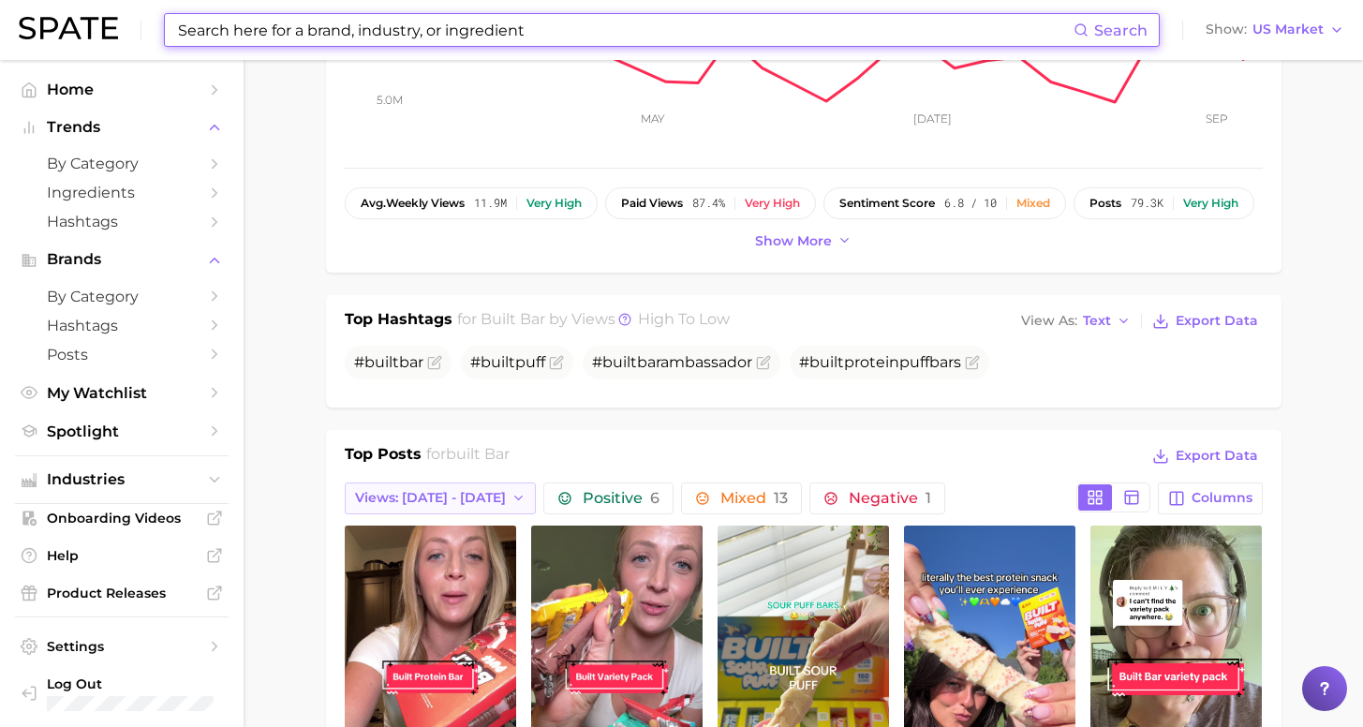
click at [483, 501] on span "Views: [DATE] - [DATE]" at bounding box center [430, 498] width 151 height 16
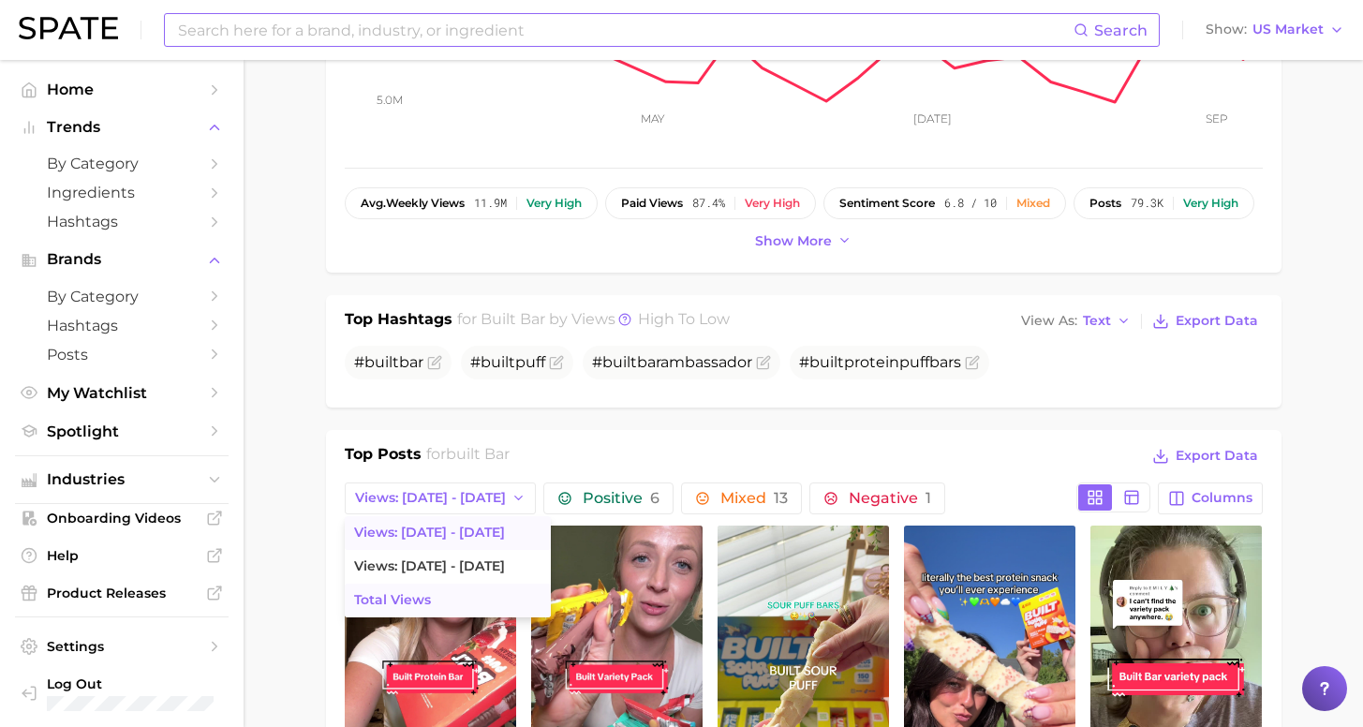
click at [463, 613] on button "Total Views" at bounding box center [448, 601] width 206 height 34
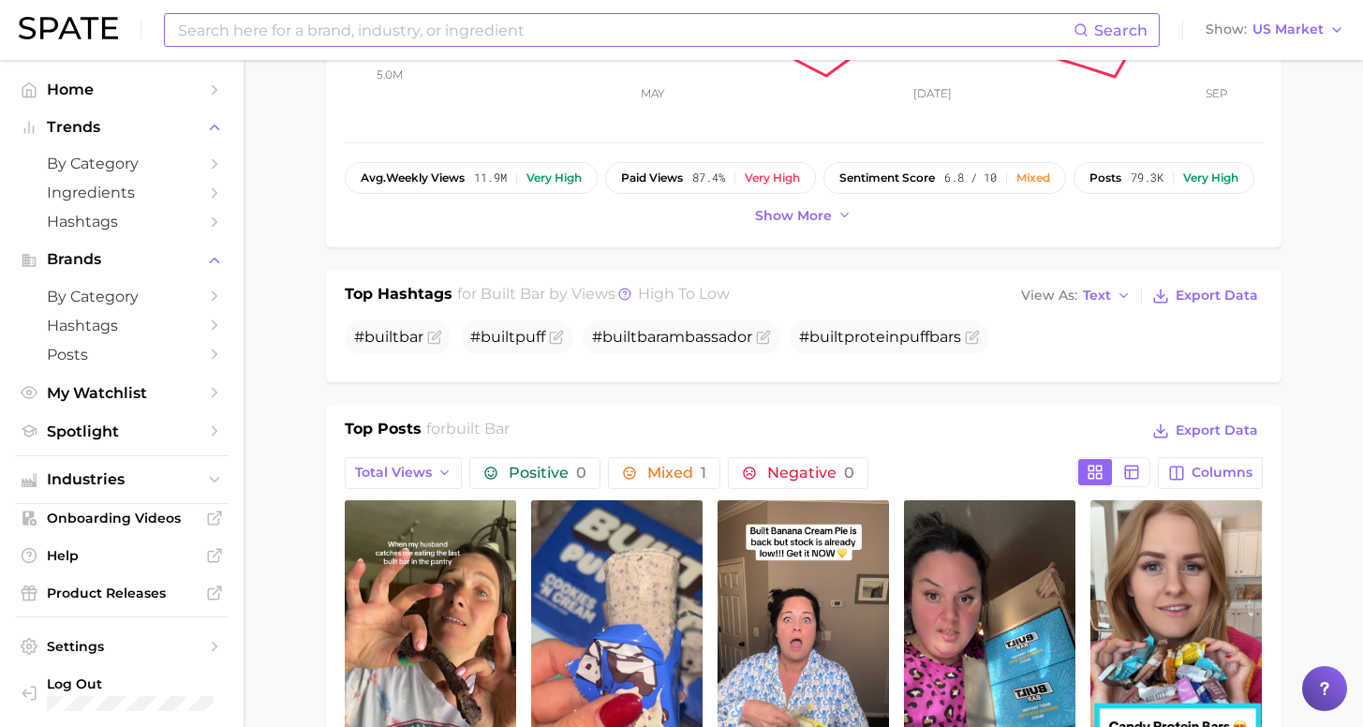
scroll to position [507, 0]
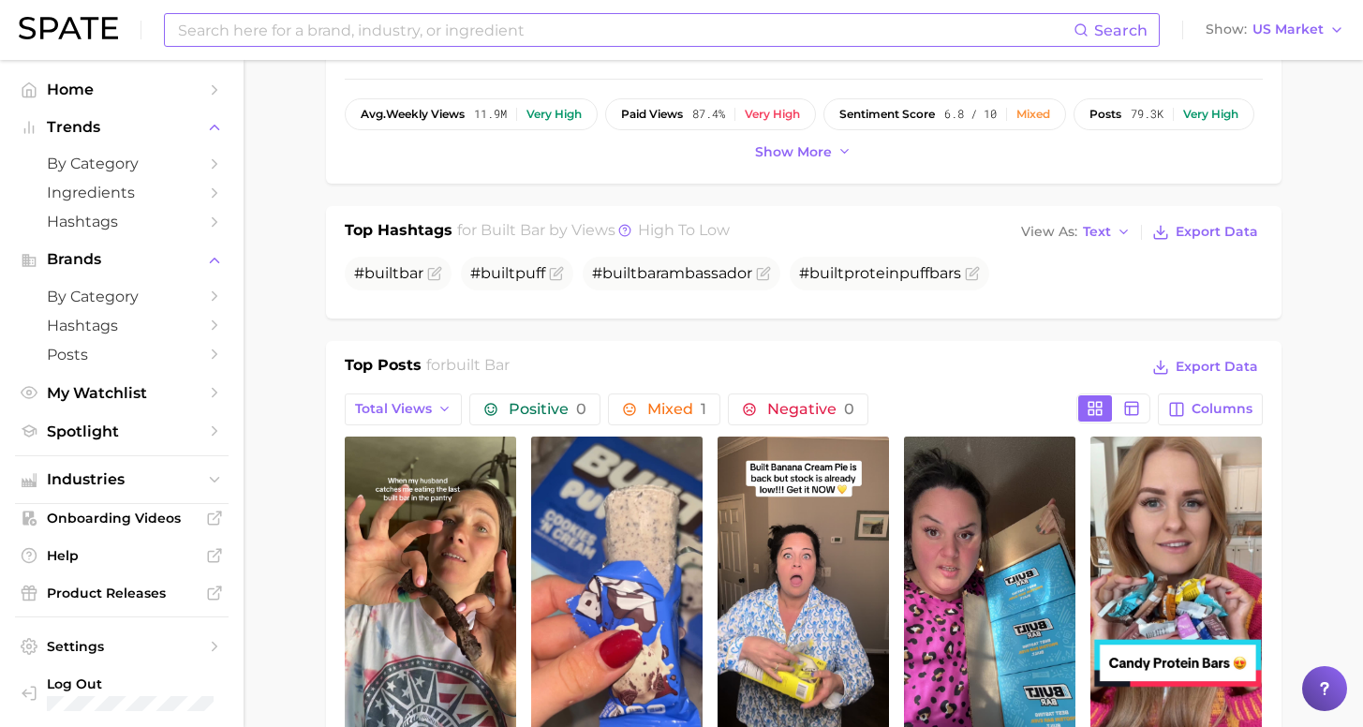
click at [380, 35] on input at bounding box center [624, 30] width 897 height 32
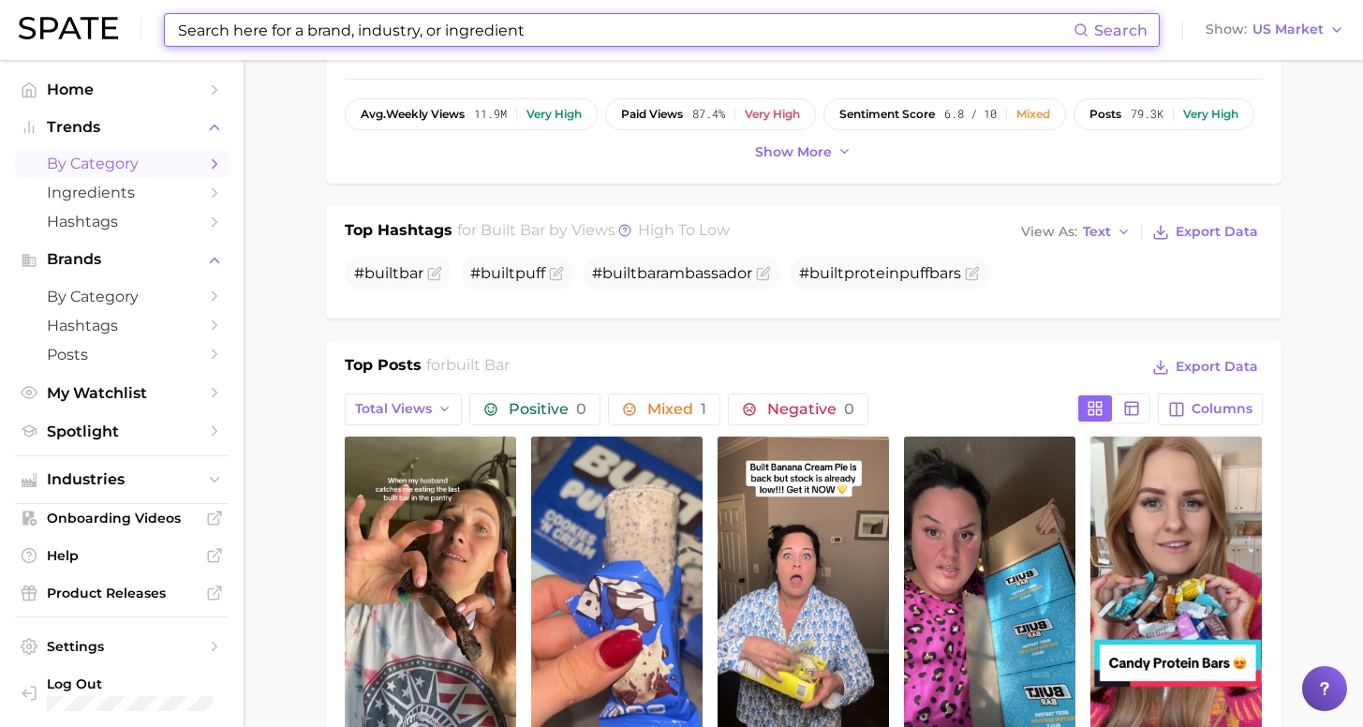
click at [119, 155] on span "by Category" at bounding box center [122, 164] width 150 height 18
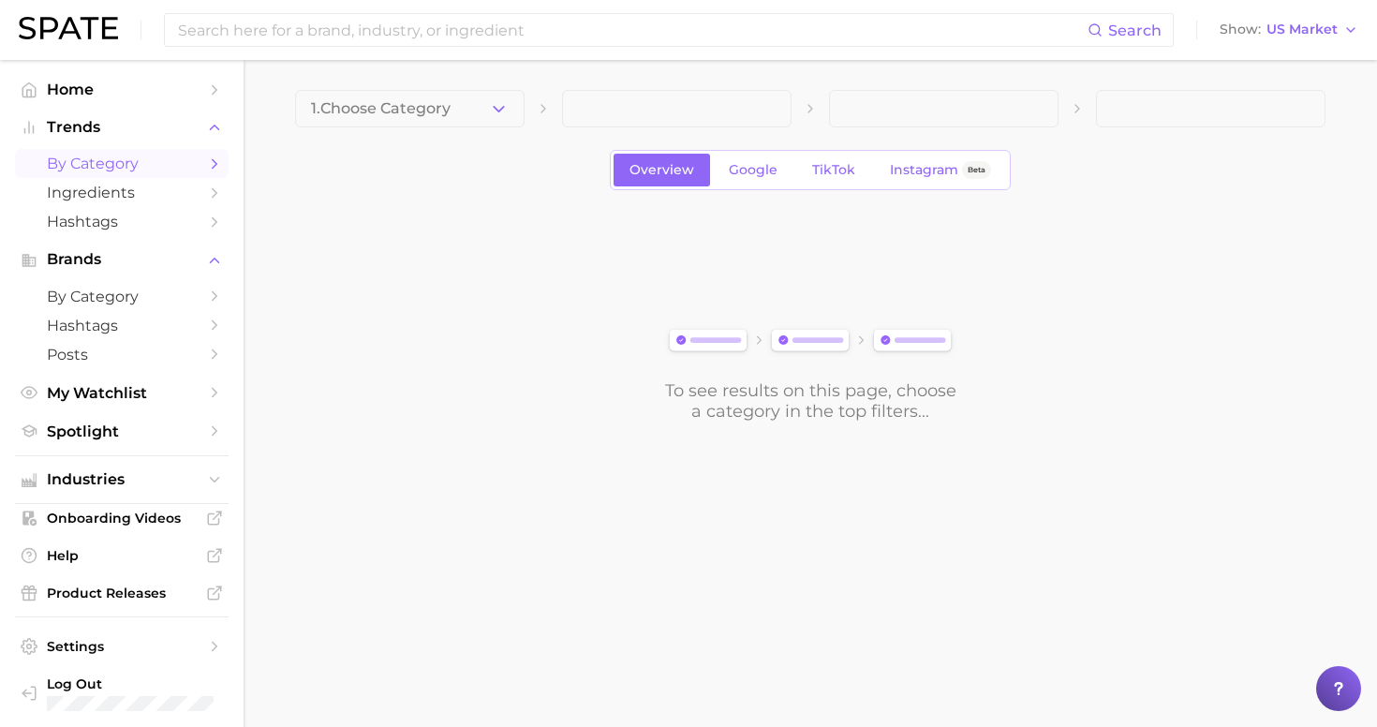
click at [429, 103] on span "1. Choose Category" at bounding box center [381, 108] width 140 height 17
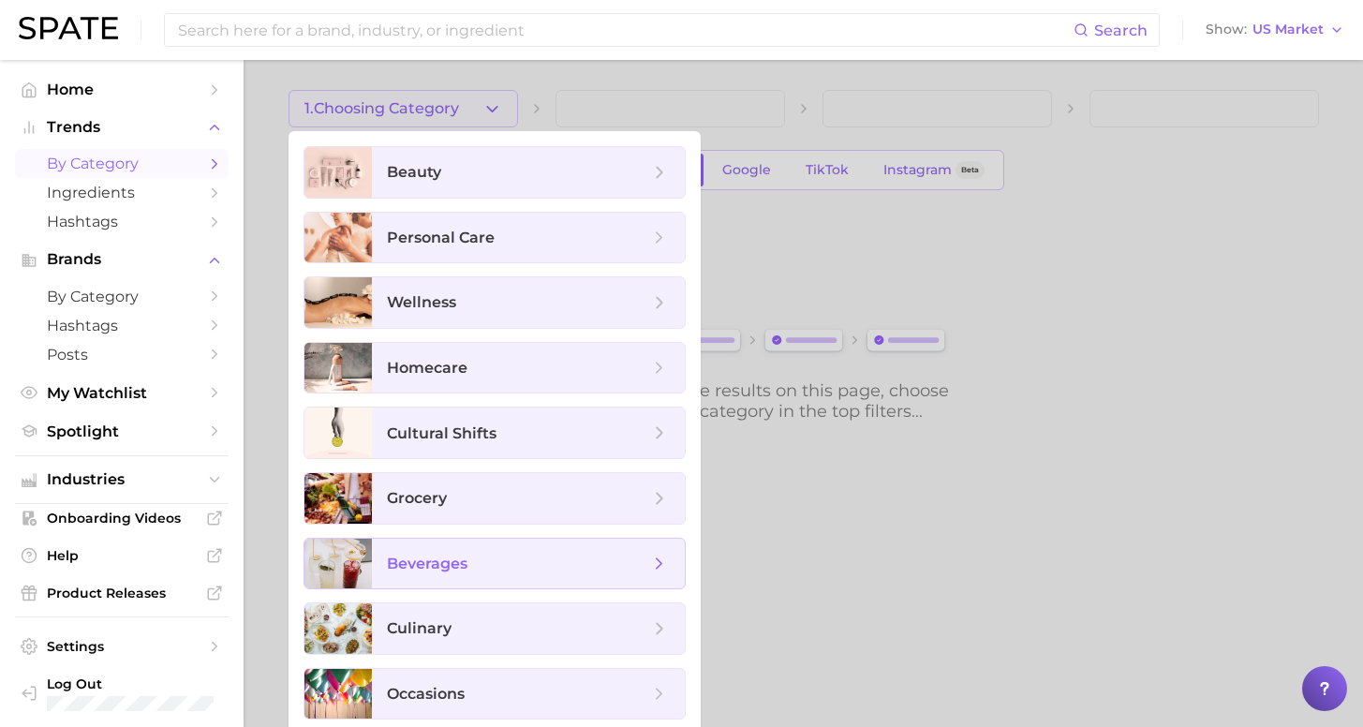
click at [495, 563] on span "beverages" at bounding box center [518, 564] width 262 height 21
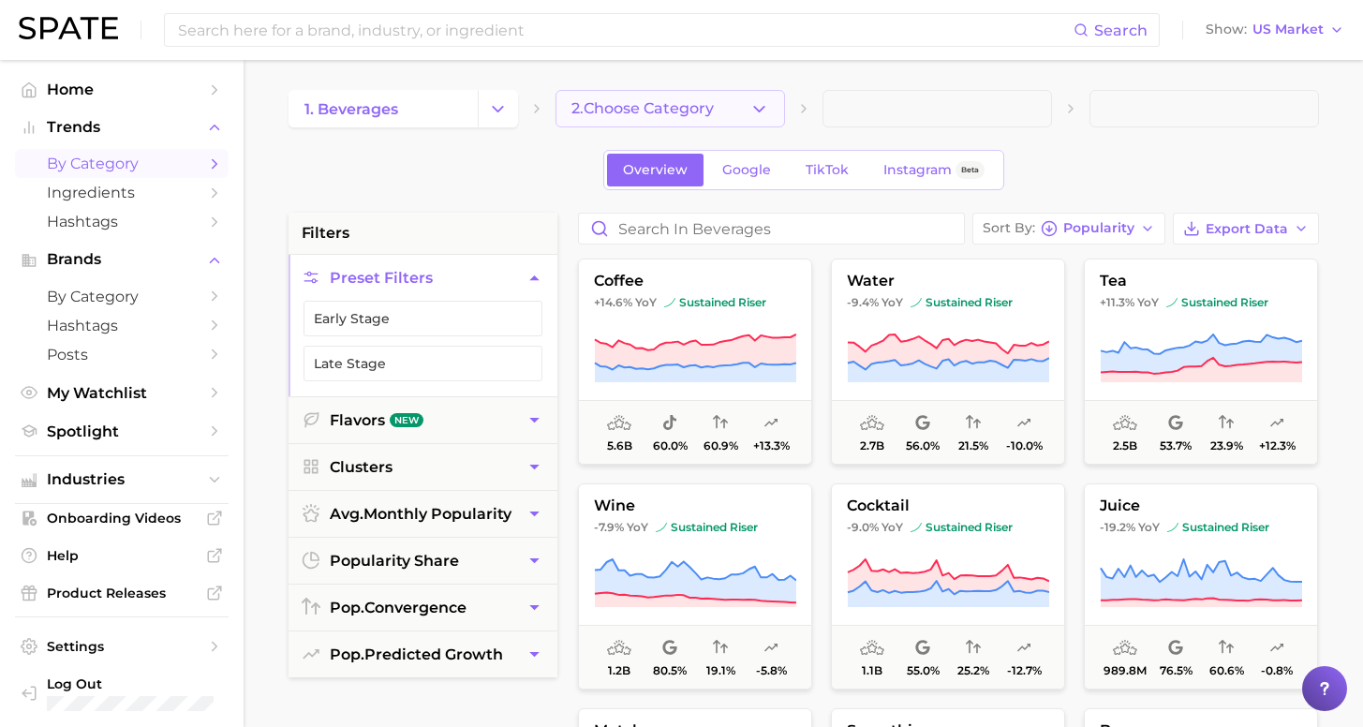
click at [710, 104] on button "2. Choose Category" at bounding box center [669, 108] width 229 height 37
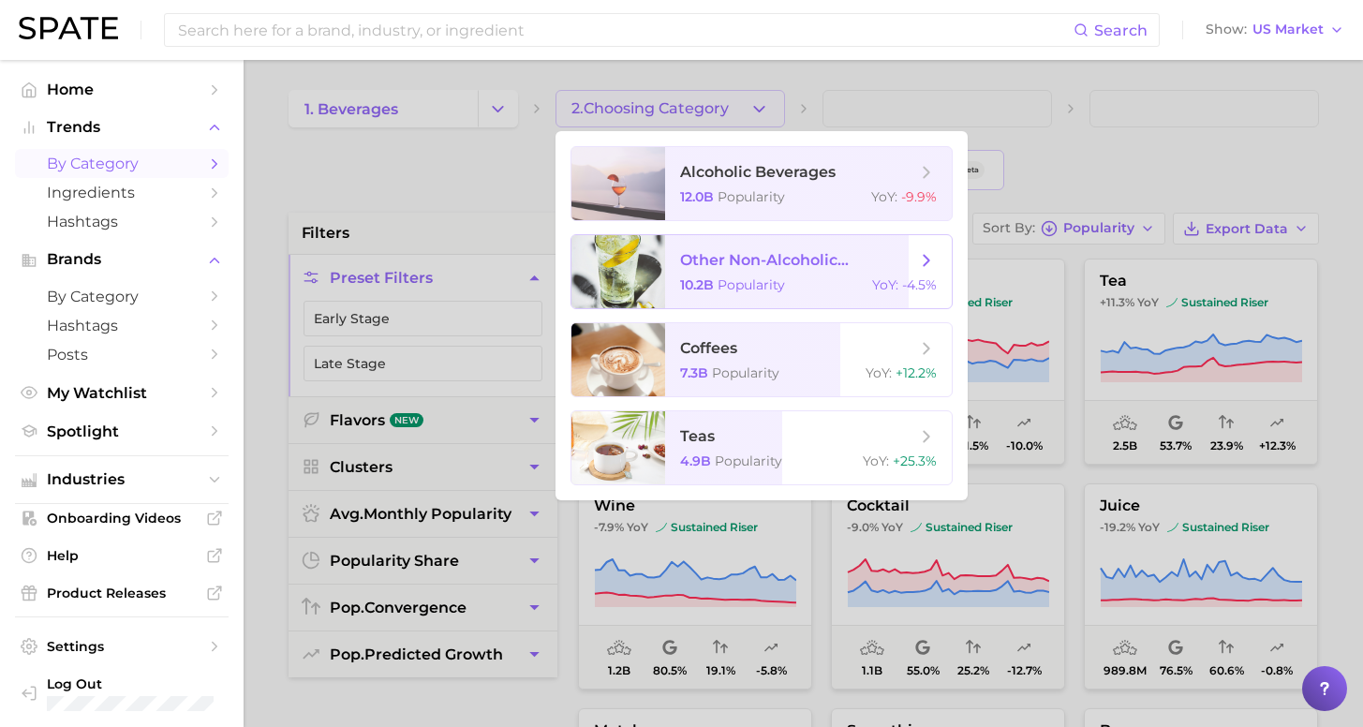
click at [761, 261] on span "other non-alcoholic beverages" at bounding box center [798, 260] width 236 height 18
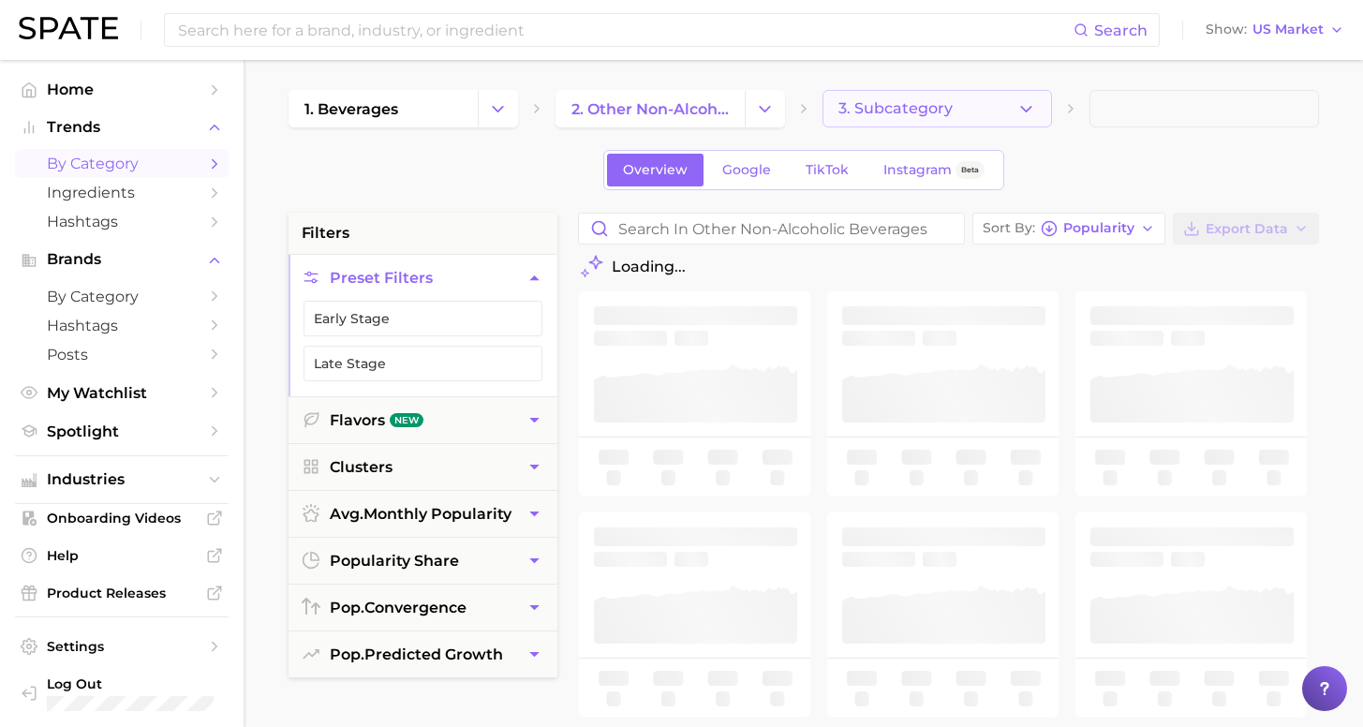
click at [943, 104] on button "3. Subcategory" at bounding box center [936, 108] width 229 height 37
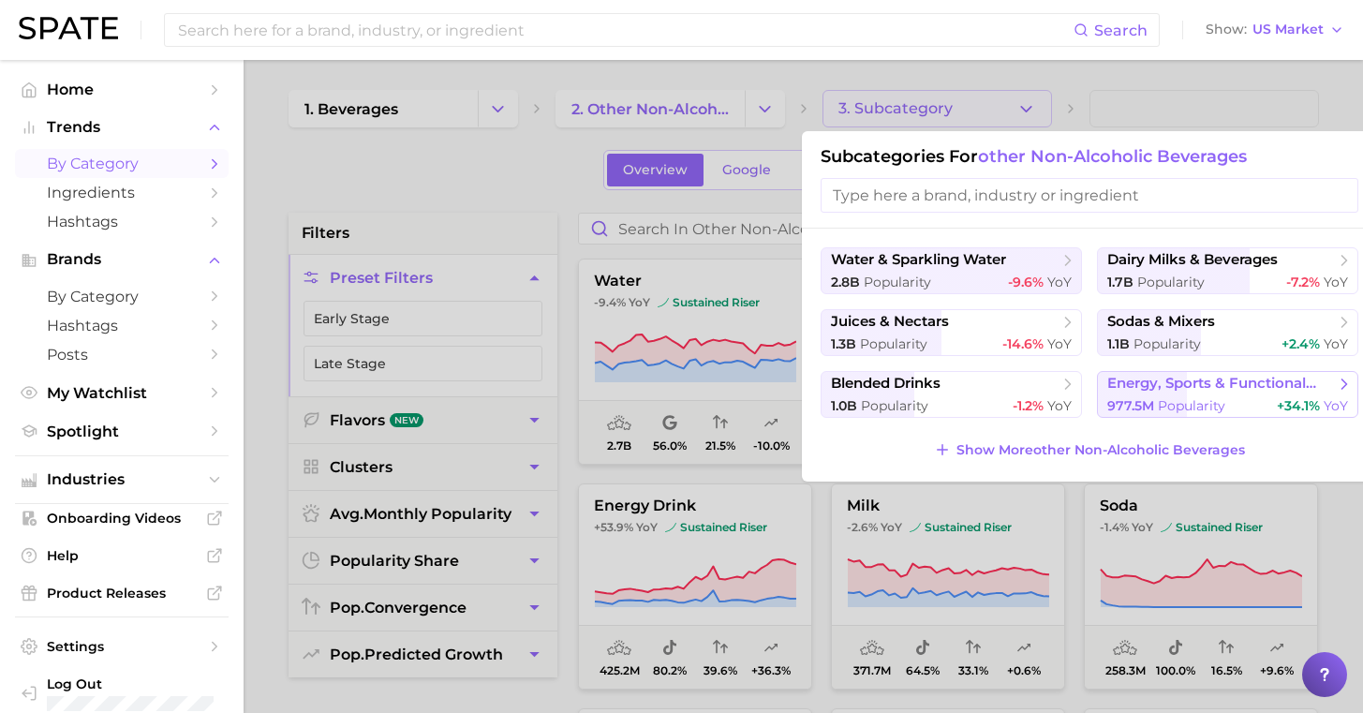
click at [1158, 397] on button "energy, sports & functional drinks 977.5m Popularity +34.1% YoY" at bounding box center [1227, 394] width 261 height 47
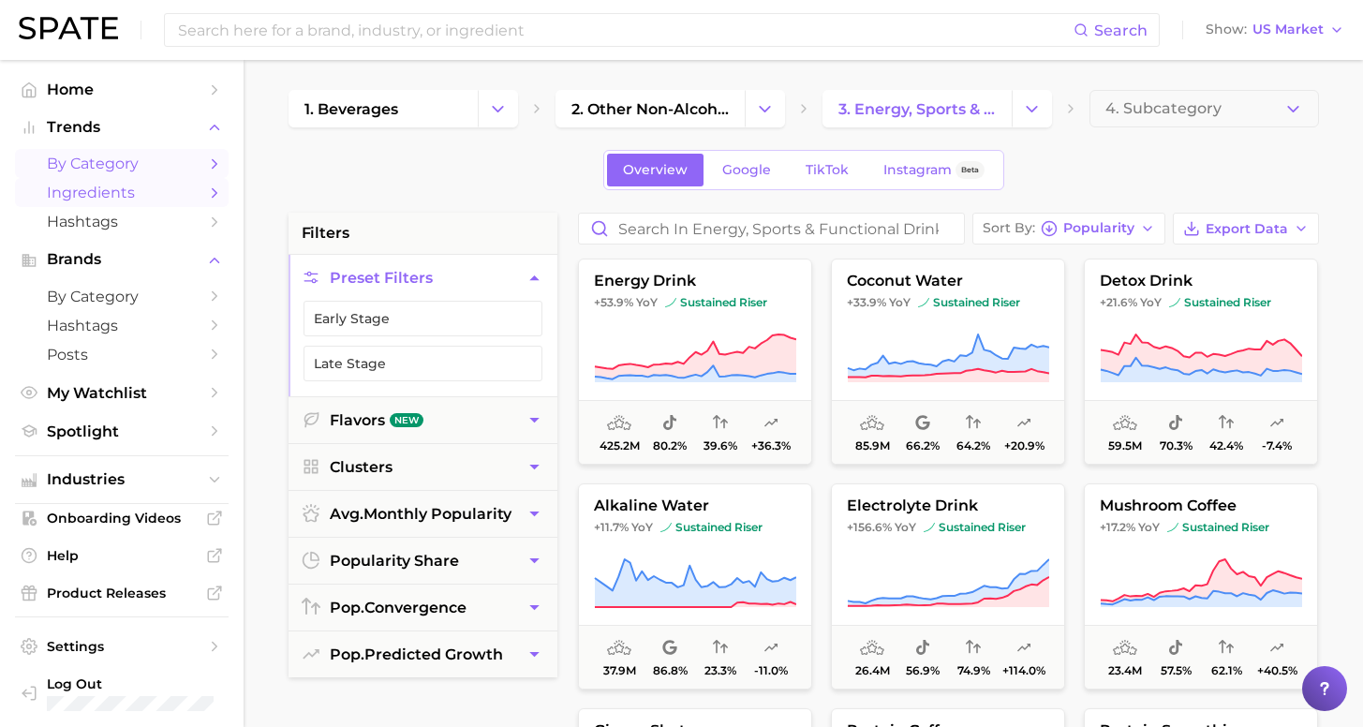
click at [132, 184] on span "Ingredients" at bounding box center [122, 193] width 150 height 18
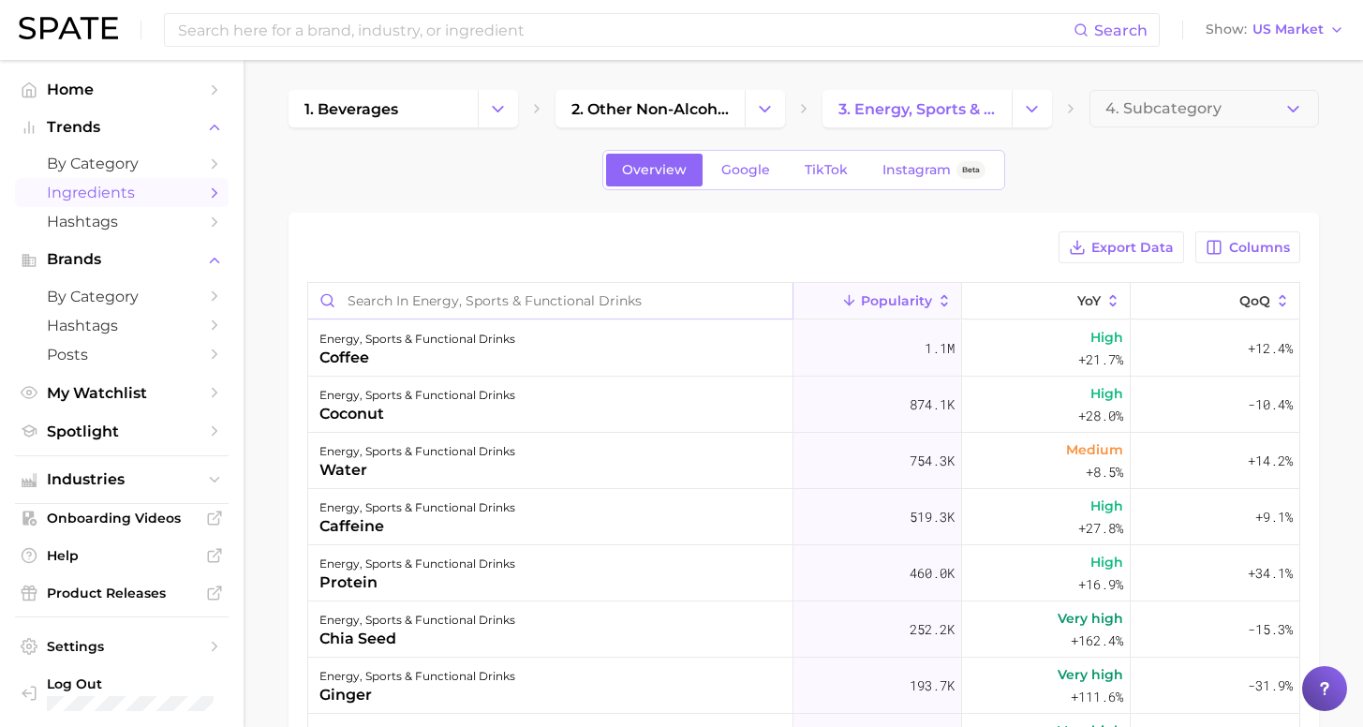
click at [639, 304] on input "Search in energy, sports & functional drinks" at bounding box center [550, 301] width 484 height 36
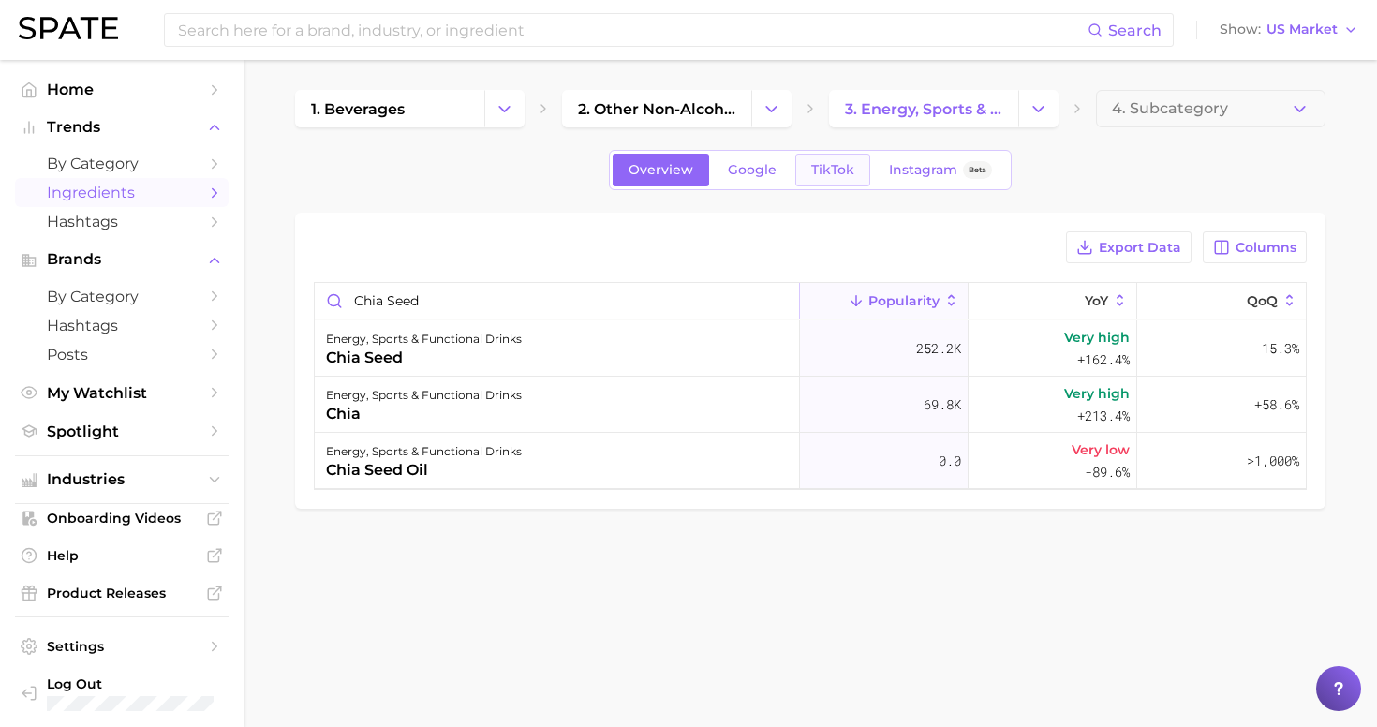
type input "chia seed"
click at [847, 161] on link "TikTok" at bounding box center [832, 170] width 75 height 33
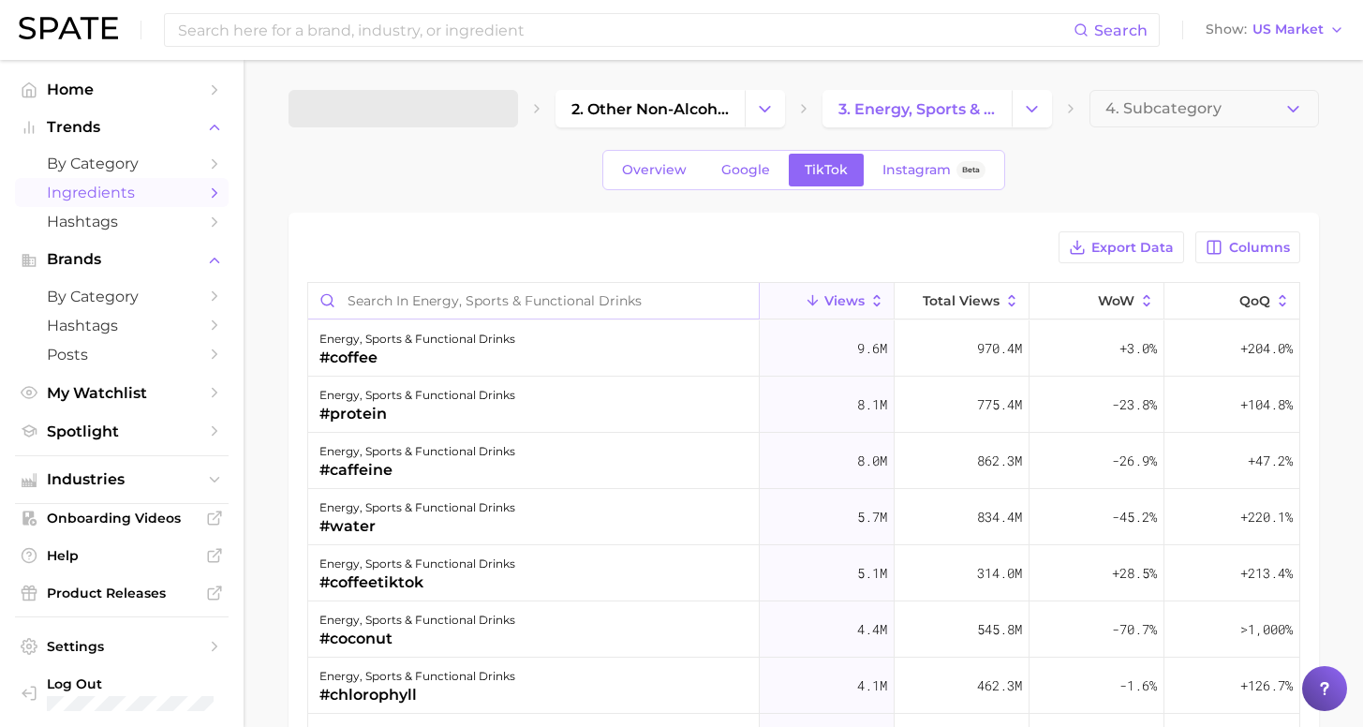
click at [639, 308] on input "Search in energy, sports & functional drinks" at bounding box center [533, 301] width 451 height 36
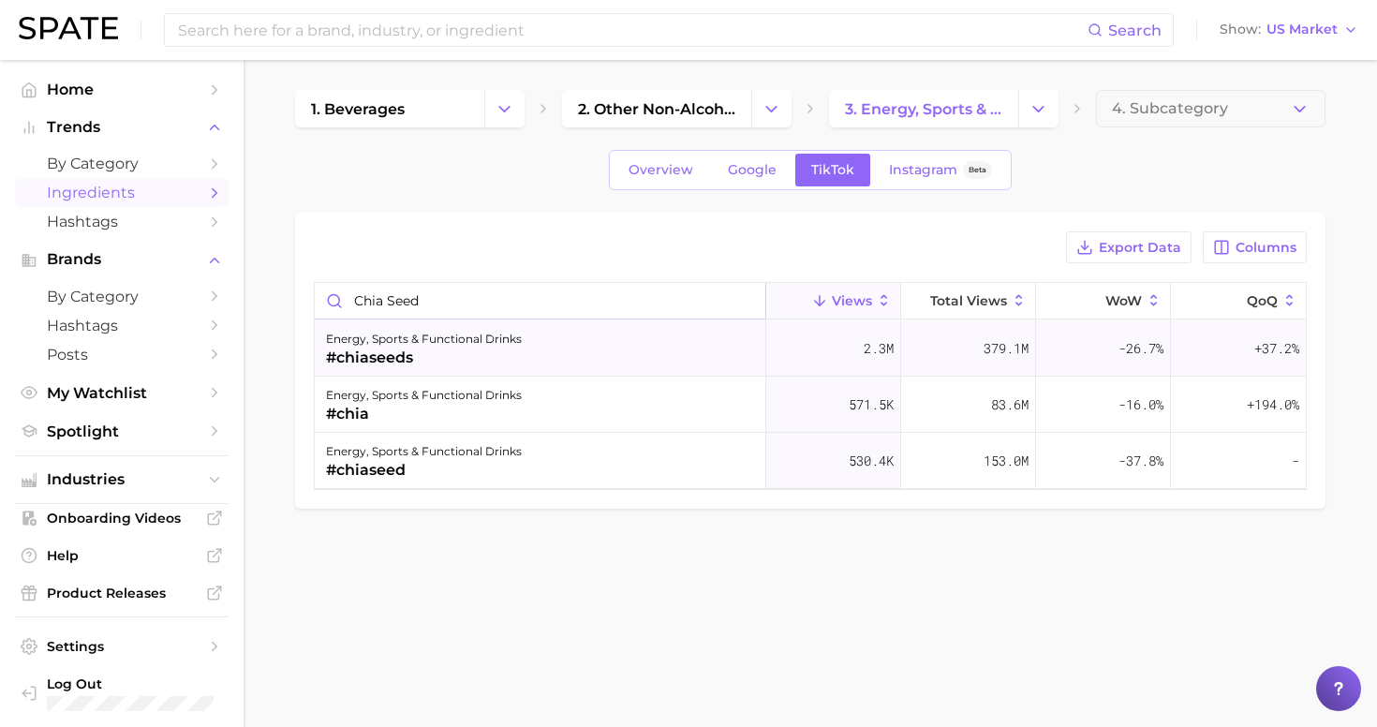
type input "chia seed"
click at [466, 360] on div "#chiaseeds" at bounding box center [424, 358] width 196 height 22
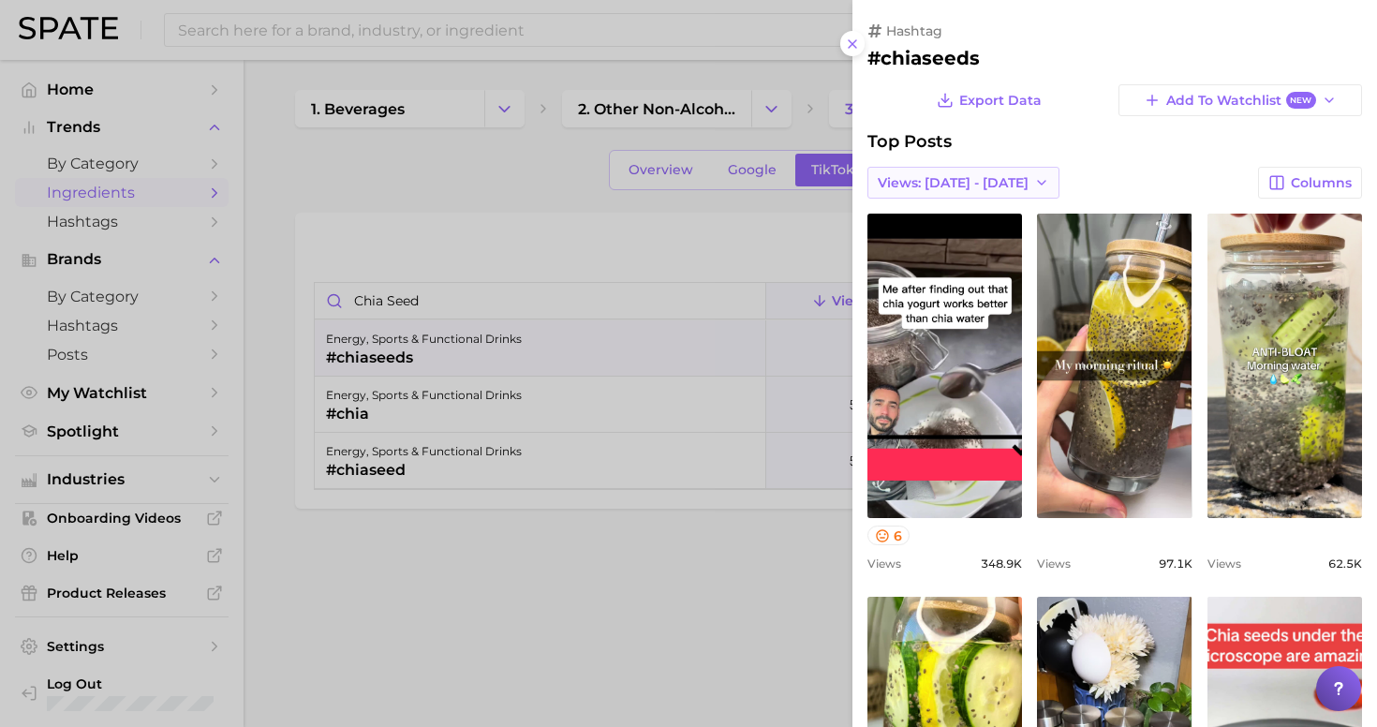
click at [951, 193] on button "Views: [DATE] - [DATE]" at bounding box center [963, 183] width 192 height 32
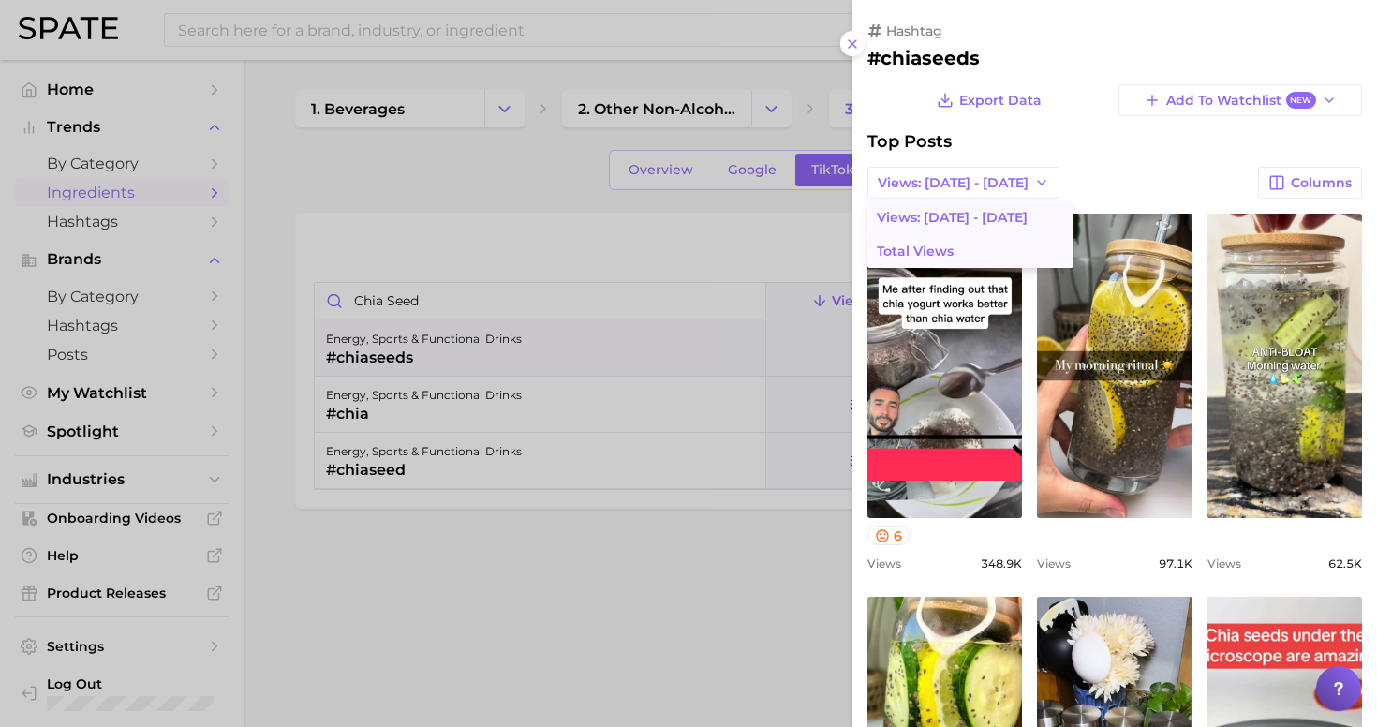
click at [938, 244] on span "Total Views" at bounding box center [915, 252] width 77 height 16
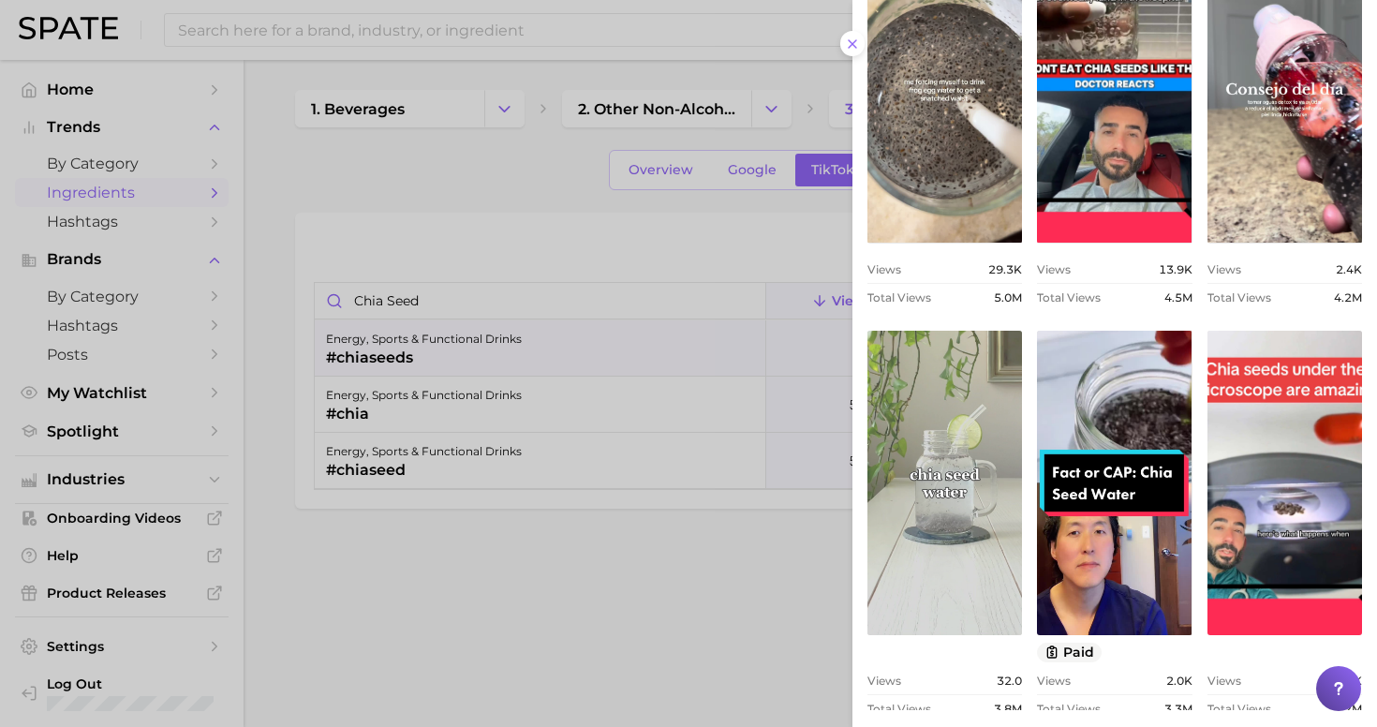
scroll to position [497, 0]
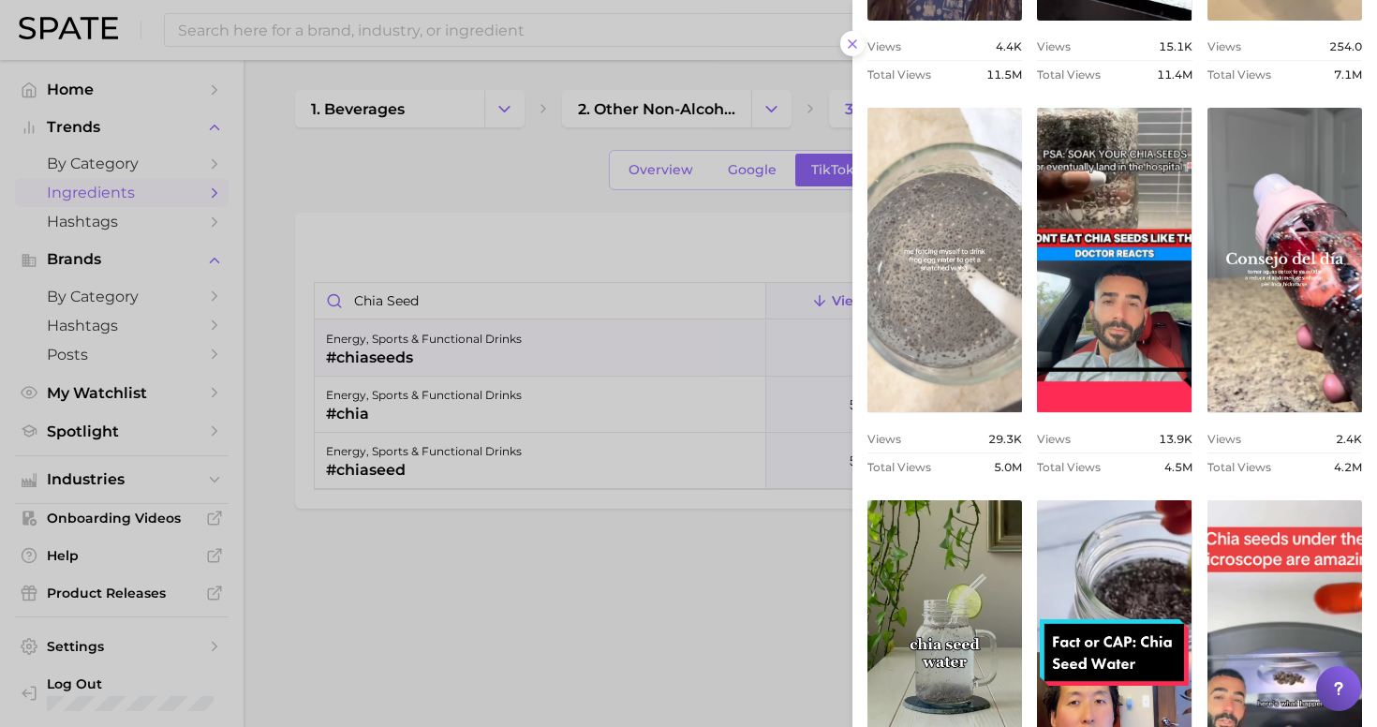
click at [943, 328] on link "view post on TikTok" at bounding box center [944, 260] width 155 height 304
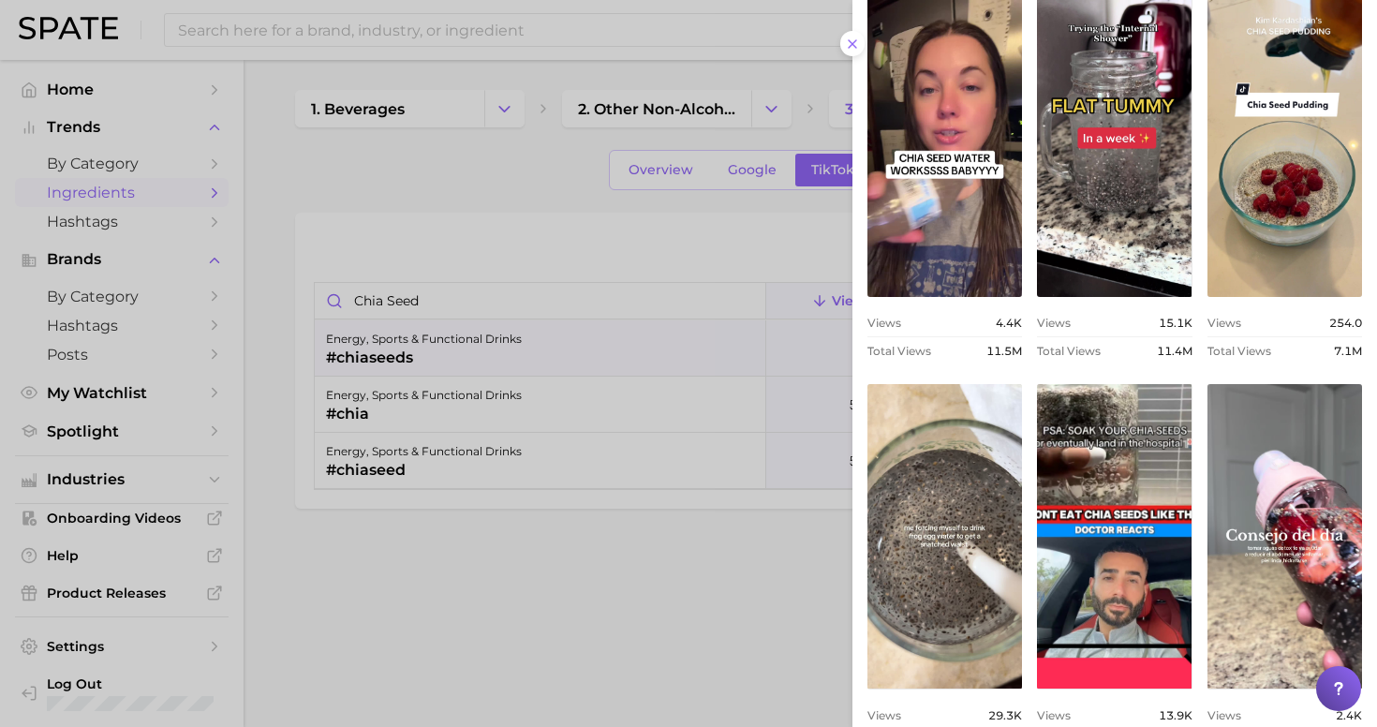
scroll to position [56, 0]
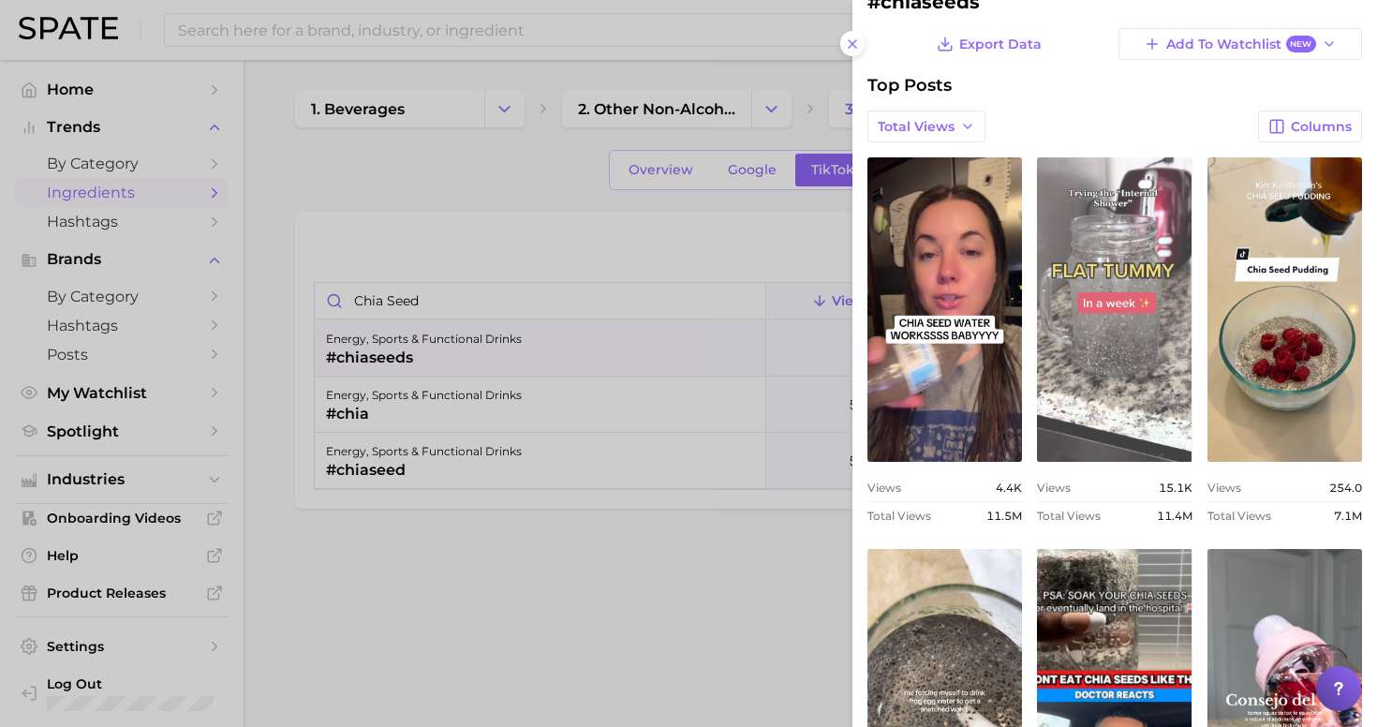
click at [1097, 398] on link "view post on TikTok" at bounding box center [1114, 309] width 155 height 304
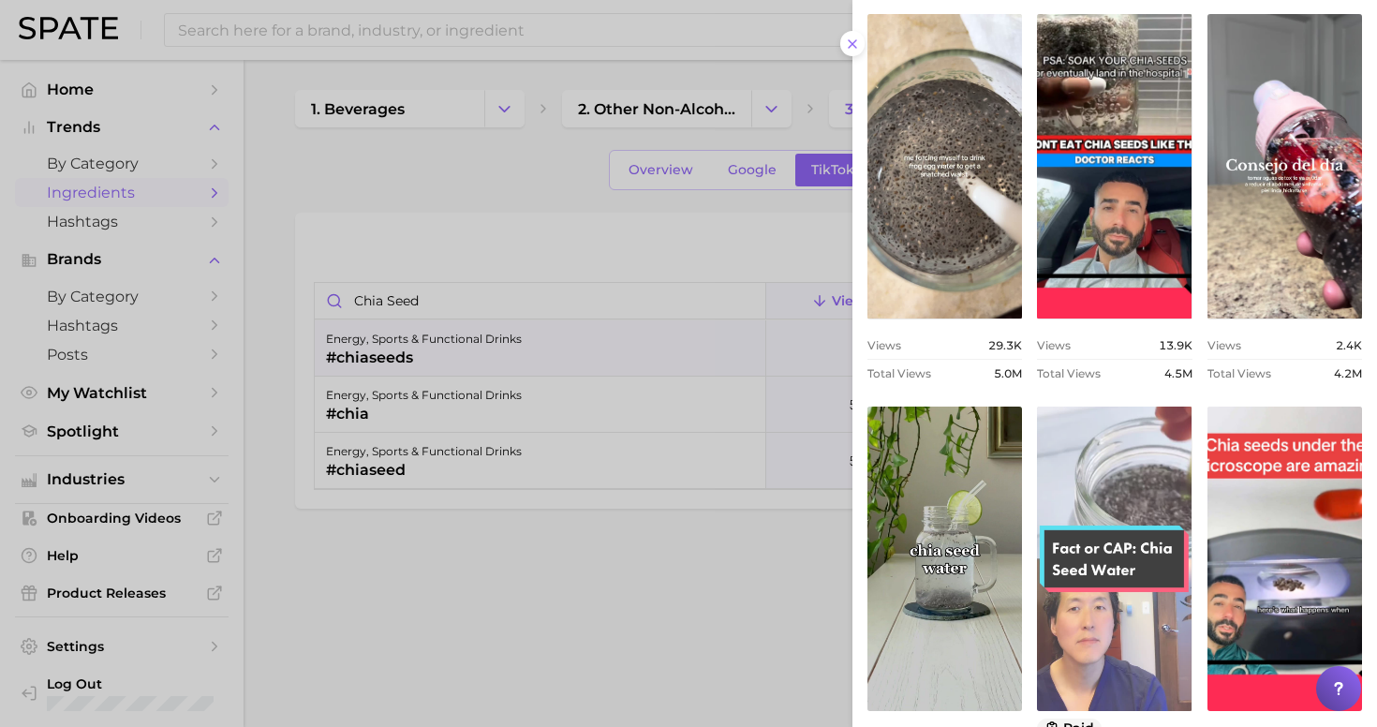
scroll to position [710, 0]
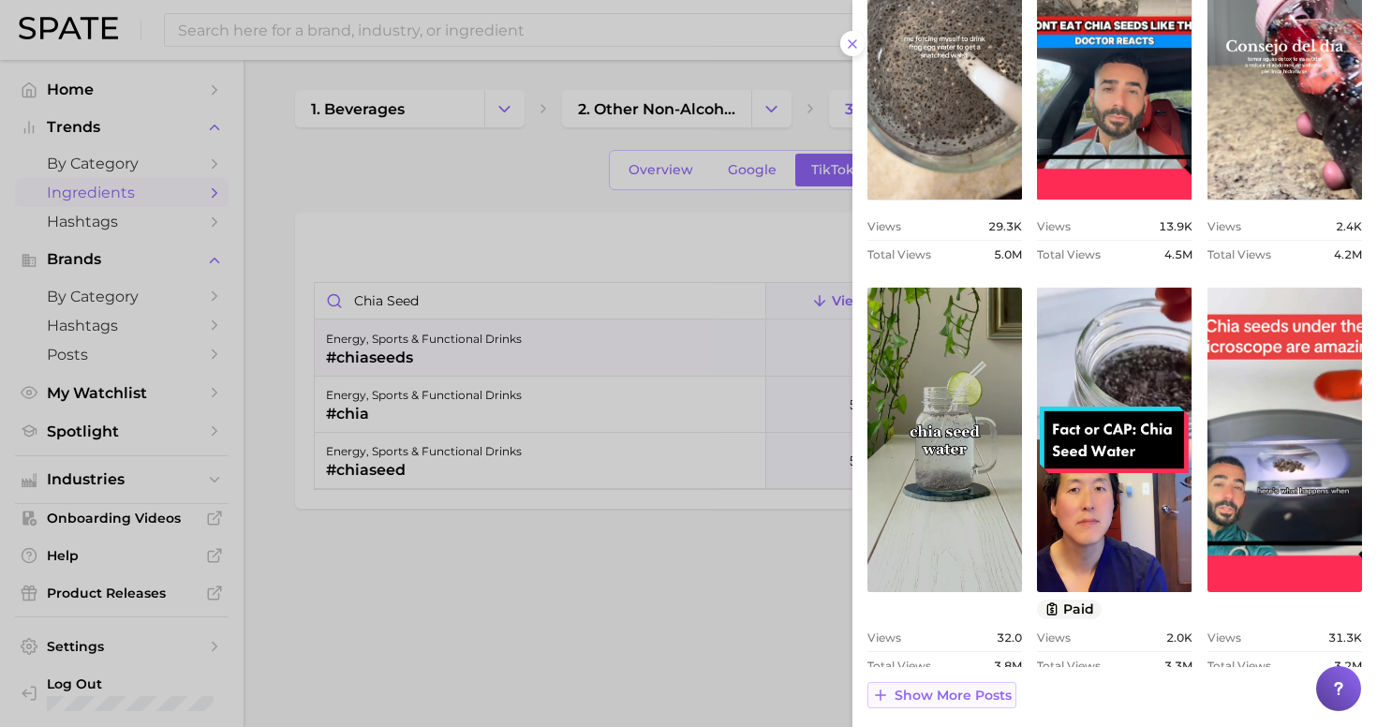
click at [926, 690] on span "Show more posts" at bounding box center [952, 695] width 117 height 16
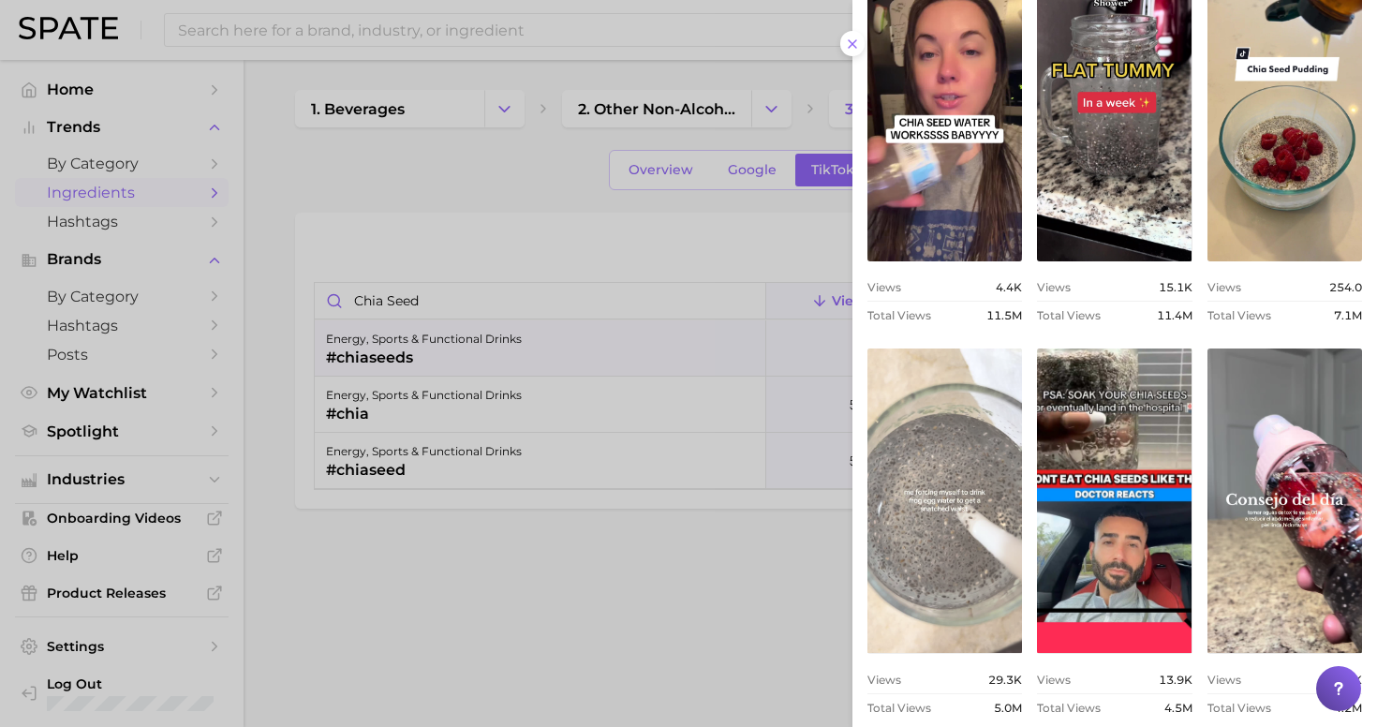
scroll to position [253, 0]
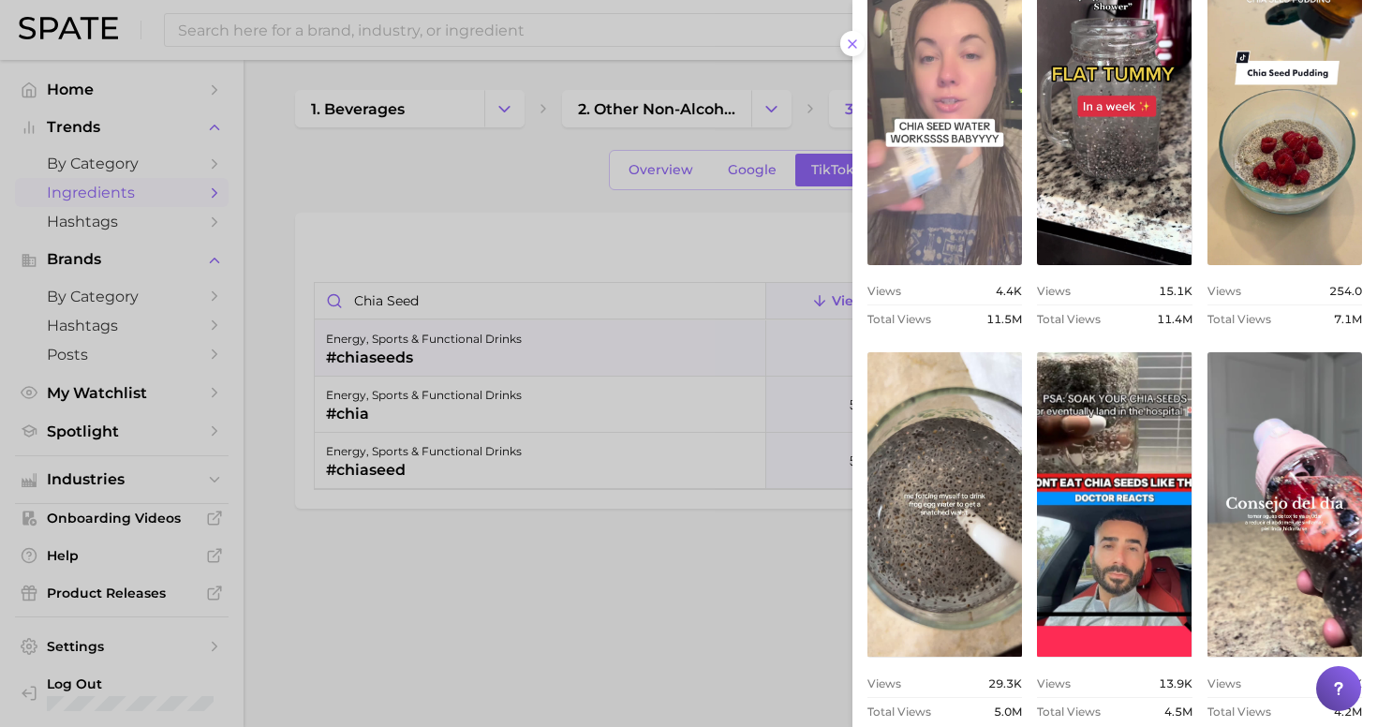
click at [930, 200] on link "view post on TikTok" at bounding box center [944, 113] width 155 height 304
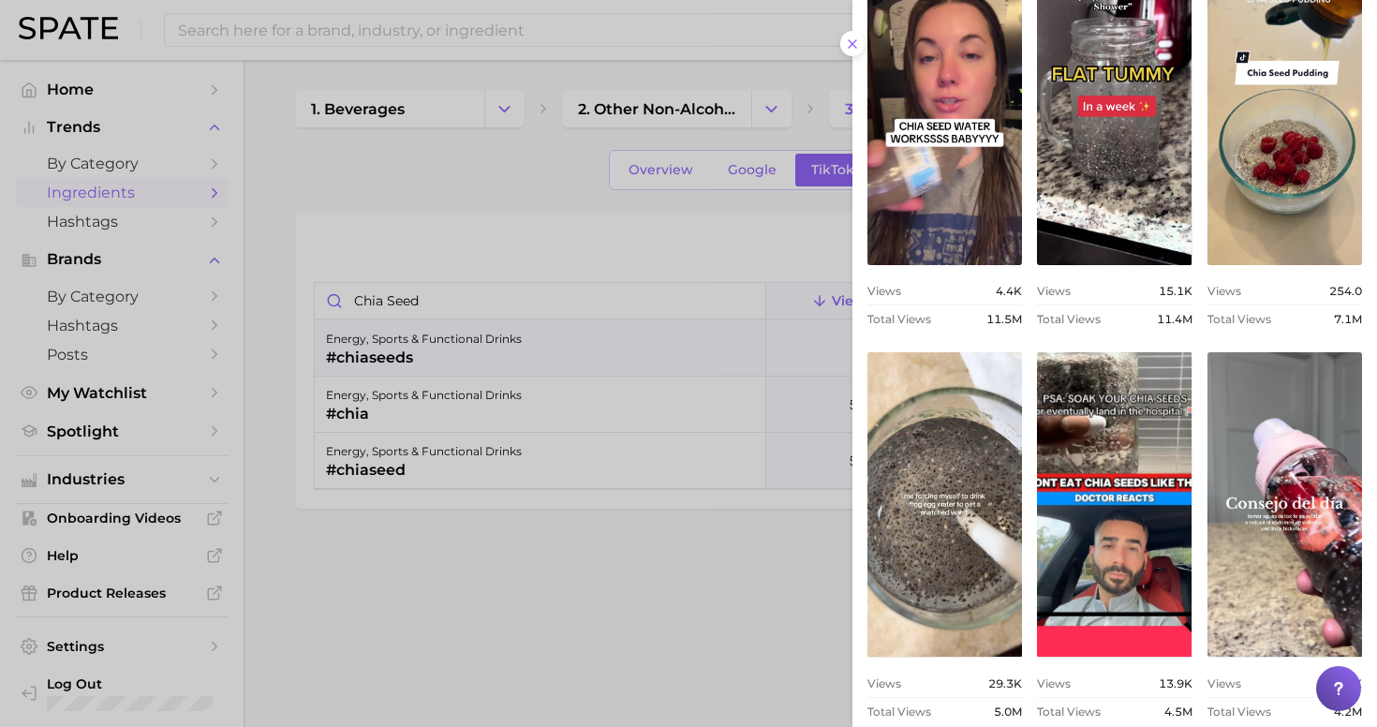
click at [496, 243] on div at bounding box center [688, 363] width 1377 height 727
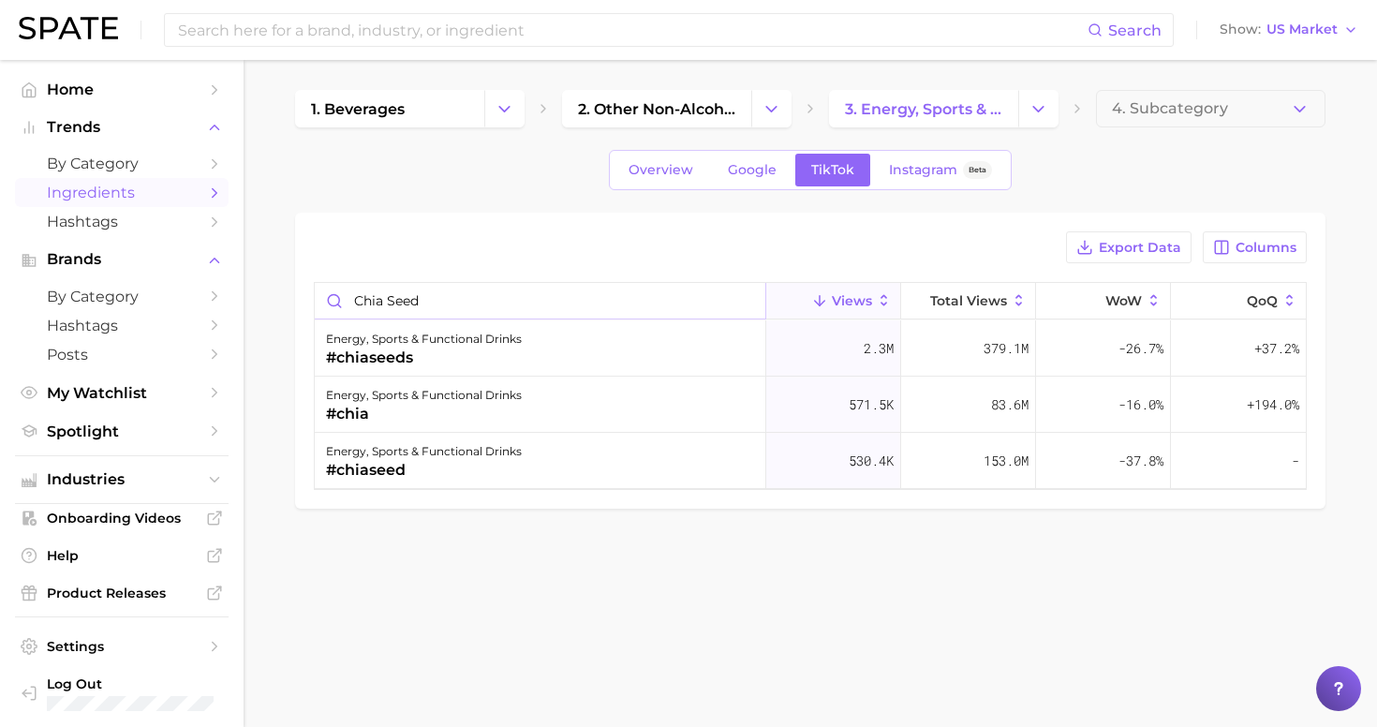
click at [553, 297] on input "chia seed" at bounding box center [540, 301] width 451 height 36
click at [741, 299] on input "chia seed" at bounding box center [540, 301] width 451 height 36
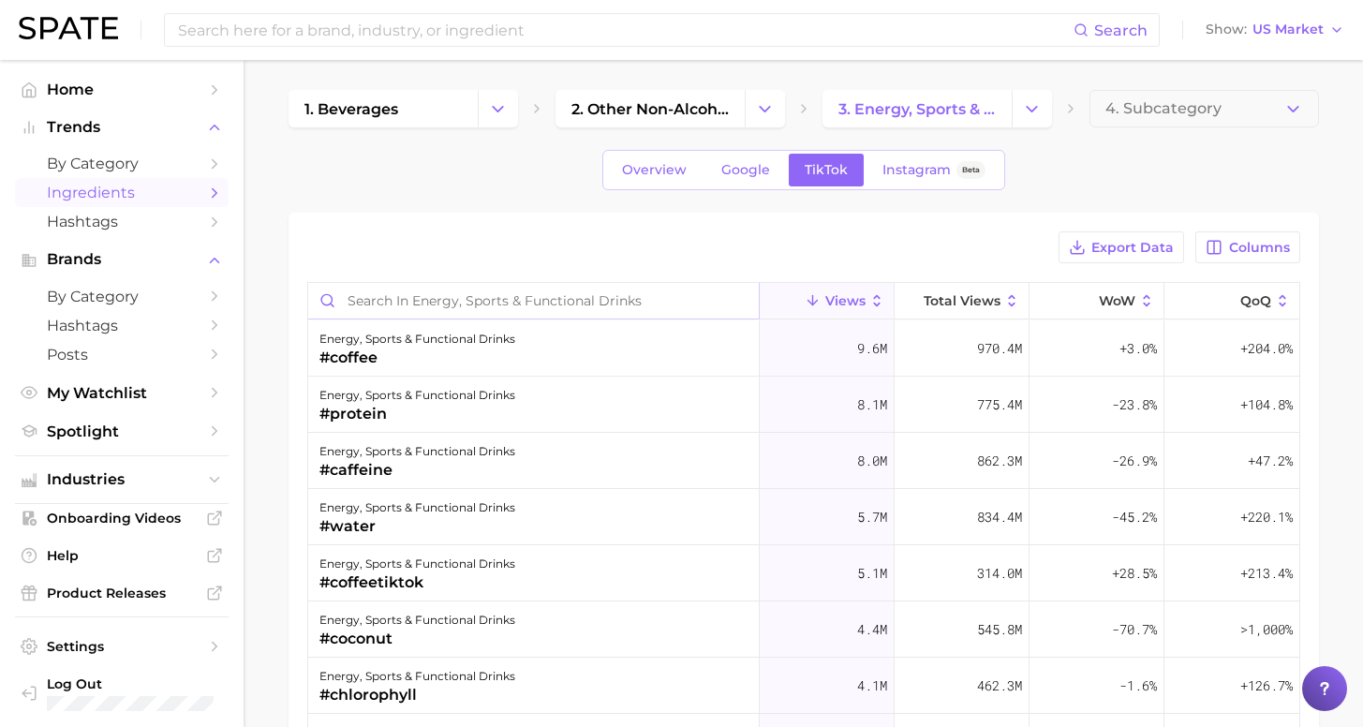
click at [590, 299] on input "Search in energy, sports & functional drinks" at bounding box center [533, 301] width 451 height 36
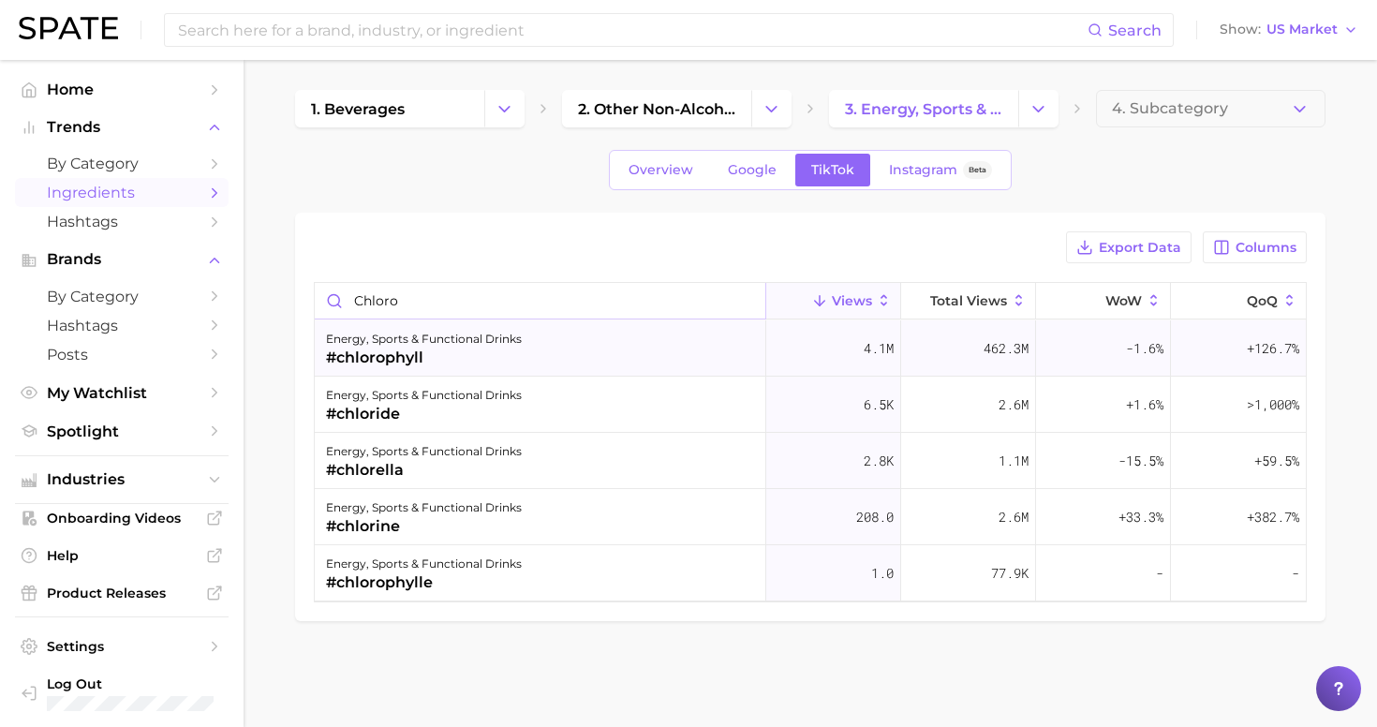
type input "chloro"
click at [432, 359] on div "#chlorophyll" at bounding box center [424, 358] width 196 height 22
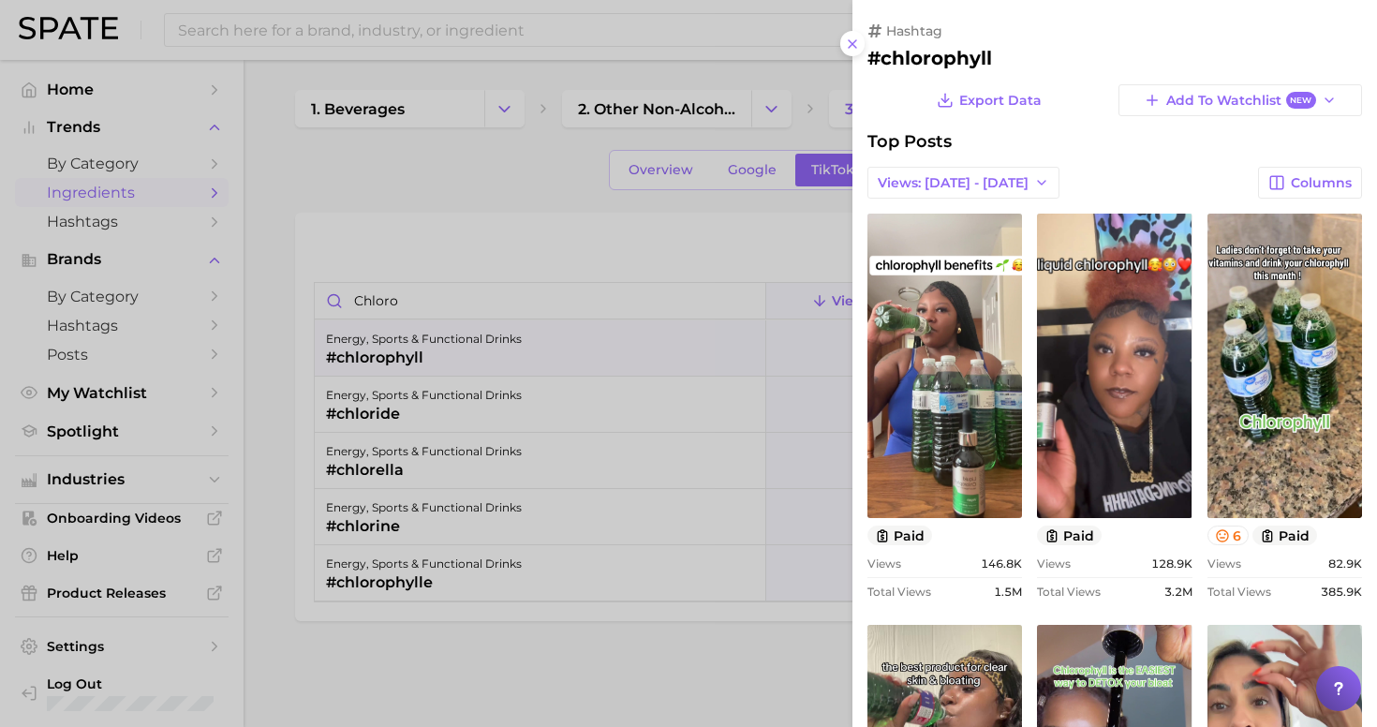
scroll to position [0, 0]
click at [998, 175] on span "Views: [DATE] - [DATE]" at bounding box center [953, 183] width 151 height 16
click at [954, 252] on button "Total Views" at bounding box center [970, 251] width 206 height 34
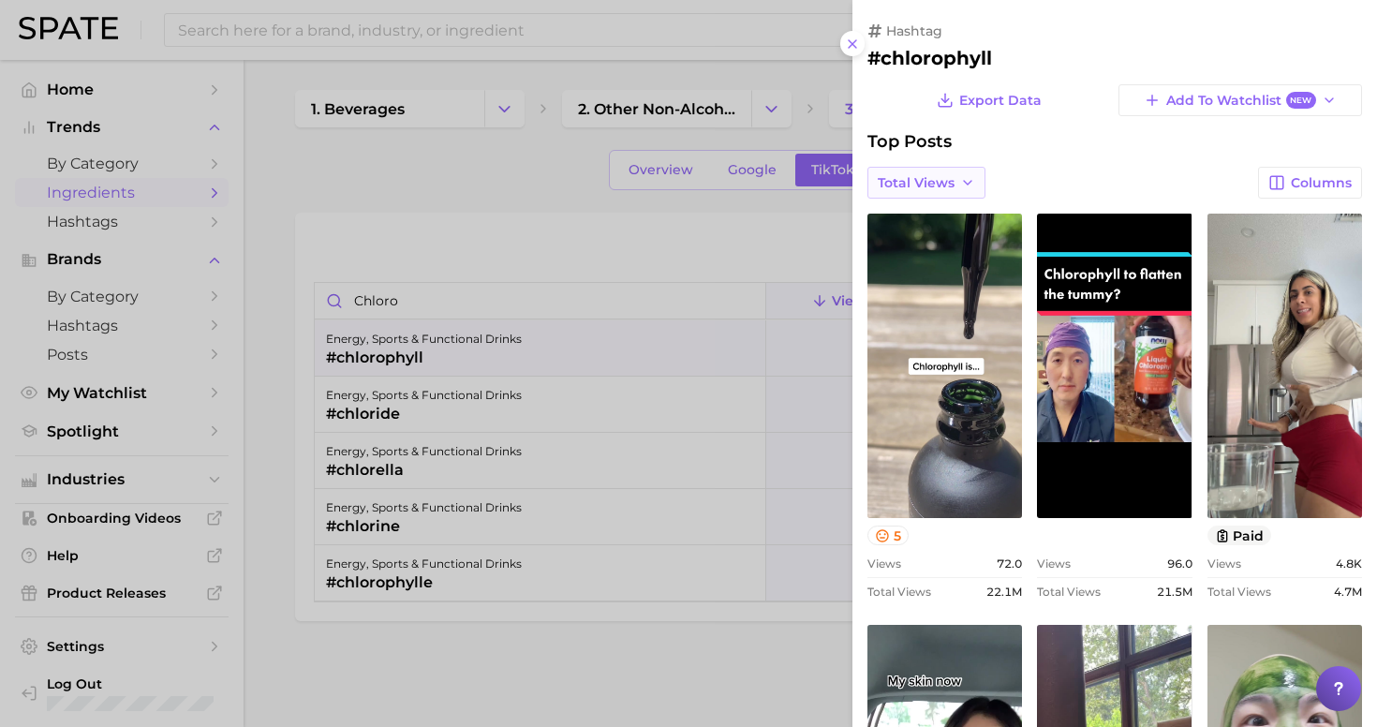
click at [951, 185] on button "Total Views" at bounding box center [926, 183] width 118 height 32
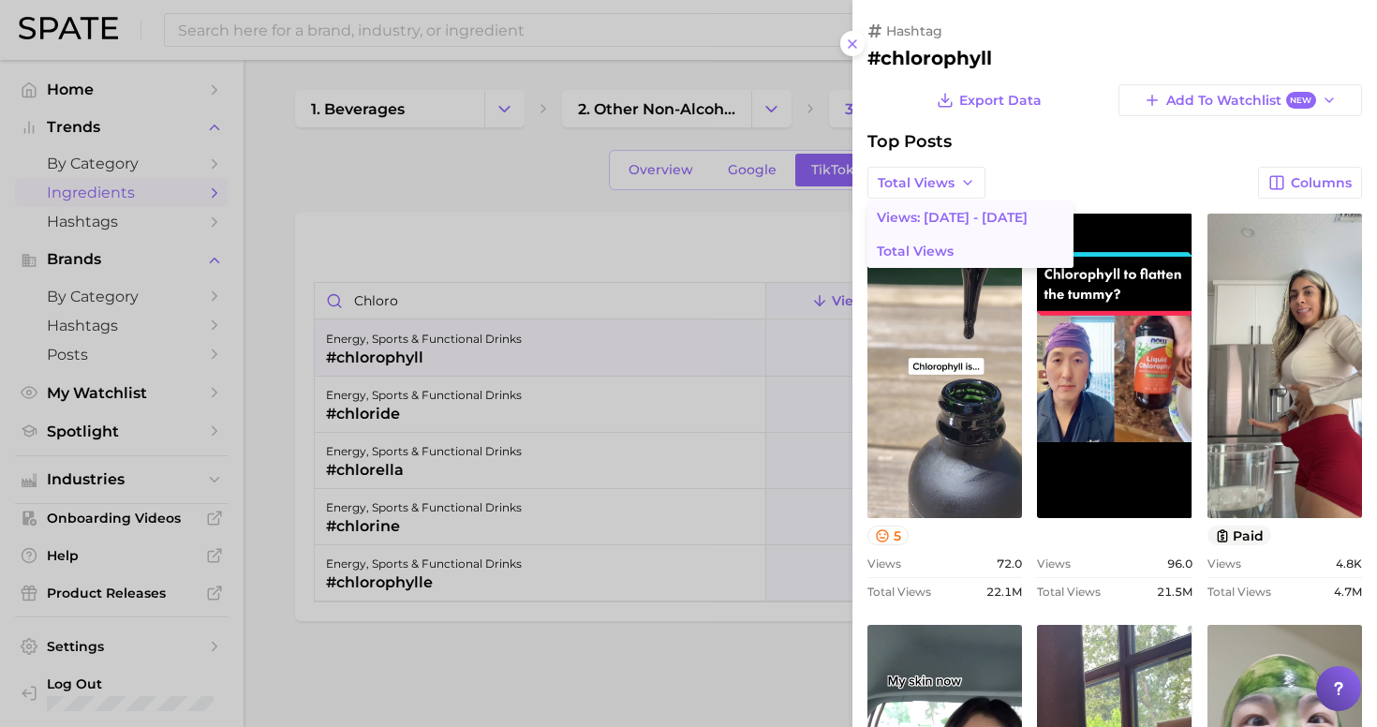
click at [940, 212] on span "Views: [DATE] - [DATE]" at bounding box center [952, 218] width 151 height 16
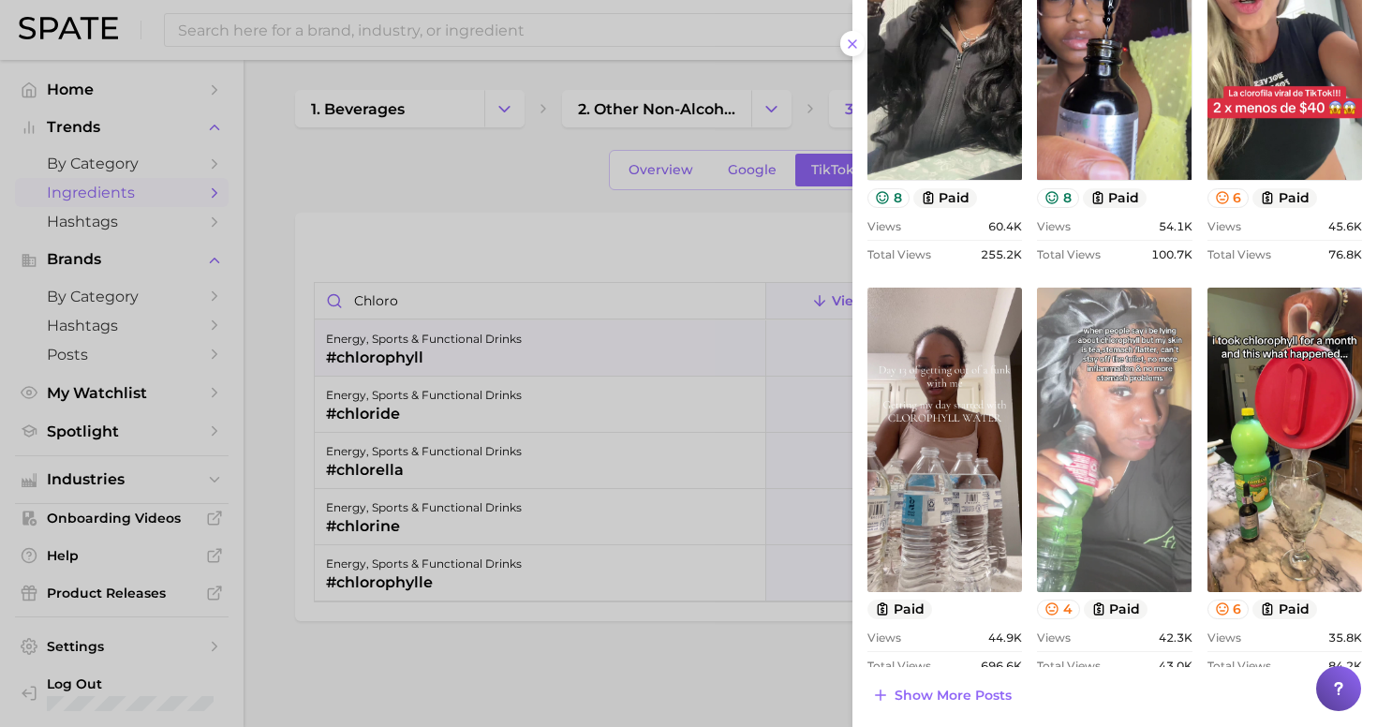
scroll to position [114, 0]
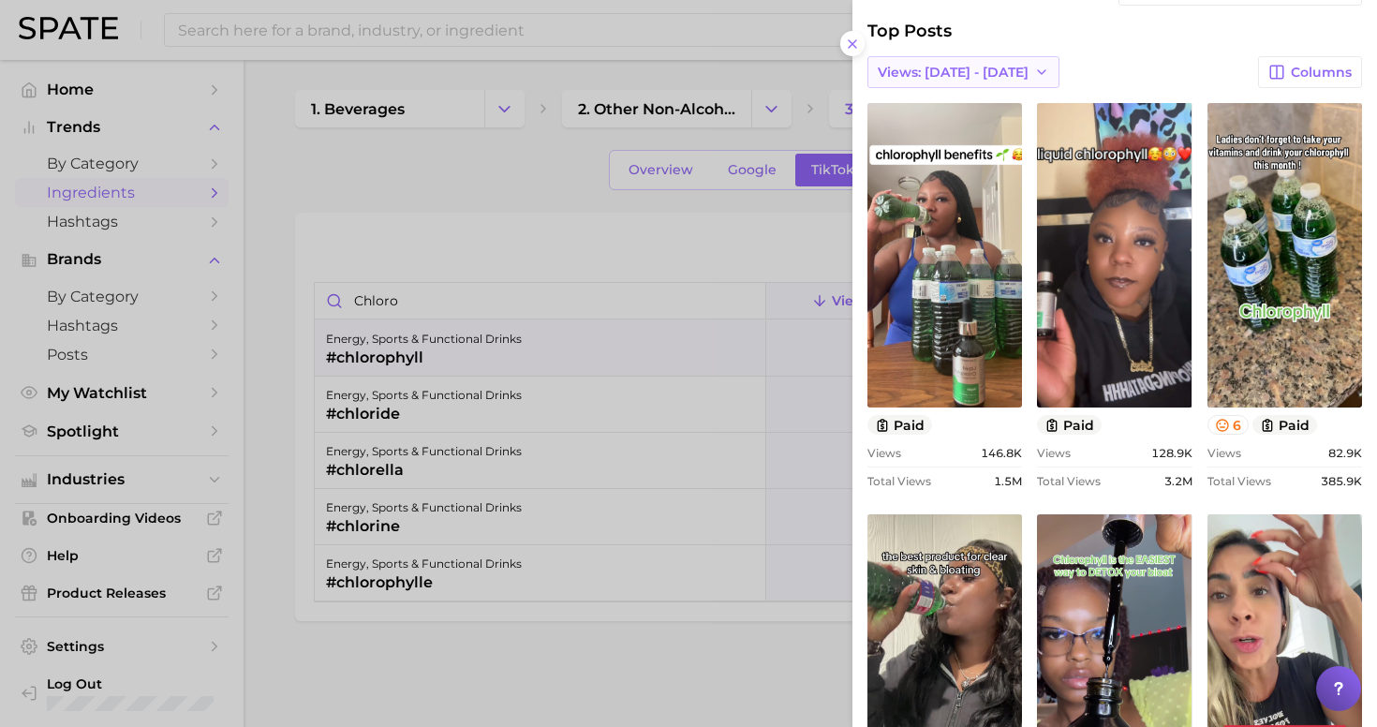
click at [997, 57] on button "Views: [DATE] - [DATE]" at bounding box center [963, 72] width 192 height 32
click at [968, 146] on button "Total Views" at bounding box center [970, 141] width 206 height 34
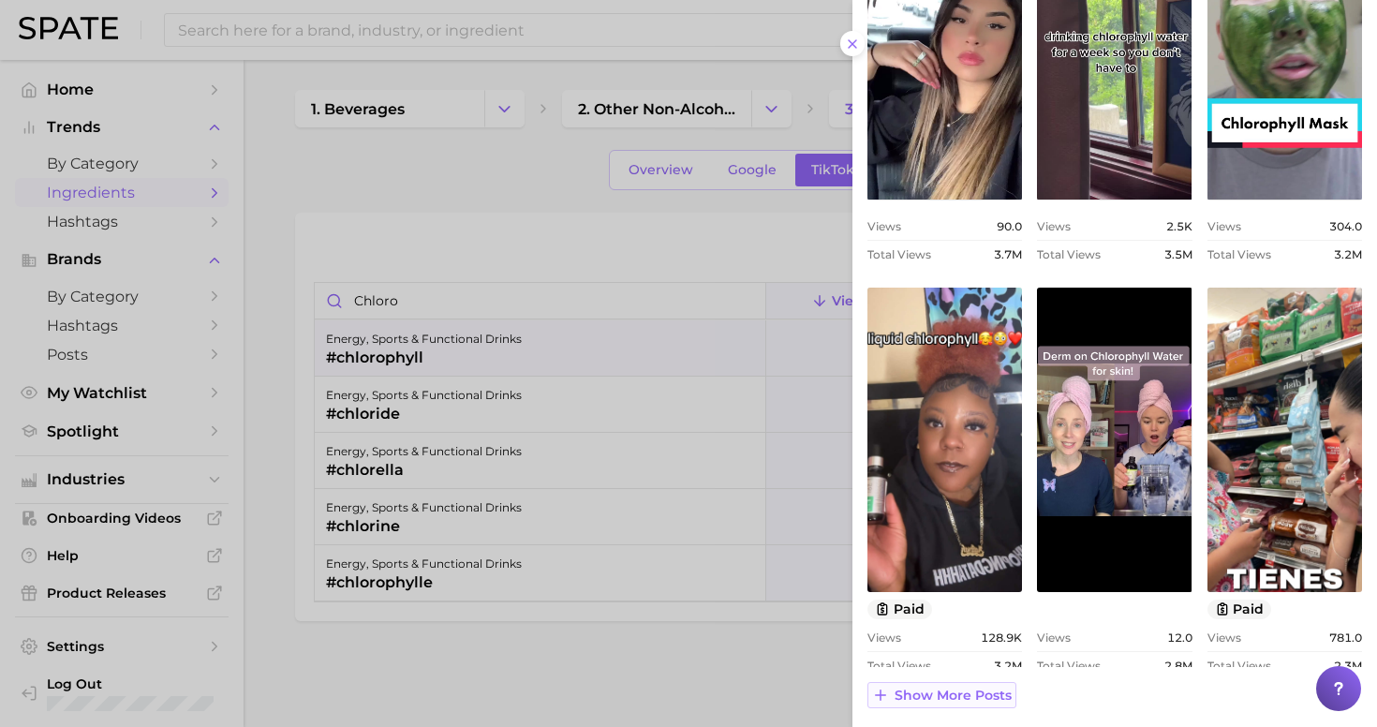
click at [947, 694] on span "Show more posts" at bounding box center [952, 695] width 117 height 16
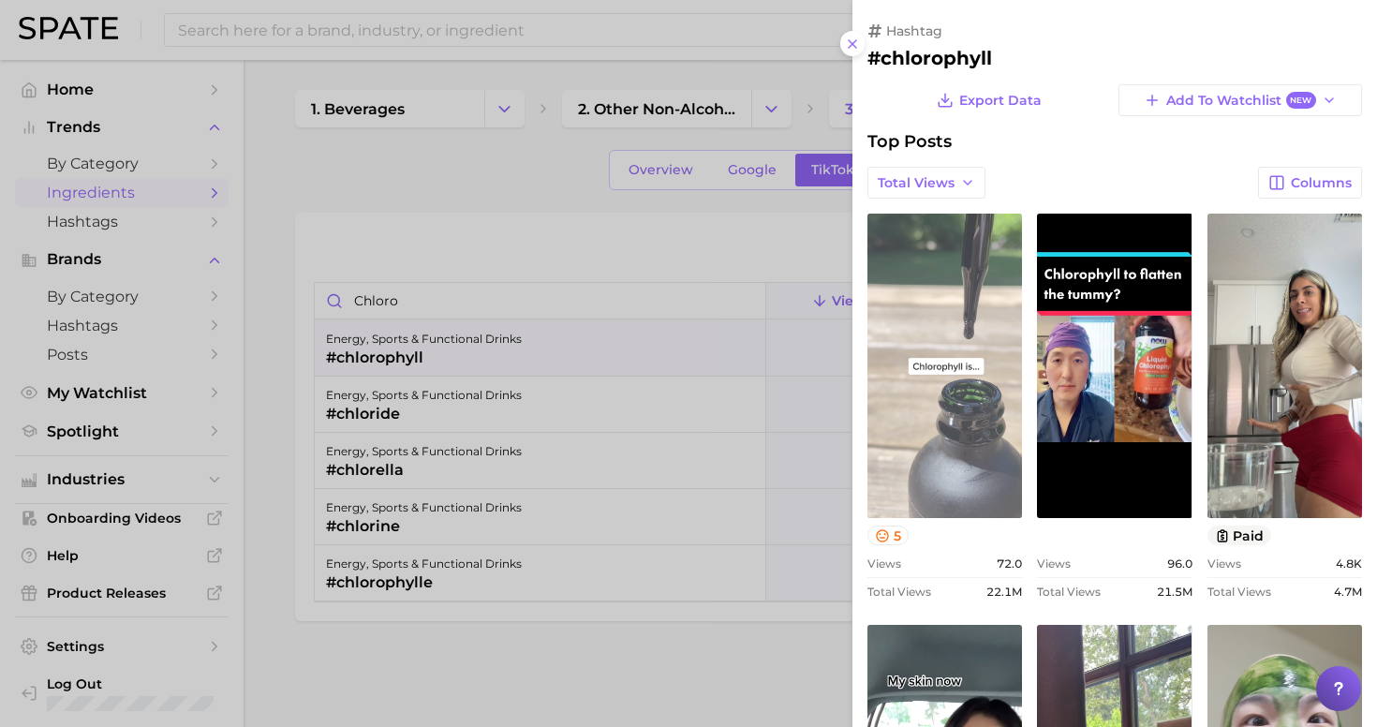
click at [974, 415] on link "view post on TikTok" at bounding box center [944, 366] width 155 height 304
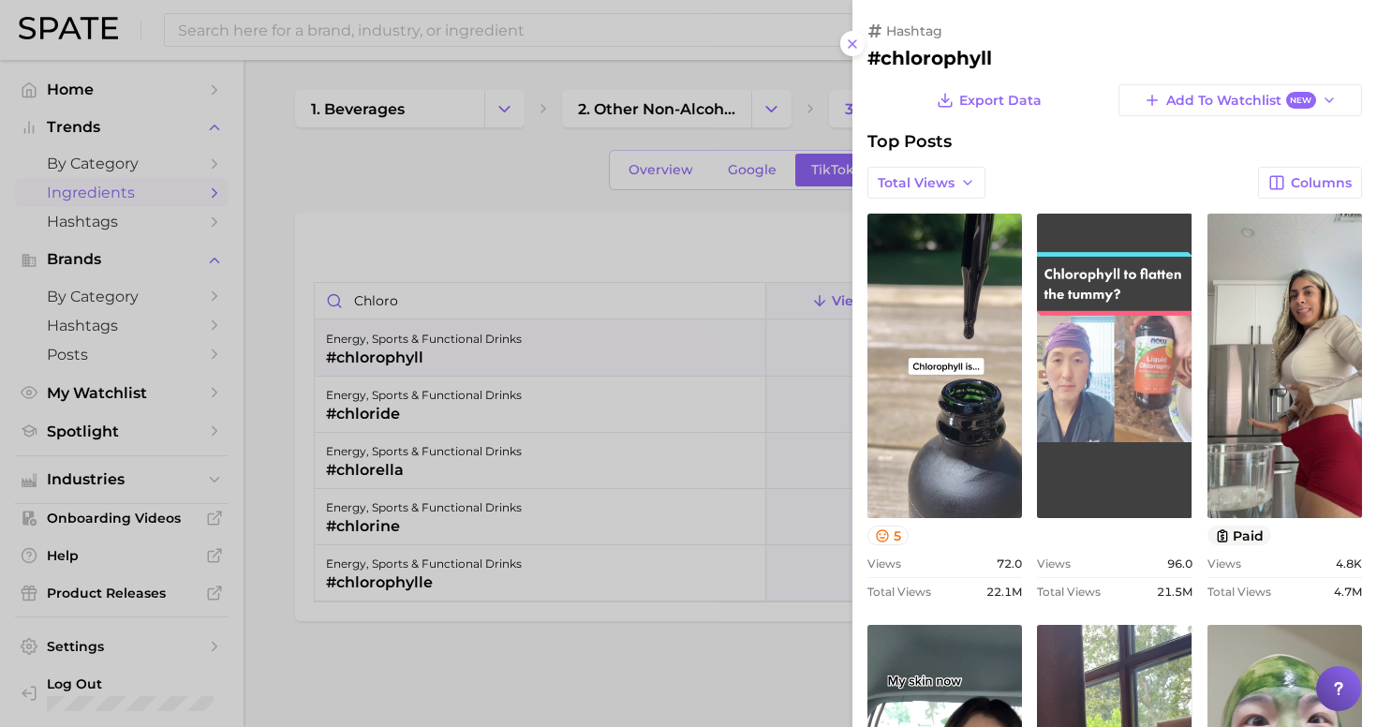
click at [1091, 367] on link "view post on TikTok" at bounding box center [1114, 366] width 155 height 304
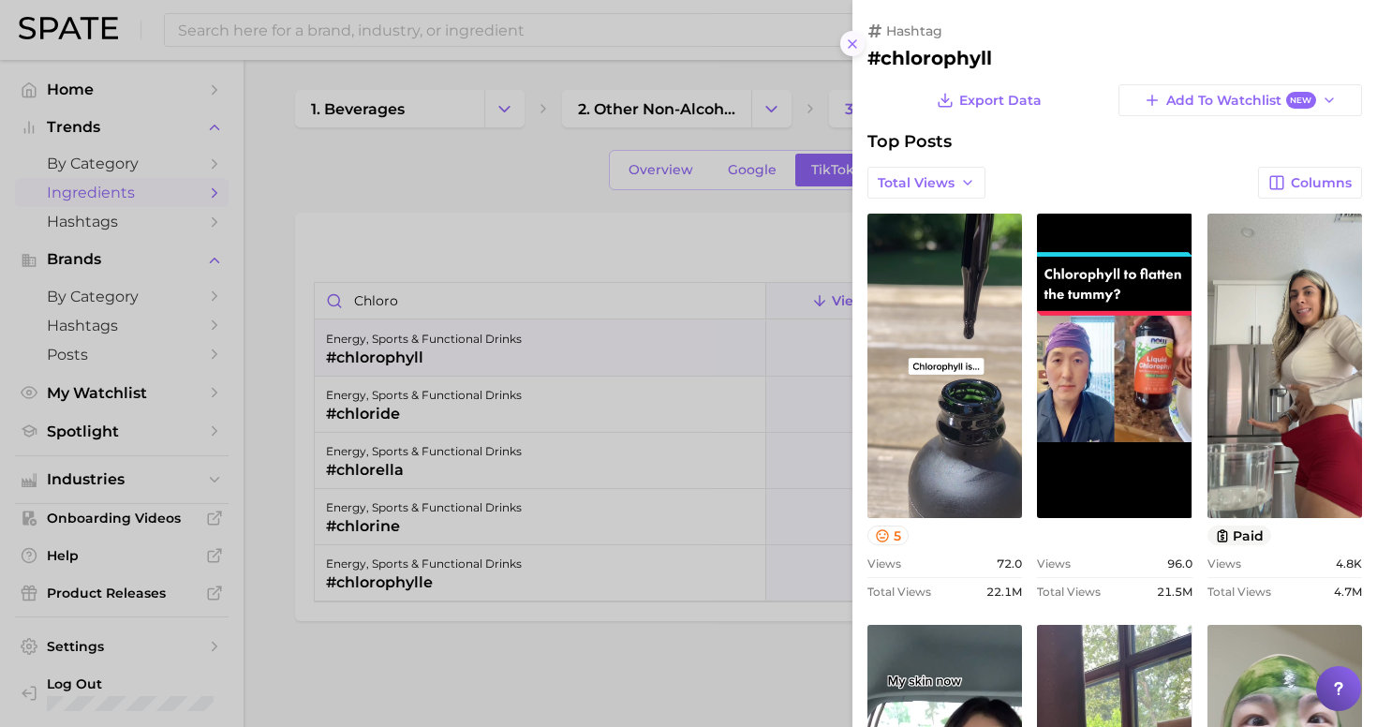
click at [857, 39] on icon at bounding box center [852, 44] width 15 height 15
